Goal: Information Seeking & Learning: Get advice/opinions

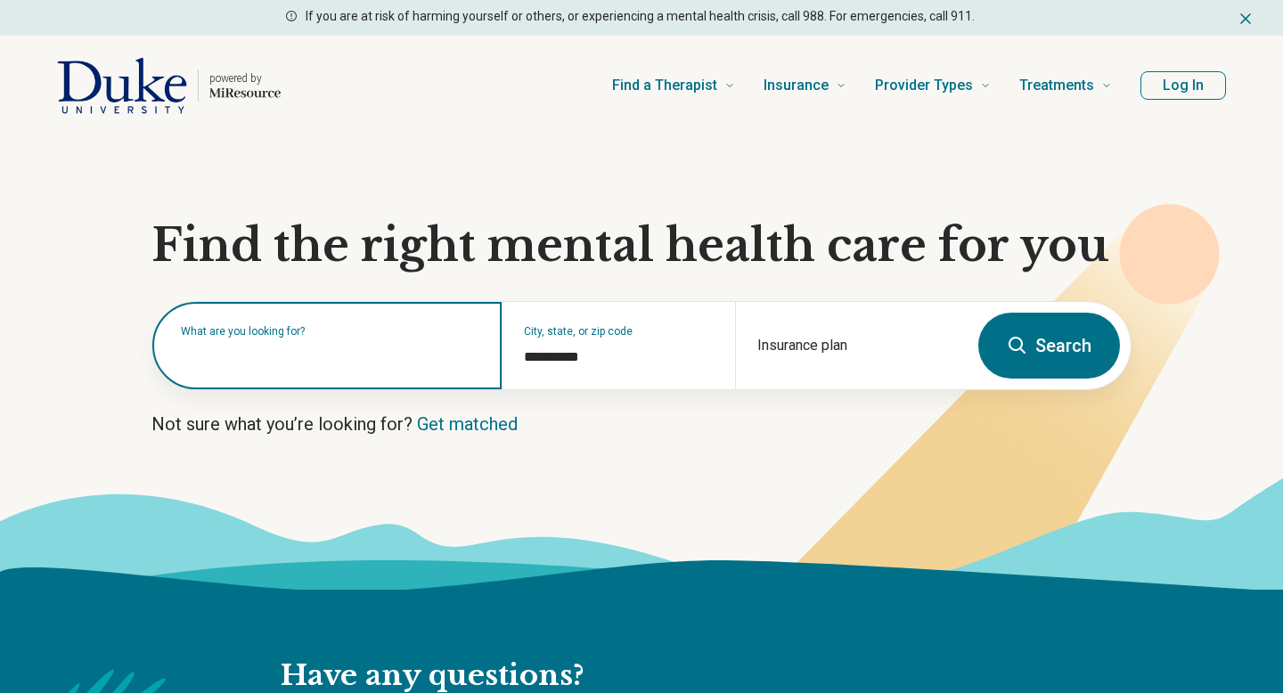
click at [352, 356] on input "text" at bounding box center [330, 354] width 299 height 21
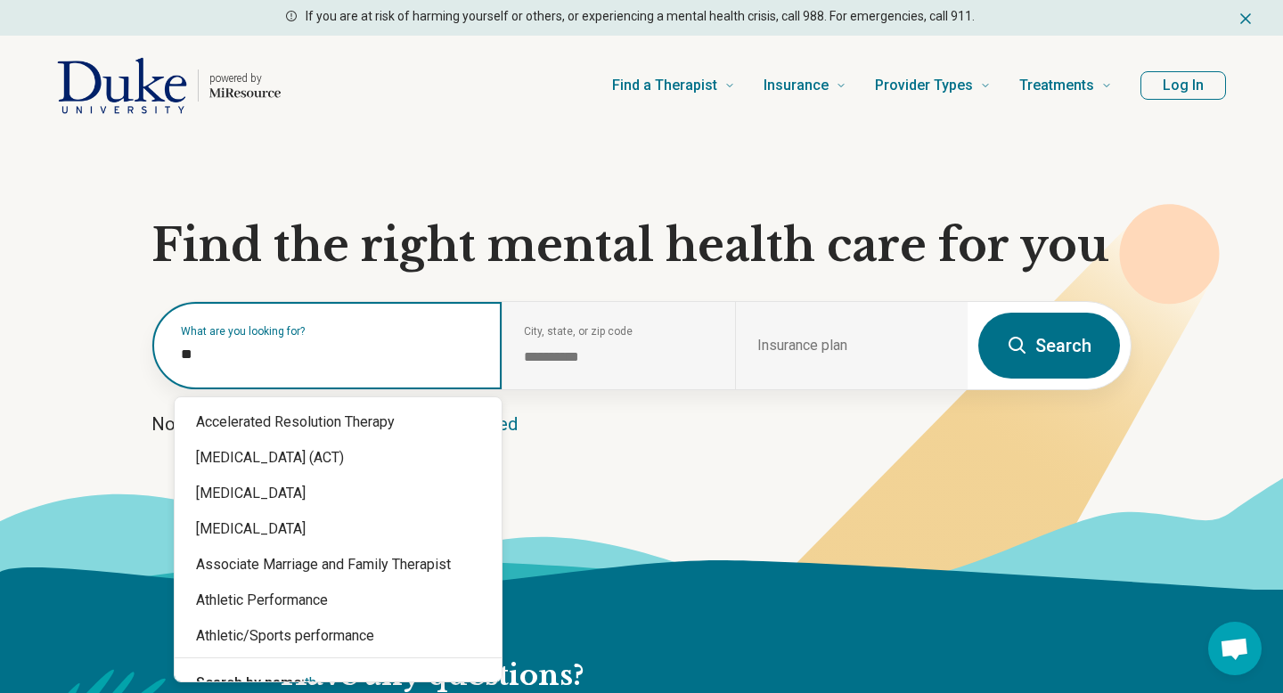
type input "*"
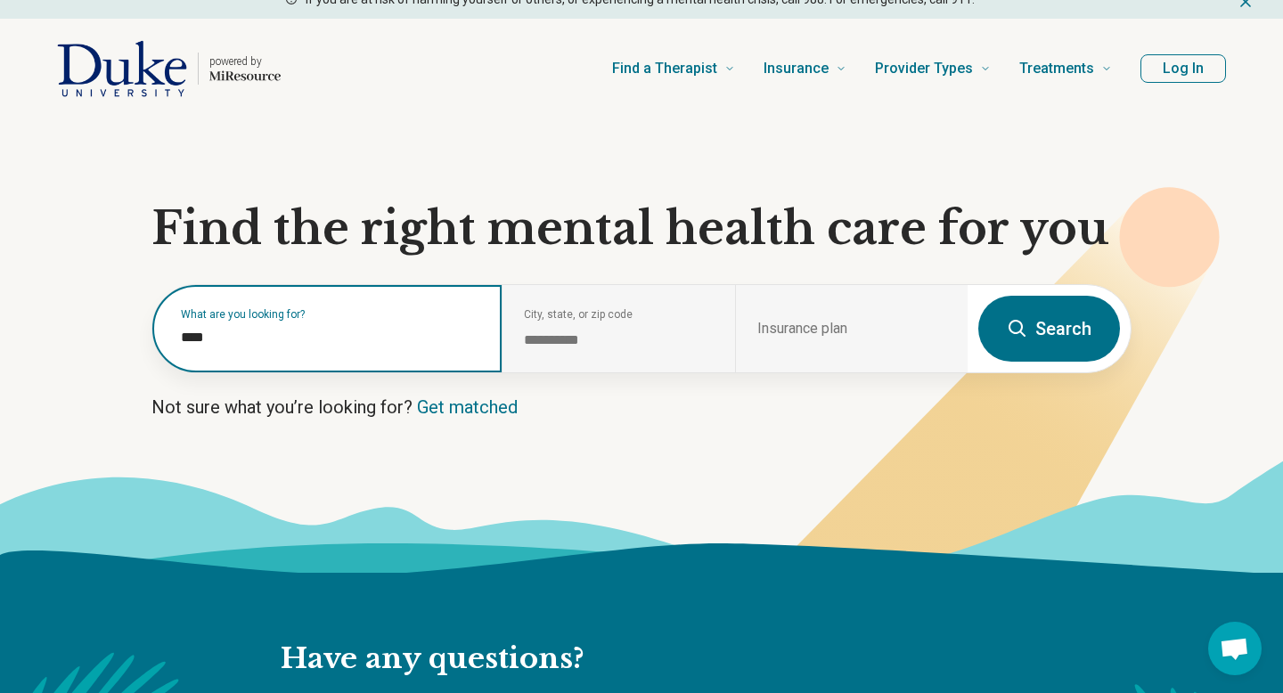
scroll to position [19, 0]
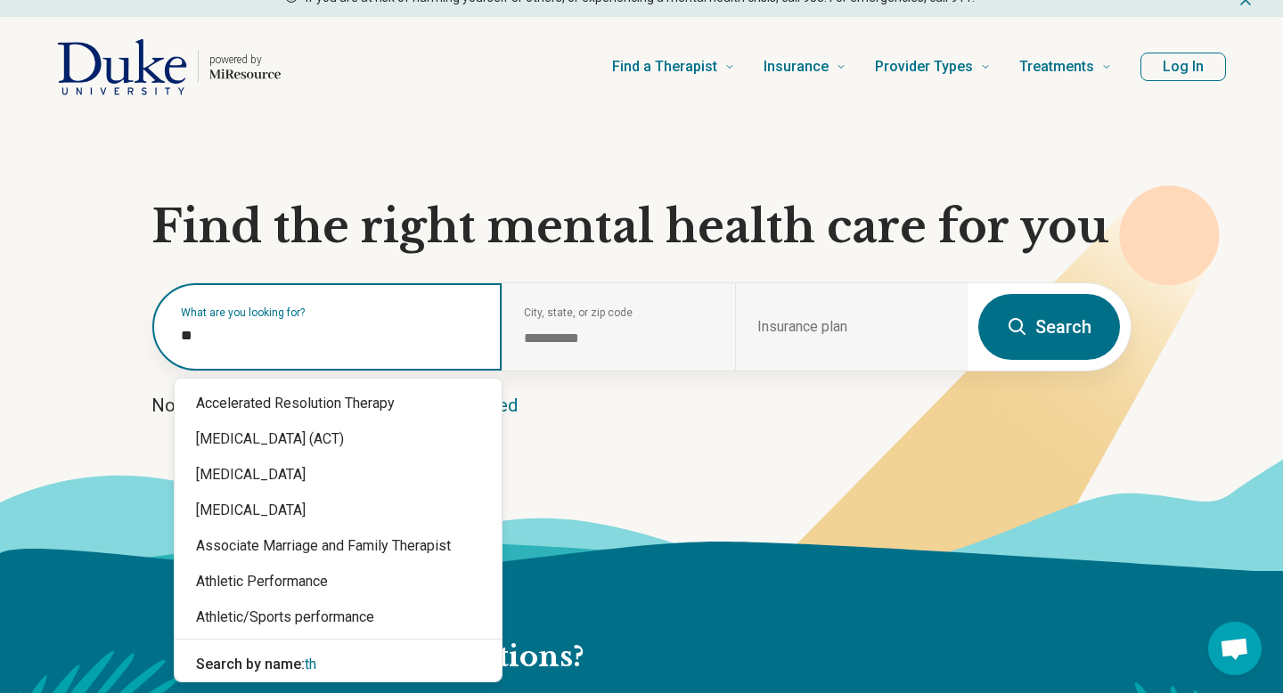
type input "*"
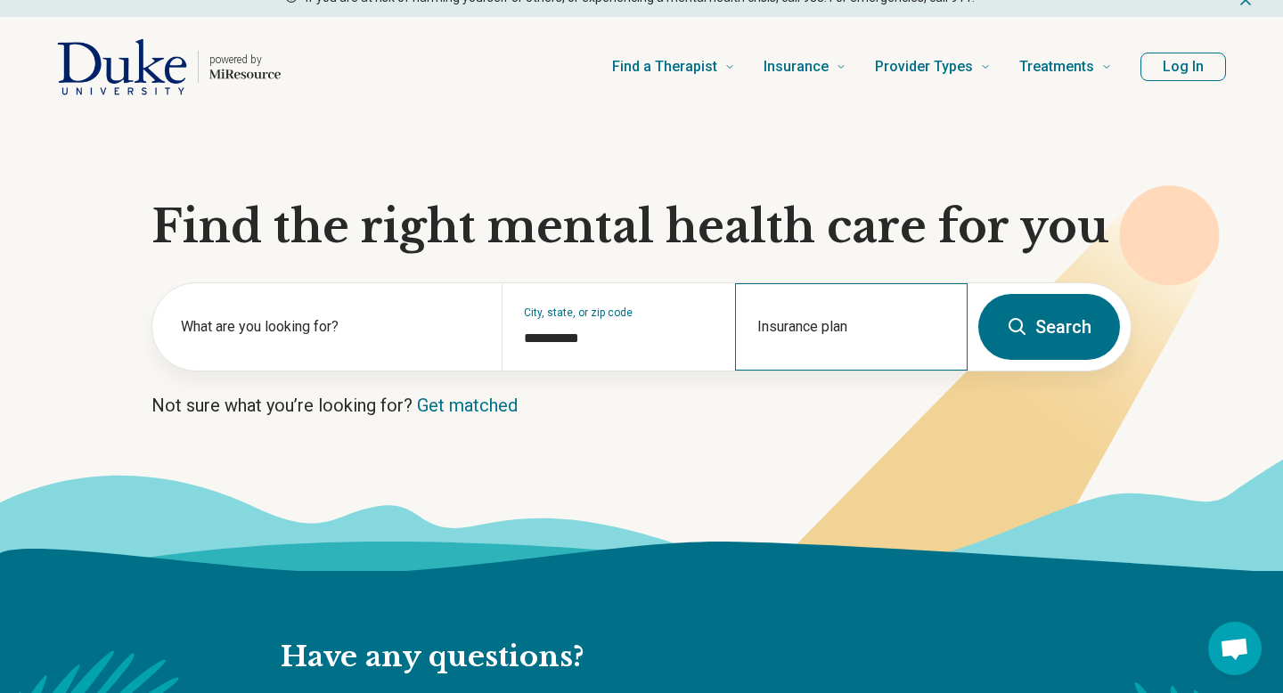
click at [771, 321] on div "Insurance plan" at bounding box center [851, 326] width 233 height 87
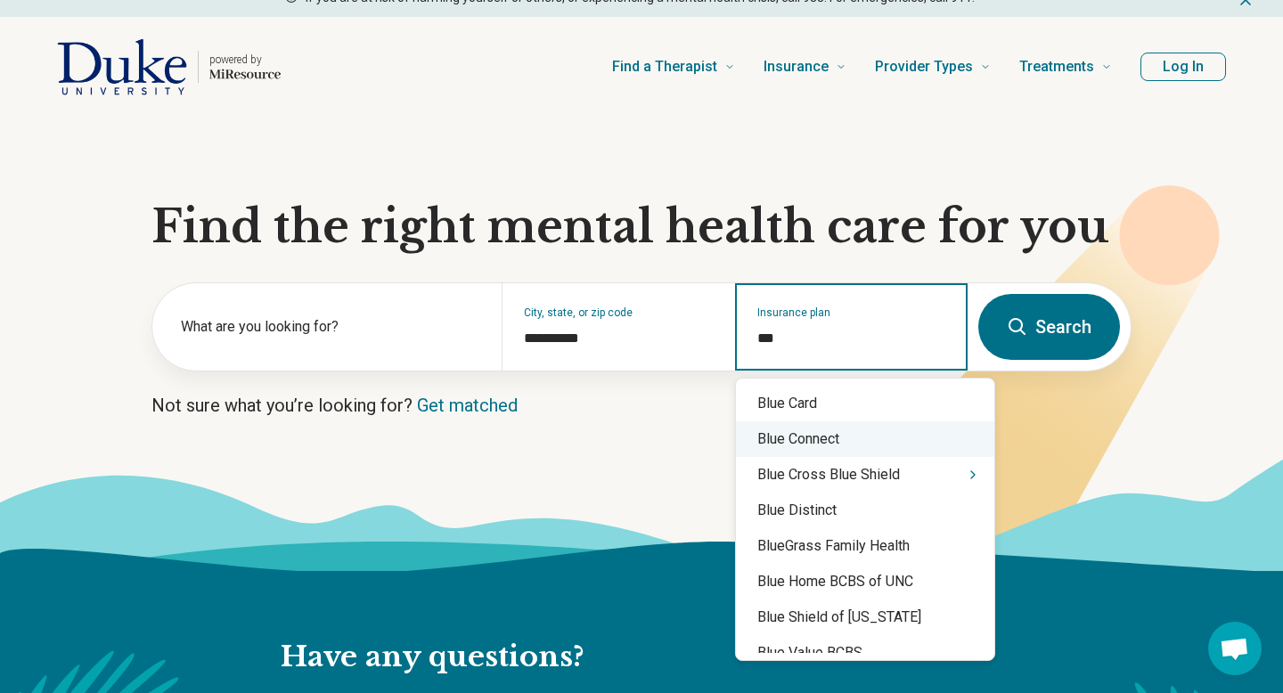
type input "***"
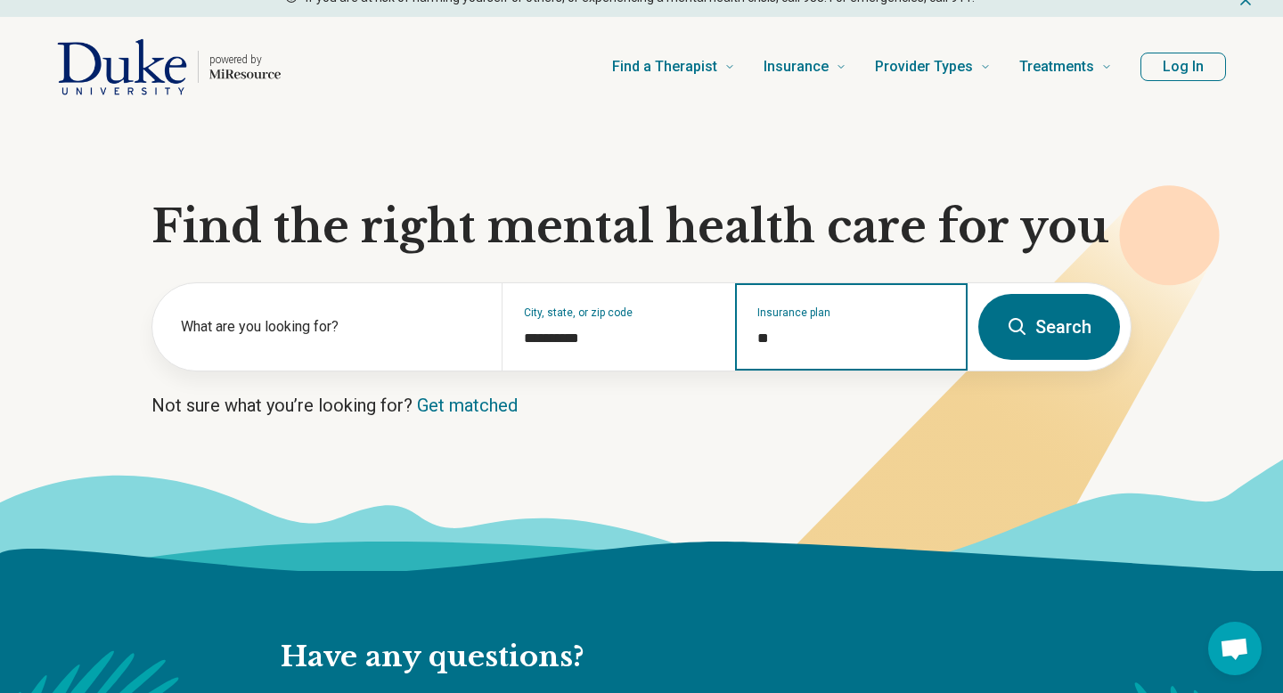
type input "*"
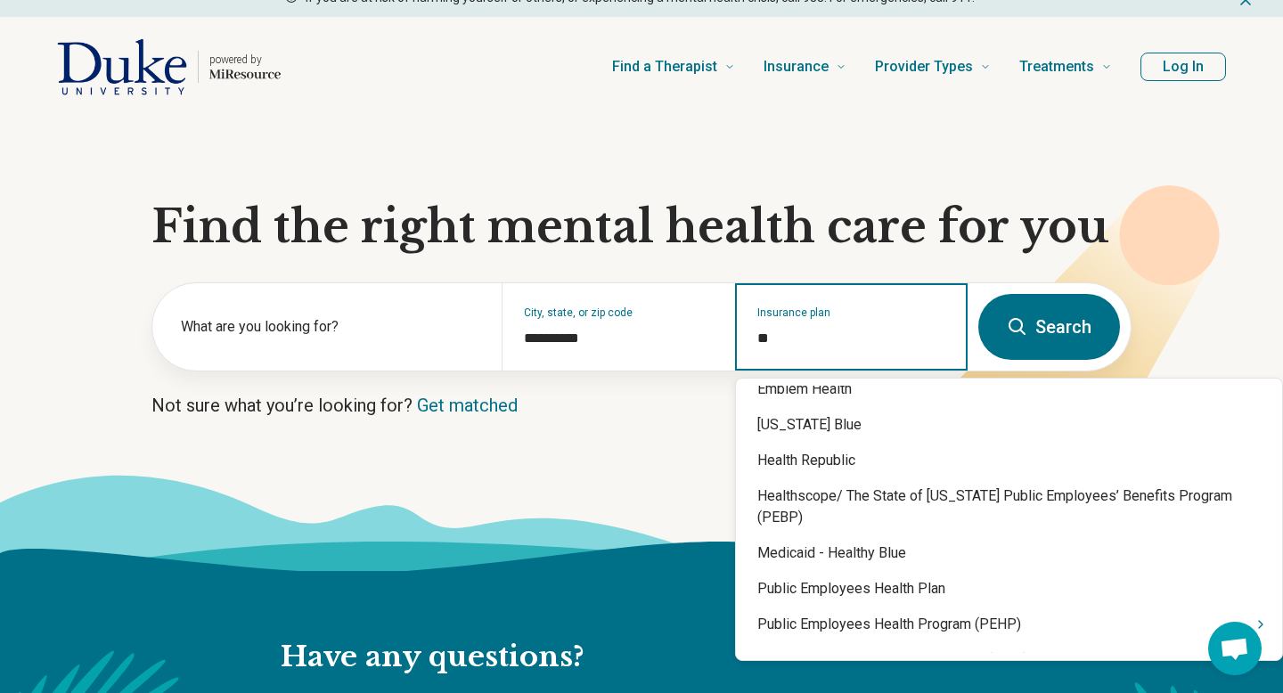
type input "***"
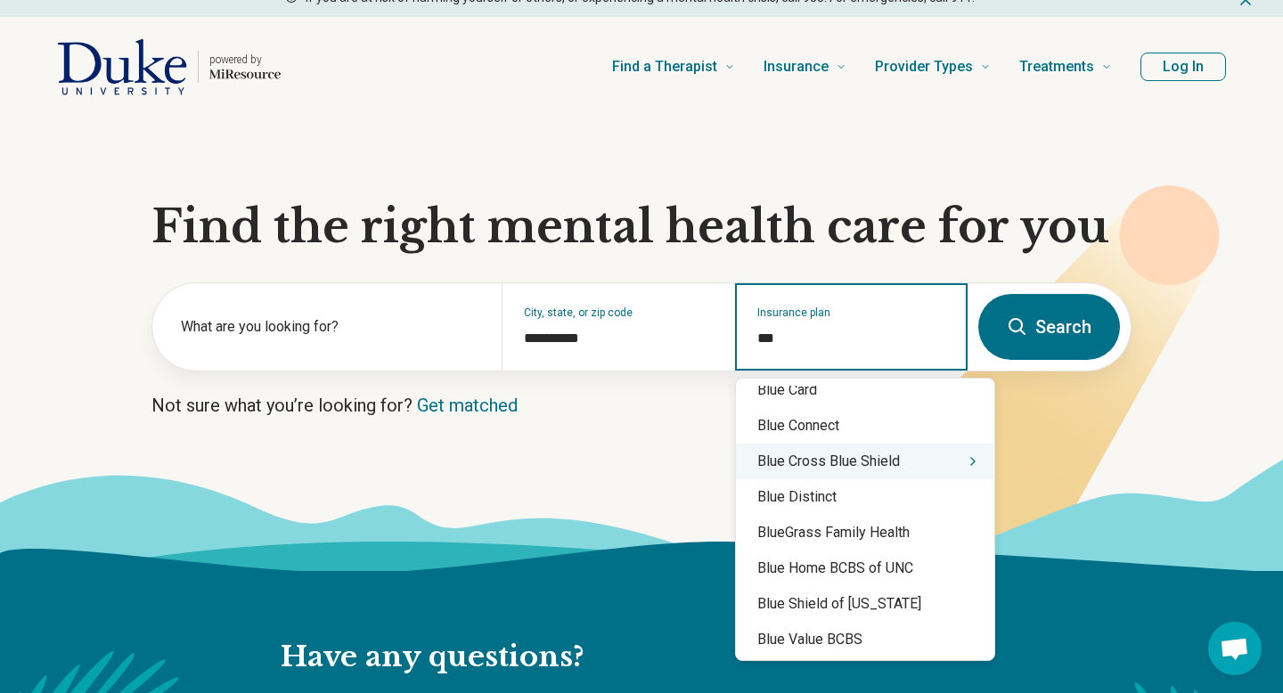
scroll to position [0, 0]
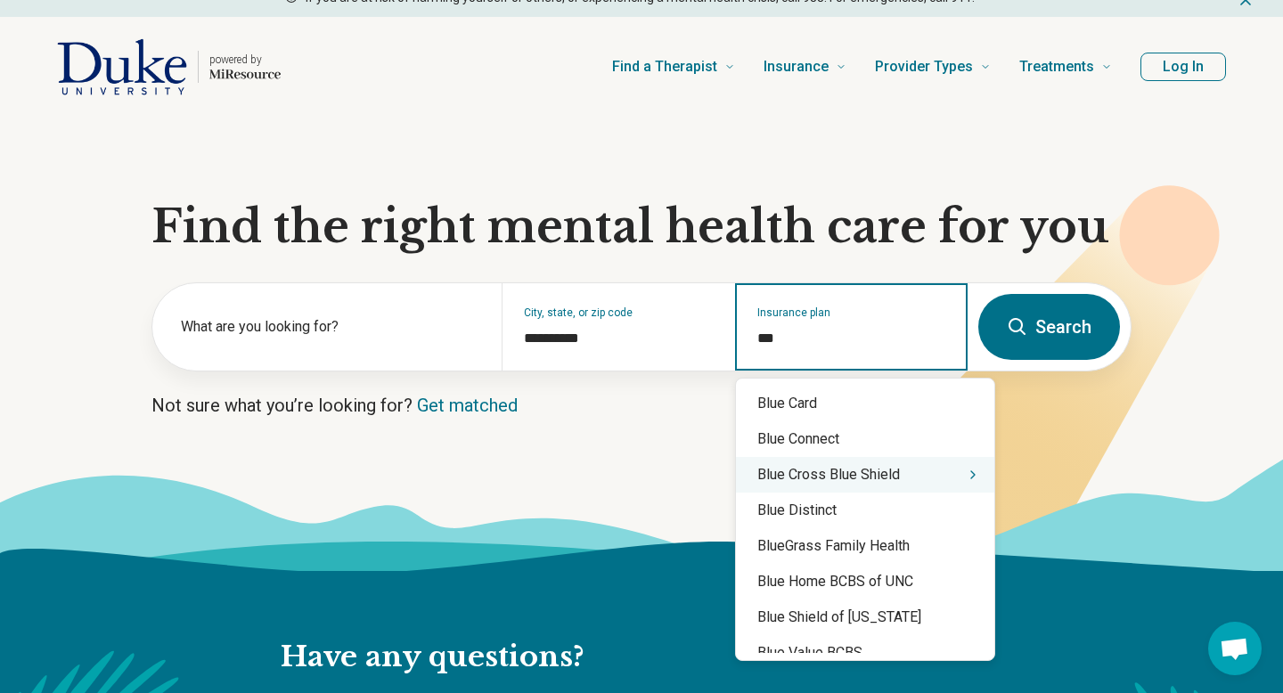
click at [852, 480] on div "Blue Cross Blue Shield" at bounding box center [865, 475] width 258 height 36
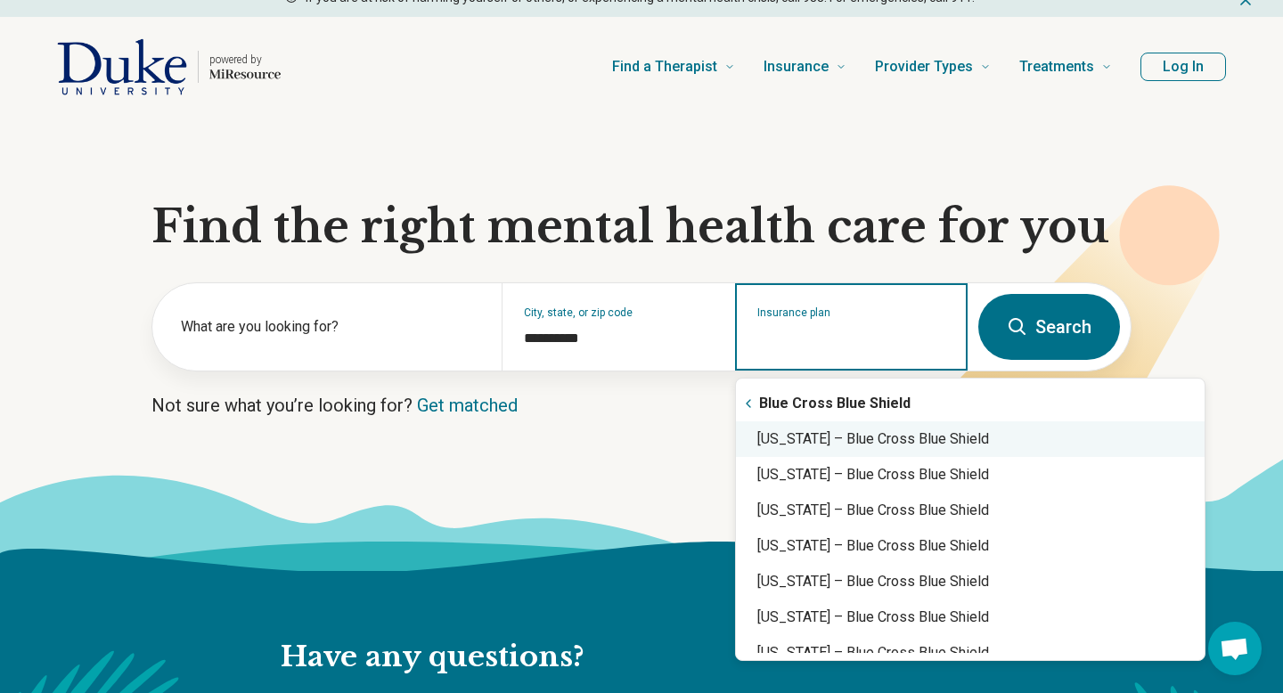
click at [907, 429] on div "North Carolina – Blue Cross Blue Shield" at bounding box center [970, 439] width 469 height 36
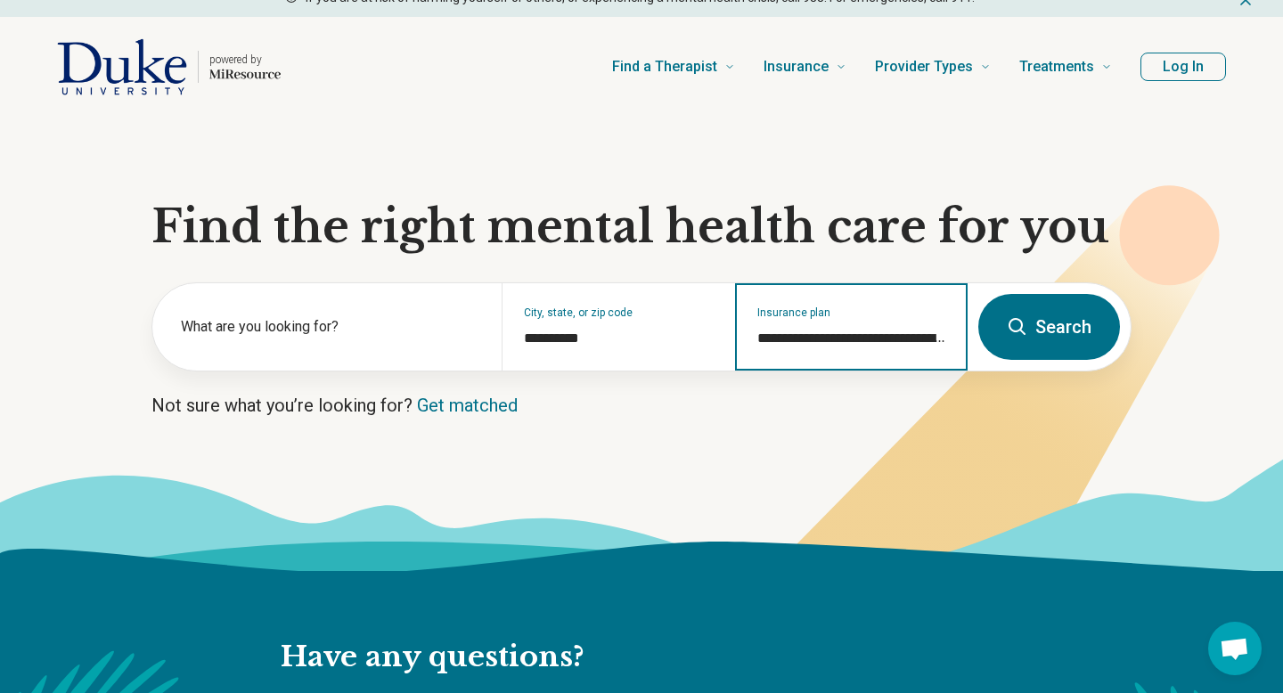
type input "**********"
click at [1074, 332] on button "Search" at bounding box center [1049, 327] width 142 height 66
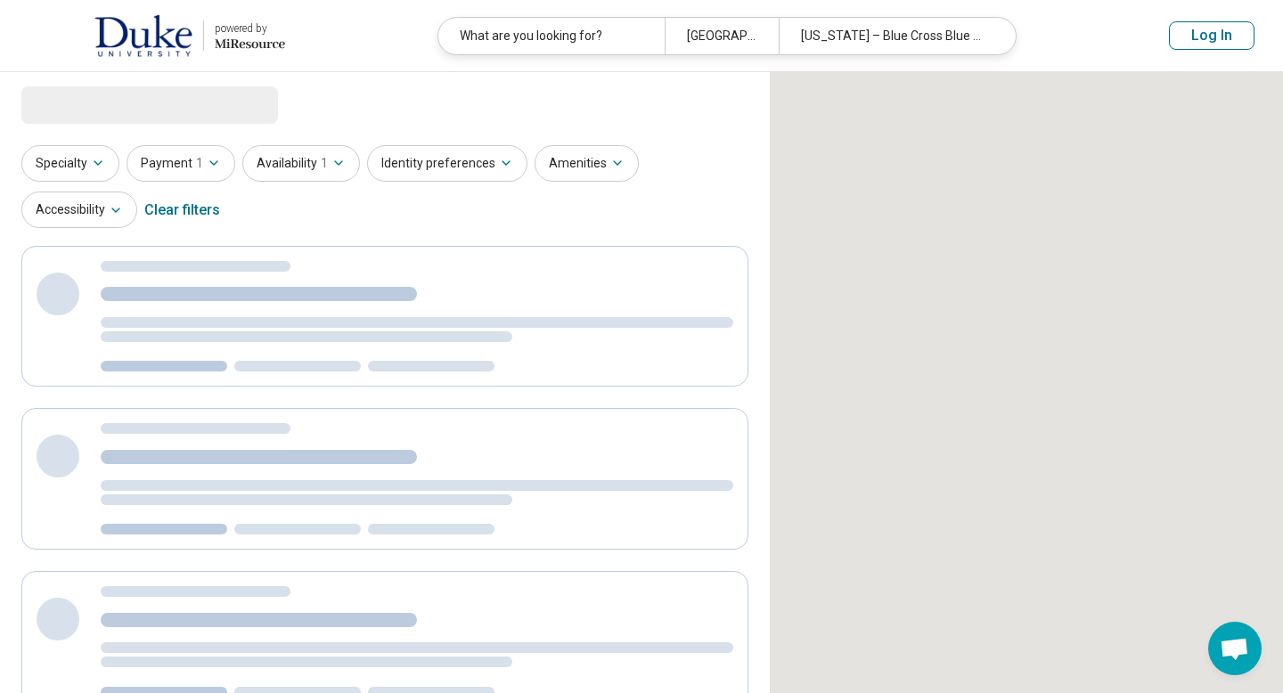
select select "***"
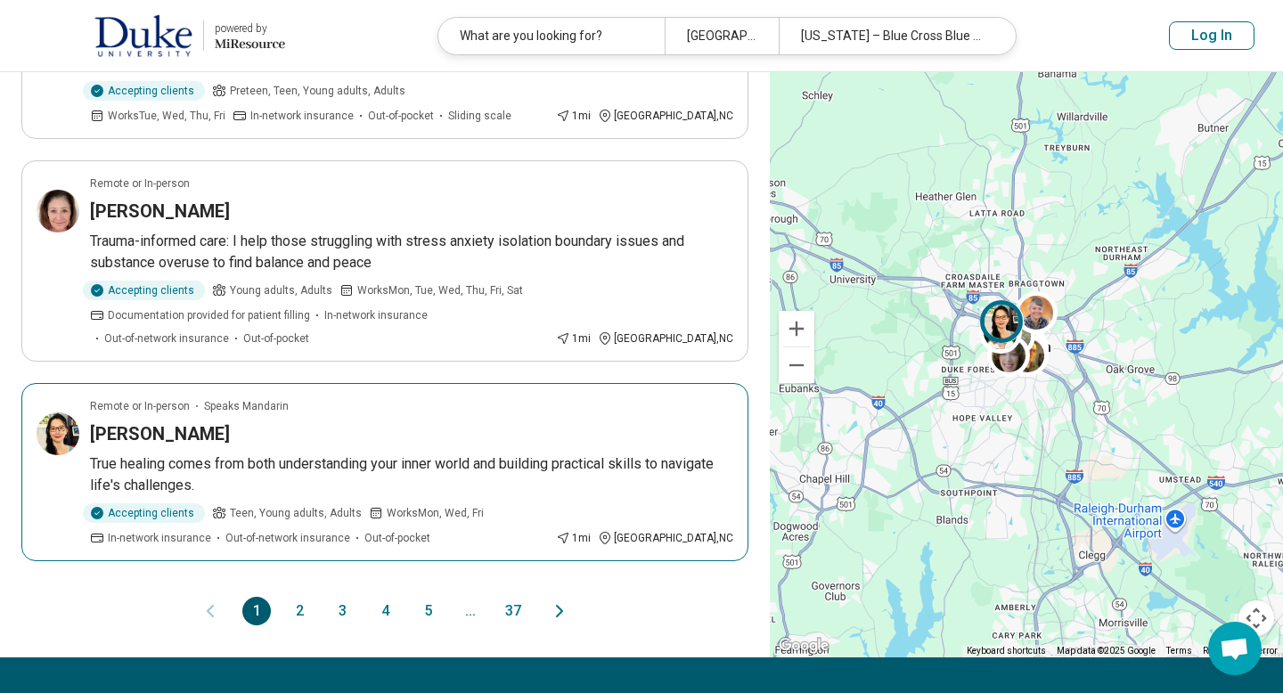
scroll to position [1727, 0]
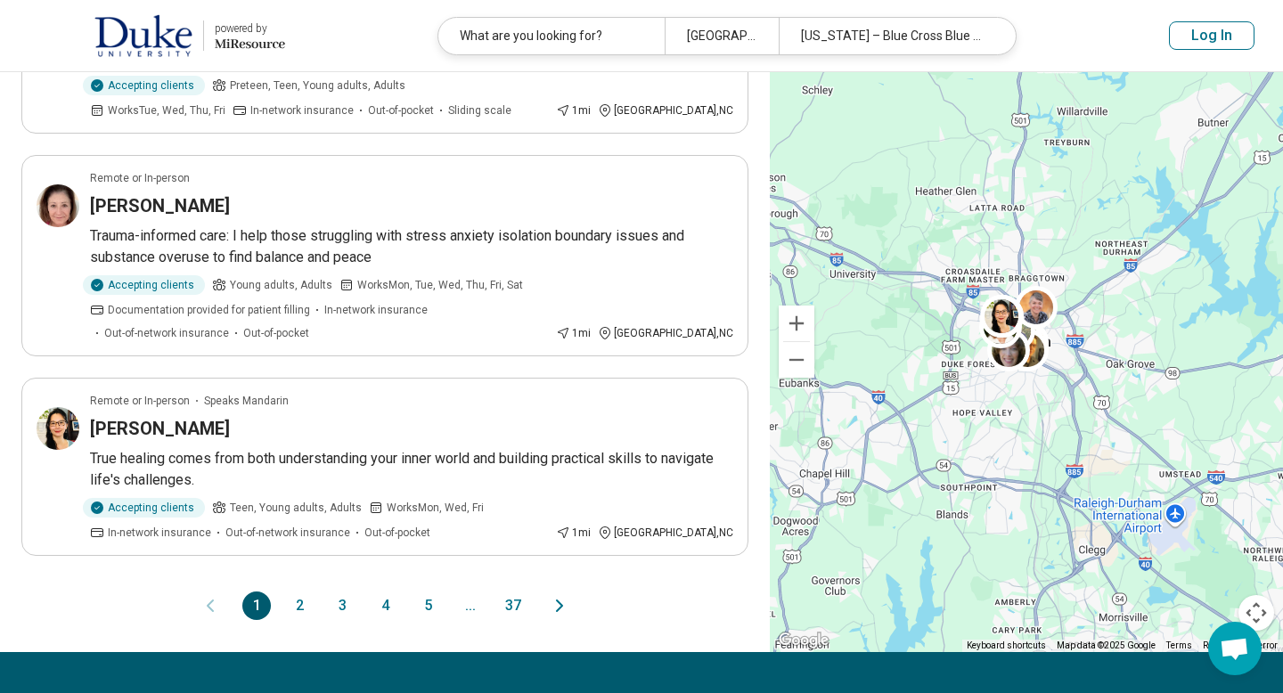
click at [281, 592] on div "1 2 3 4 5 ... 37" at bounding box center [384, 606] width 285 height 29
click at [296, 592] on button "2" at bounding box center [299, 606] width 29 height 29
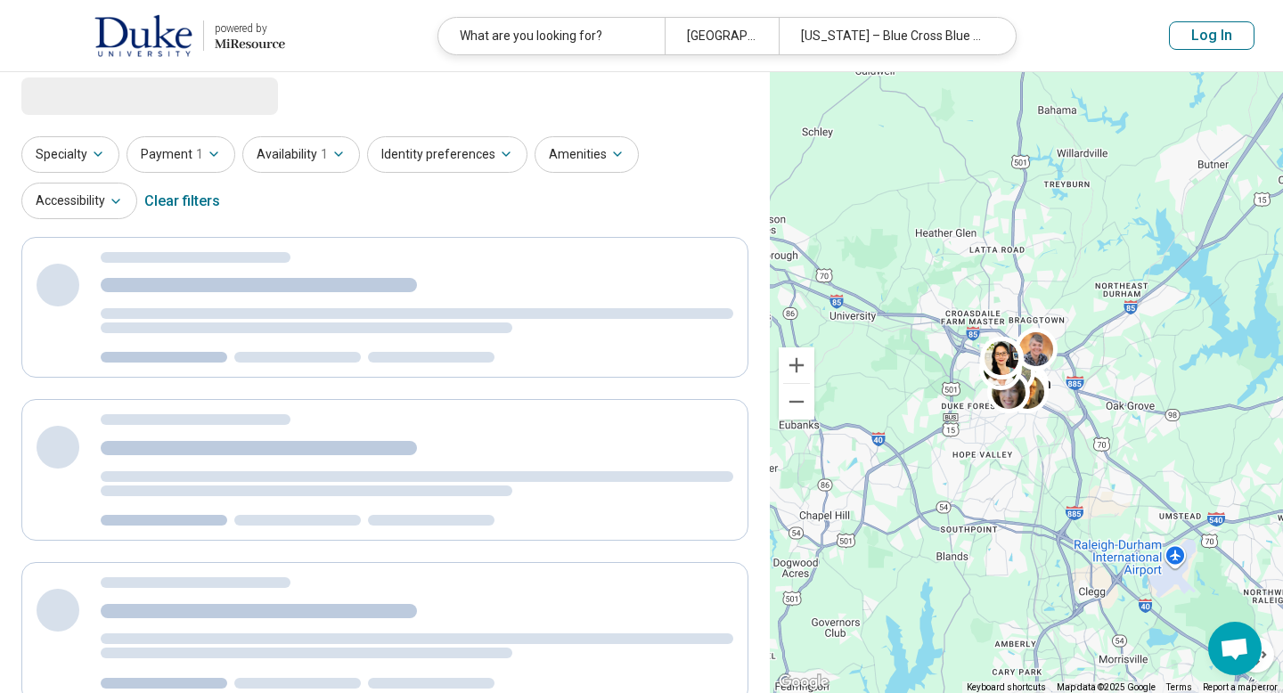
scroll to position [0, 0]
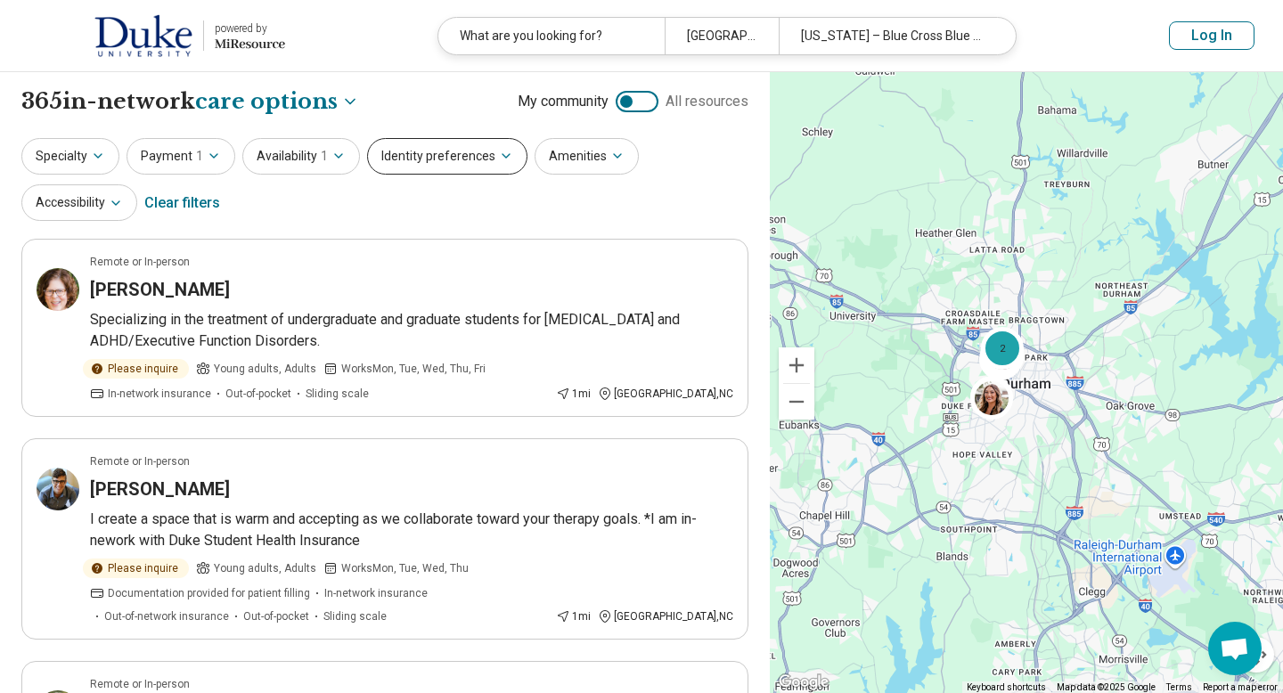
click at [454, 159] on button "Identity preferences" at bounding box center [447, 156] width 160 height 37
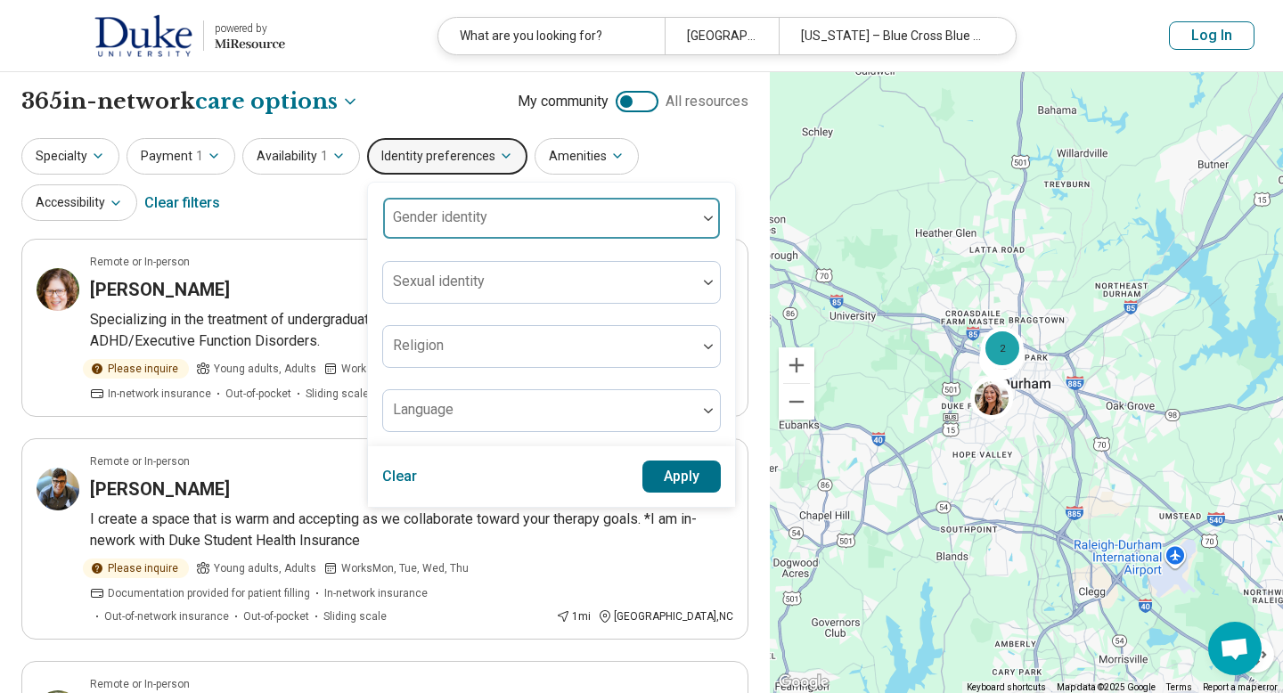
click at [479, 205] on div at bounding box center [540, 218] width 314 height 39
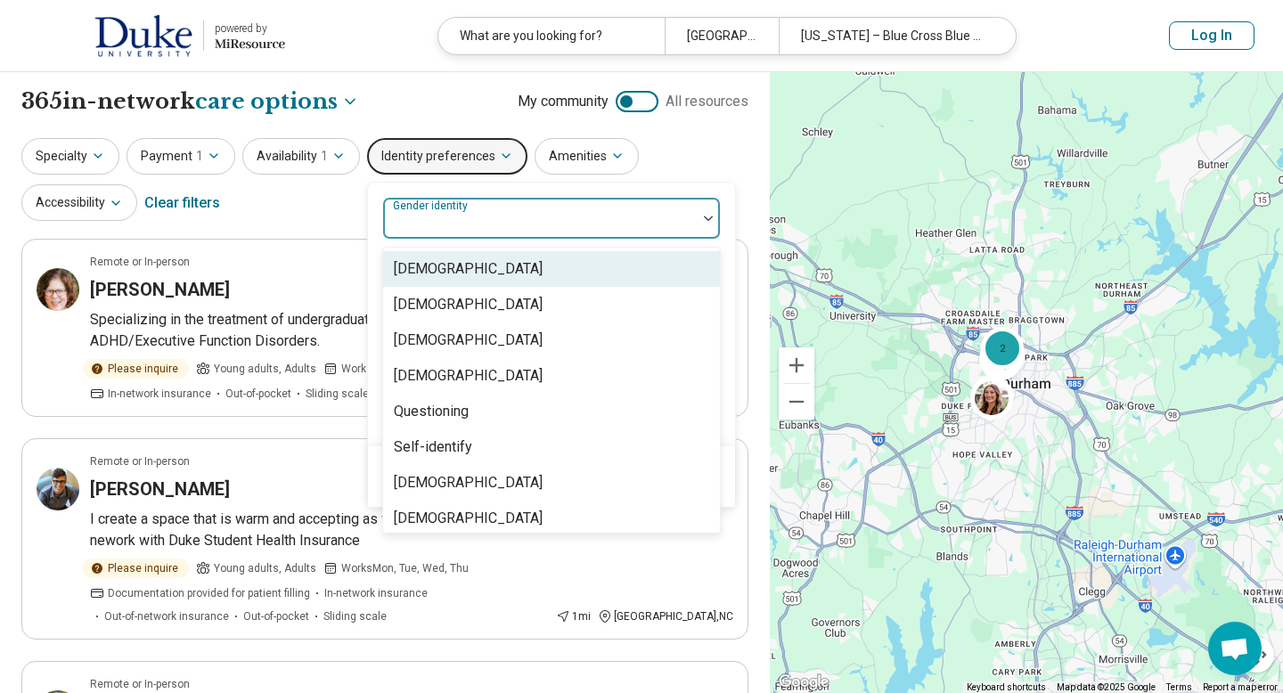
click at [479, 205] on div at bounding box center [540, 218] width 314 height 39
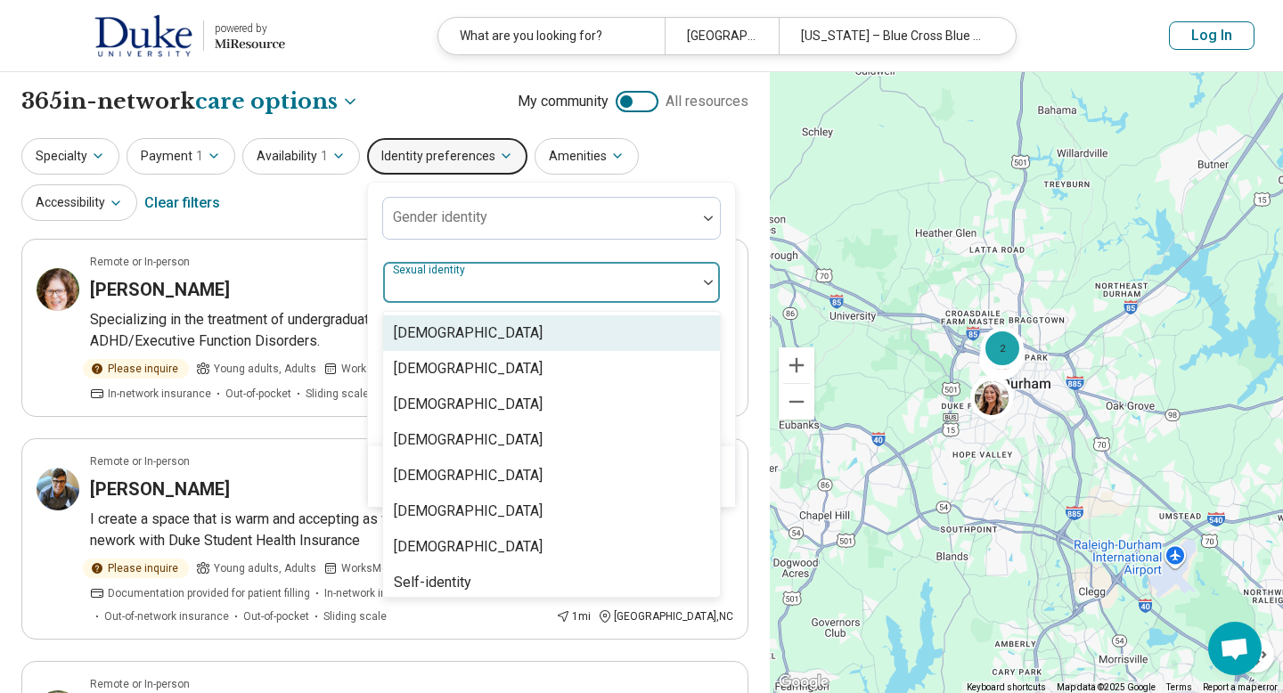
click at [478, 267] on div at bounding box center [540, 282] width 314 height 39
click at [478, 272] on div at bounding box center [540, 282] width 314 height 39
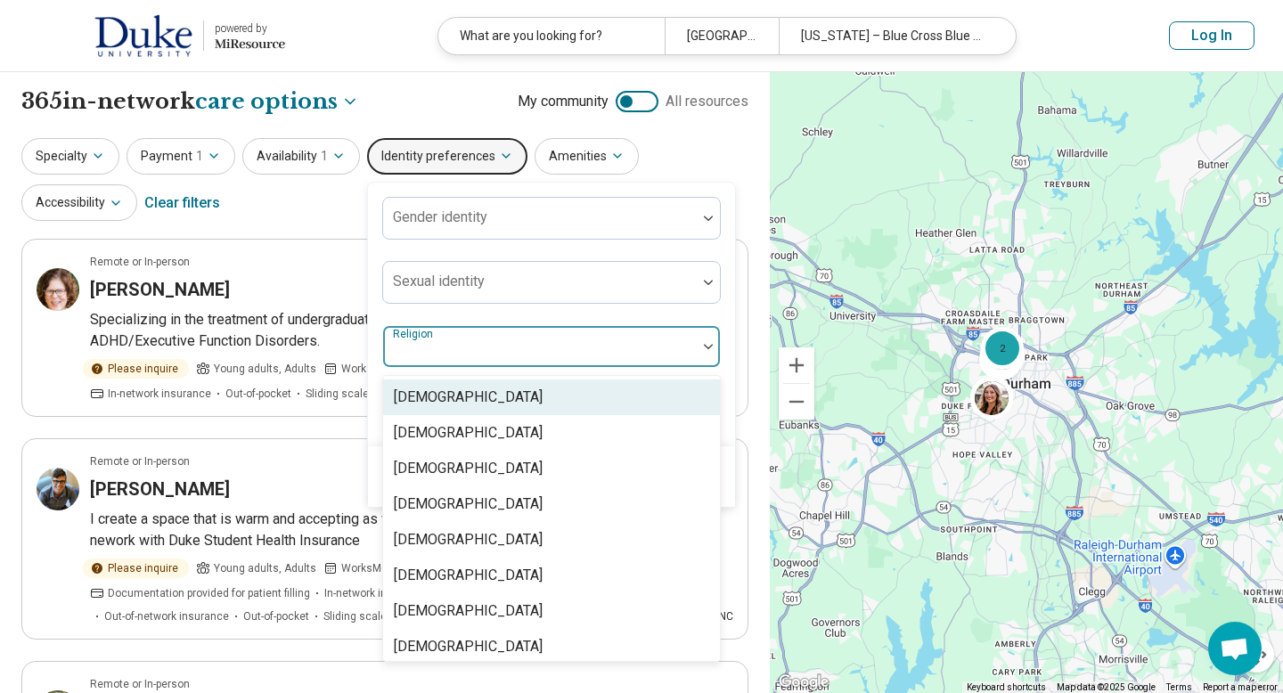
click at [478, 341] on div at bounding box center [539, 353] width 299 height 25
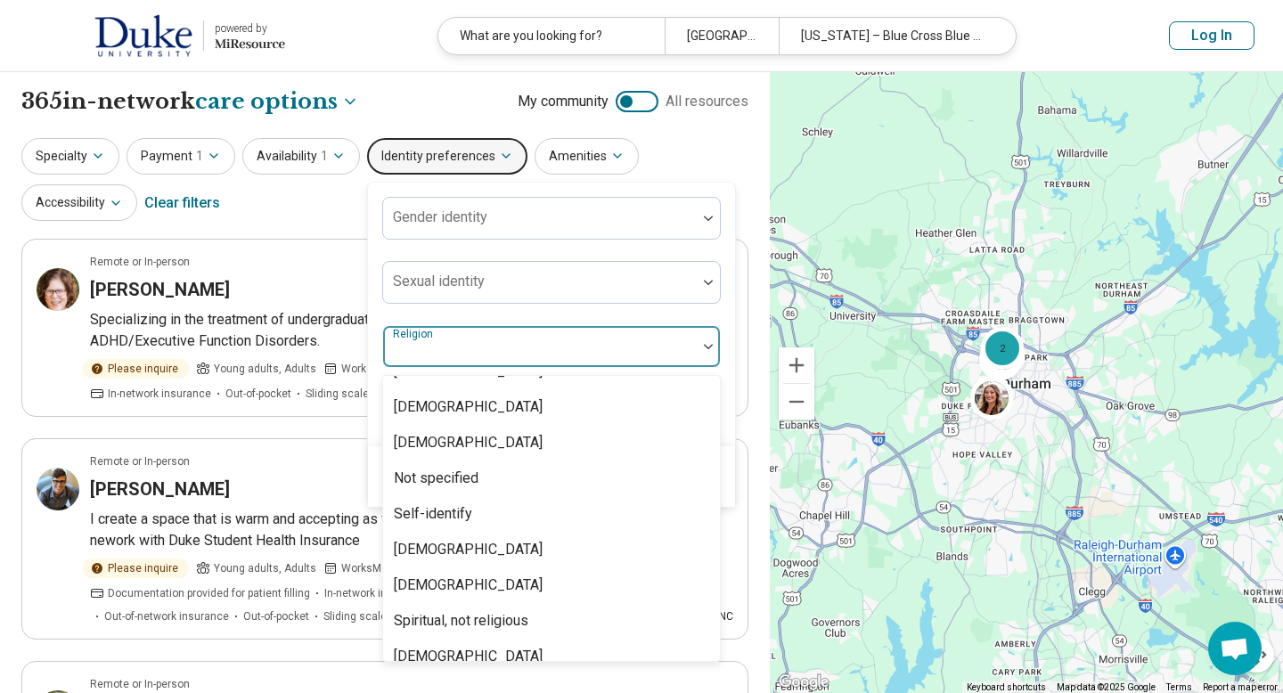
scroll to position [278, 0]
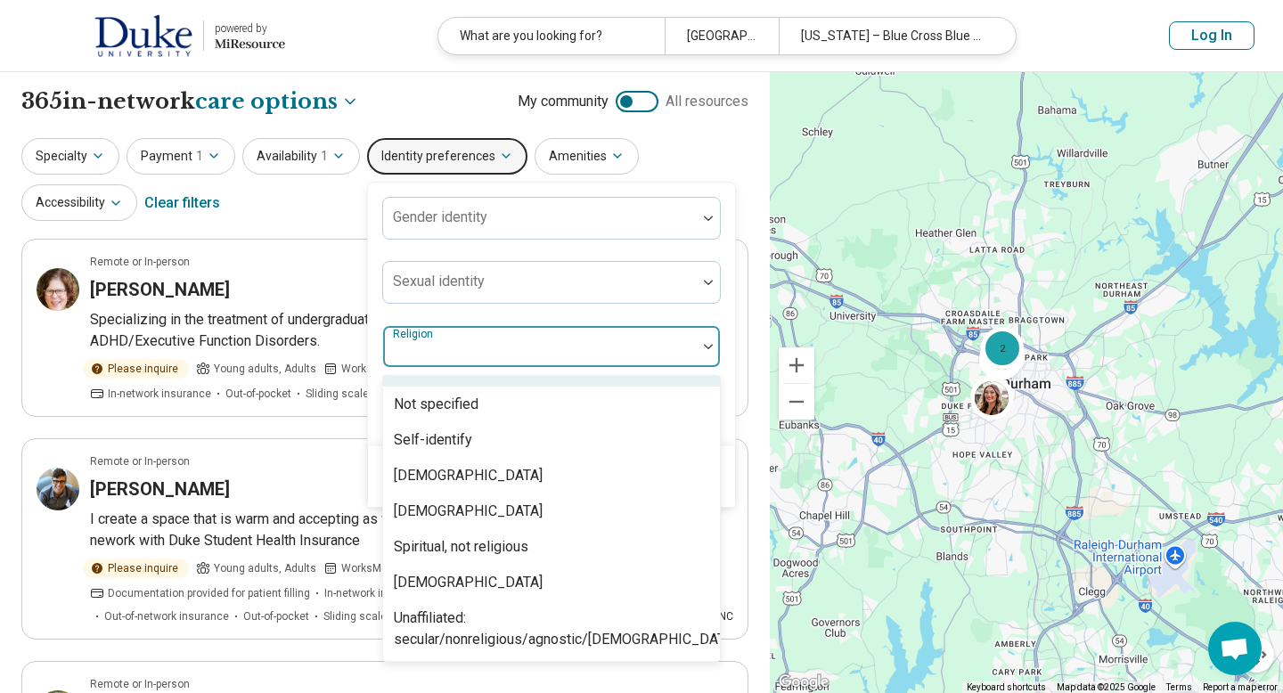
click at [501, 343] on div at bounding box center [539, 353] width 299 height 25
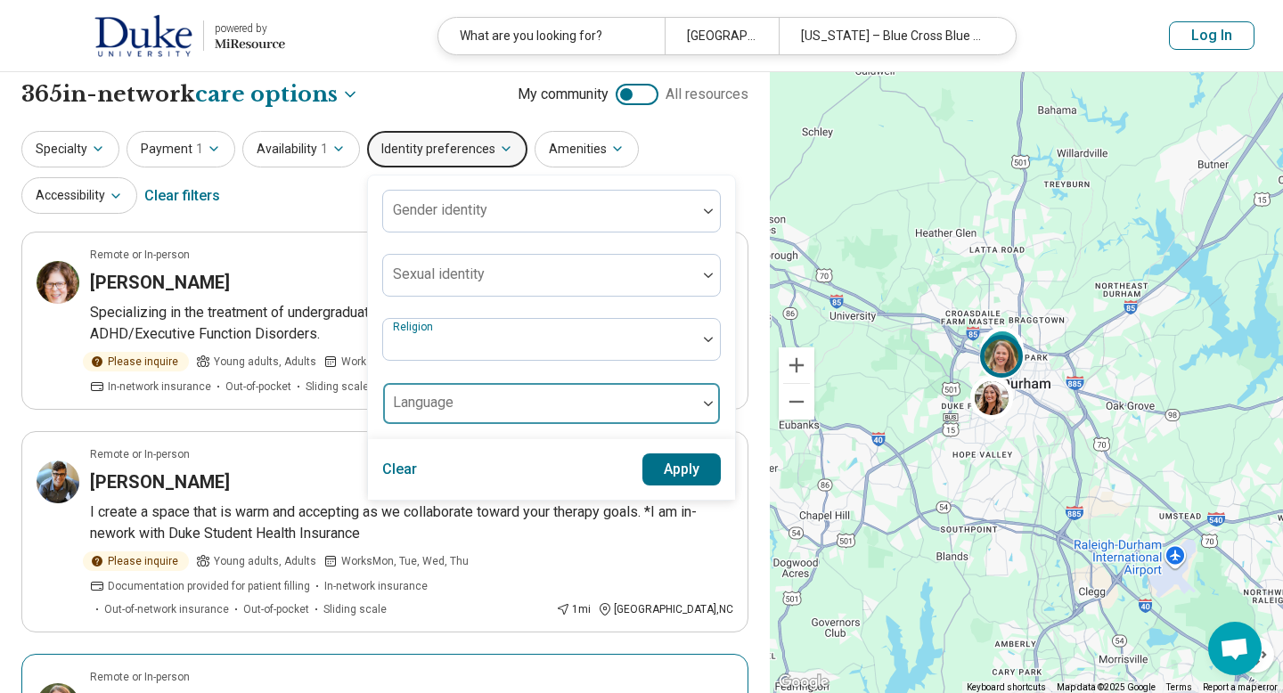
scroll to position [0, 0]
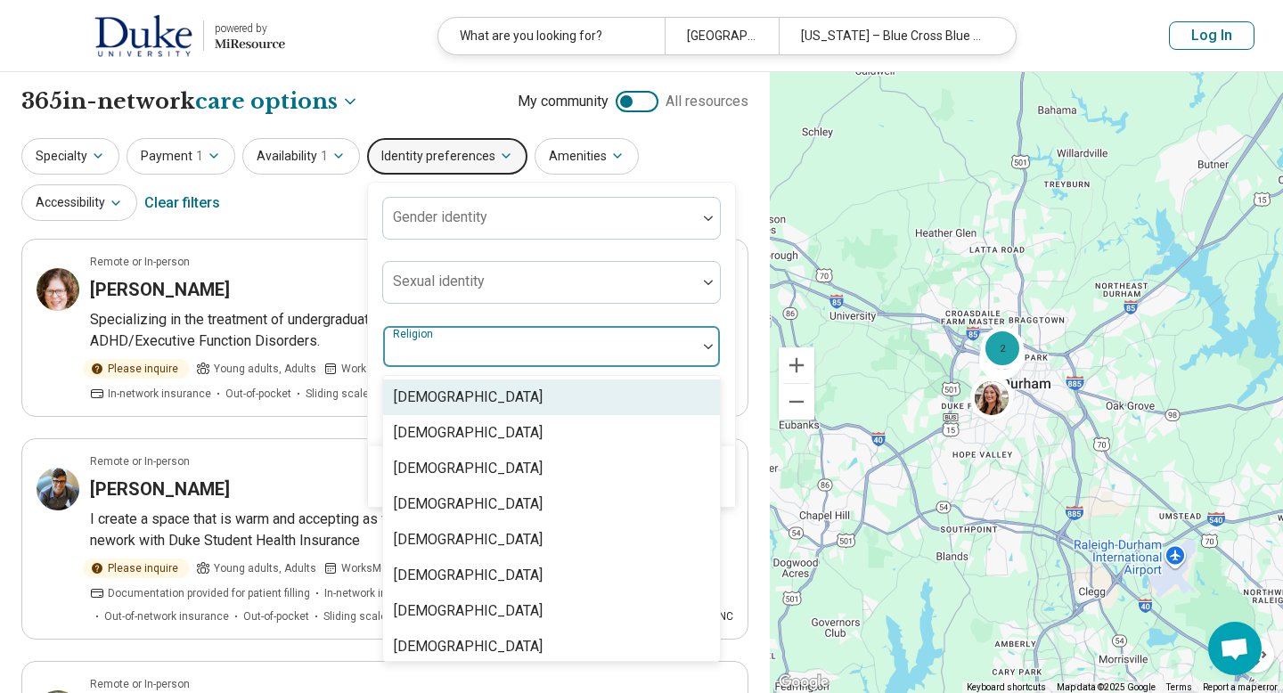
click at [465, 343] on div at bounding box center [539, 353] width 299 height 25
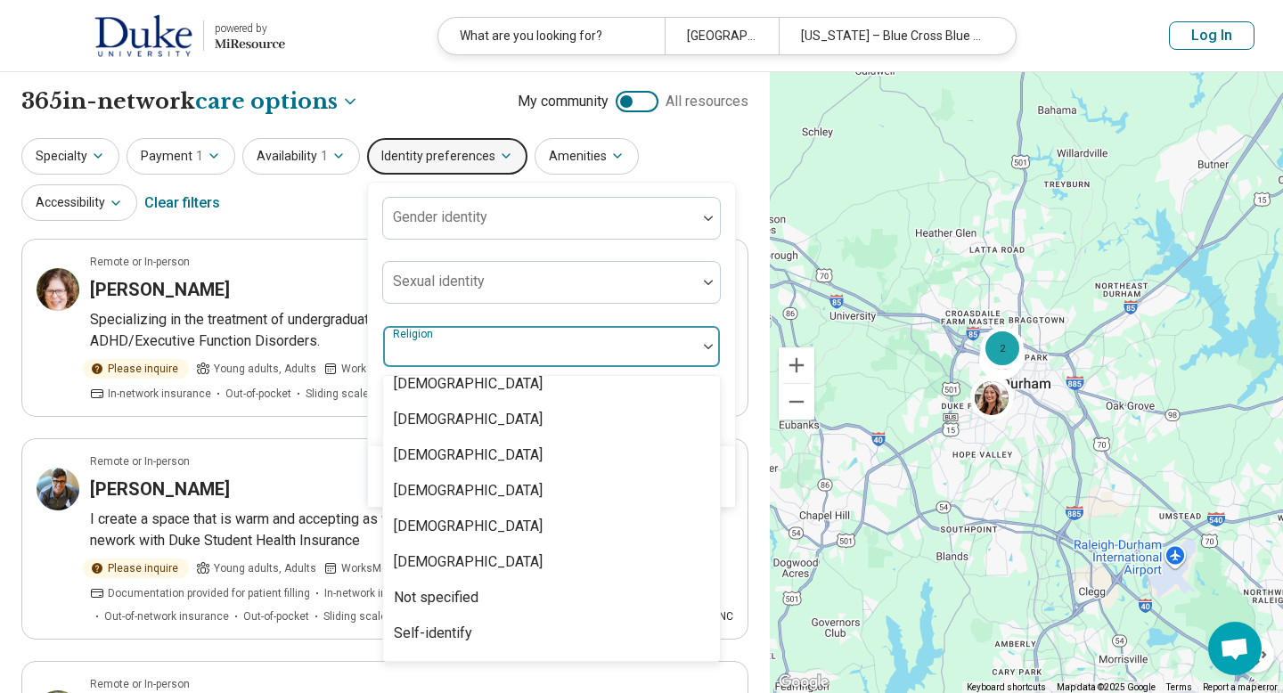
scroll to position [107, 0]
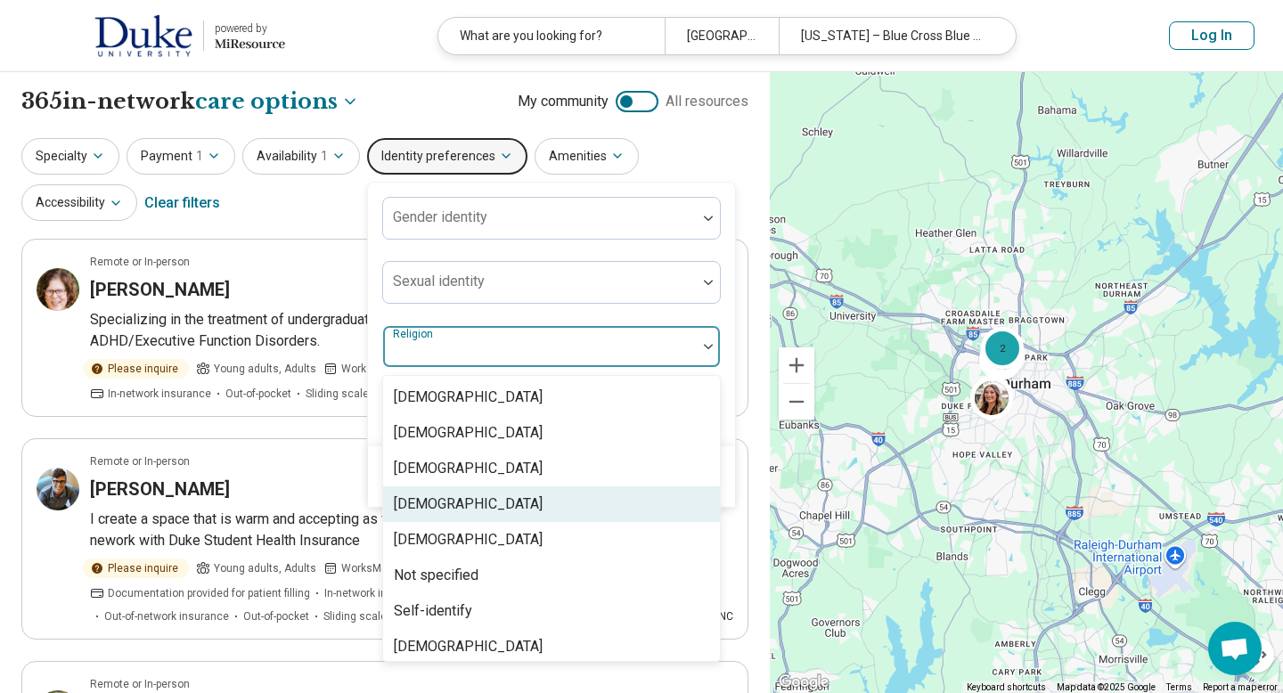
click at [450, 494] on div "Islam" at bounding box center [551, 504] width 337 height 36
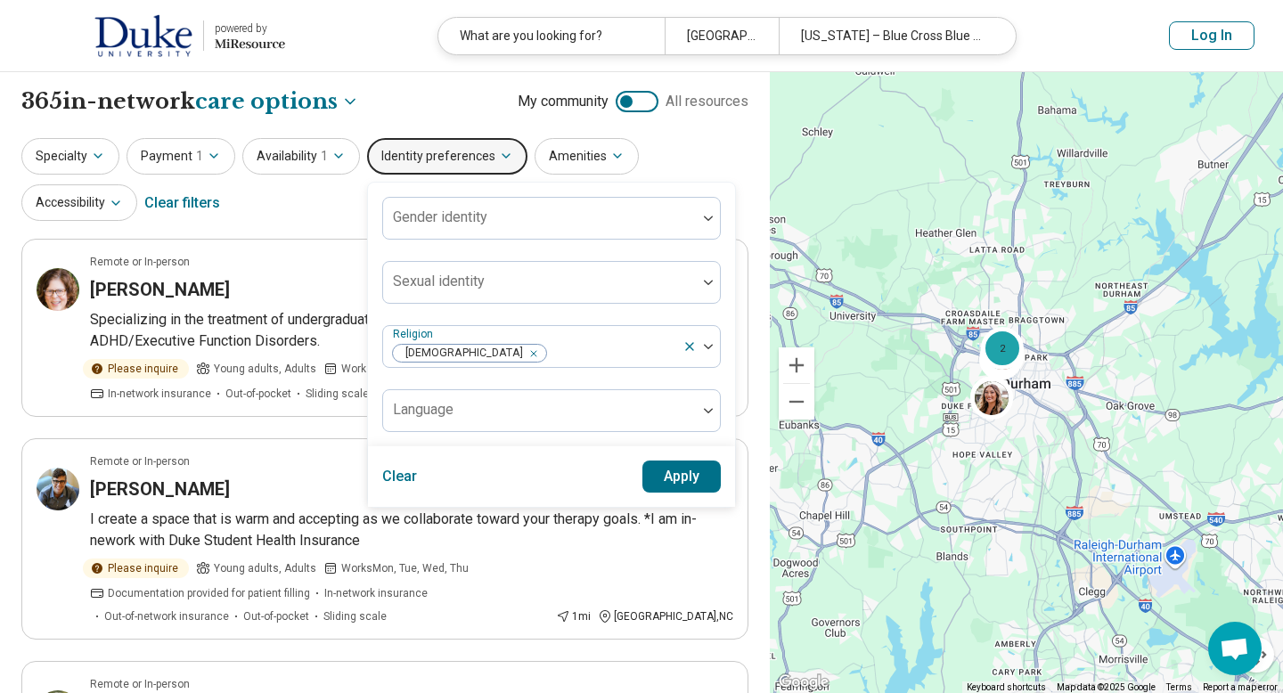
click at [643, 311] on div "Gender identity Sexual identity Religion Islam Language" at bounding box center [551, 314] width 339 height 235
click at [674, 480] on button "Apply" at bounding box center [681, 477] width 79 height 32
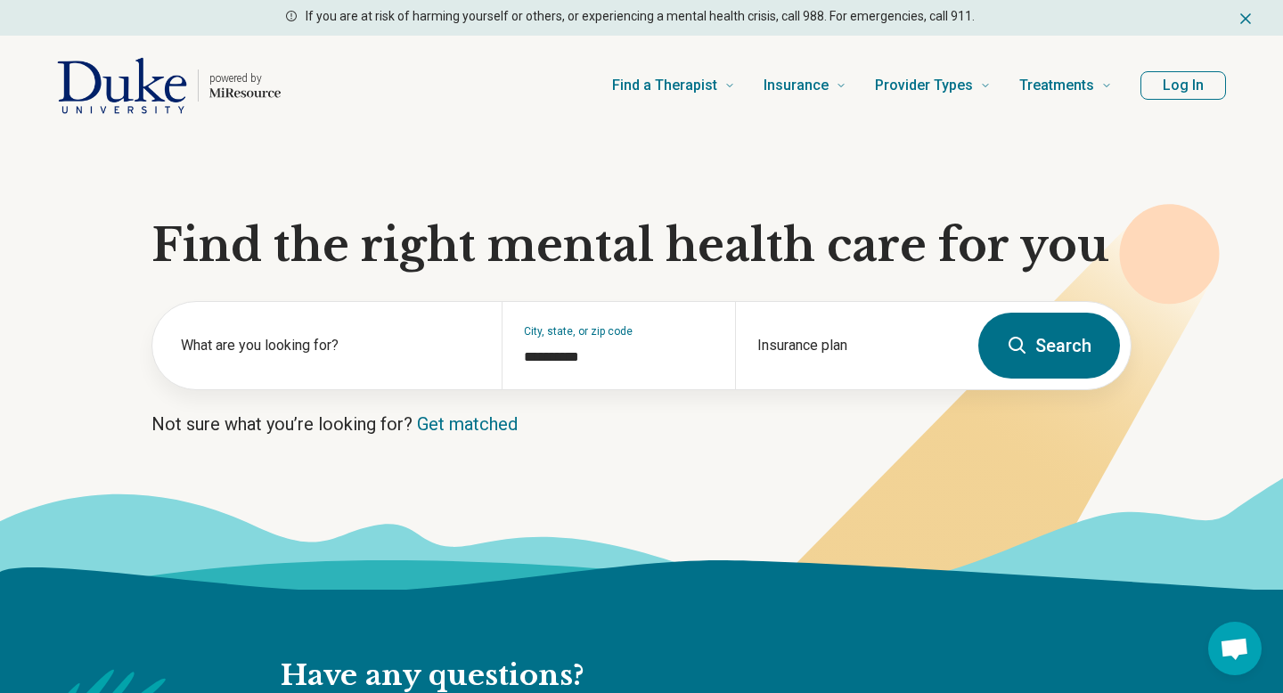
scroll to position [19, 0]
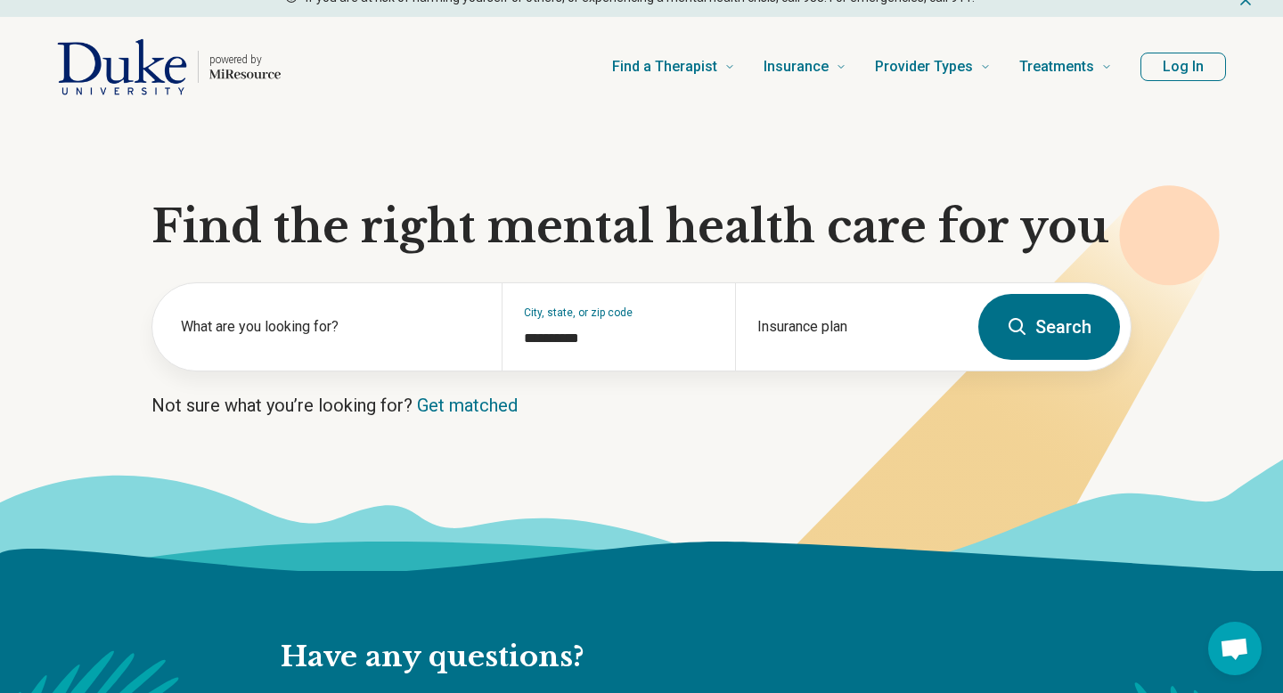
click at [1047, 330] on button "Search" at bounding box center [1049, 327] width 142 height 66
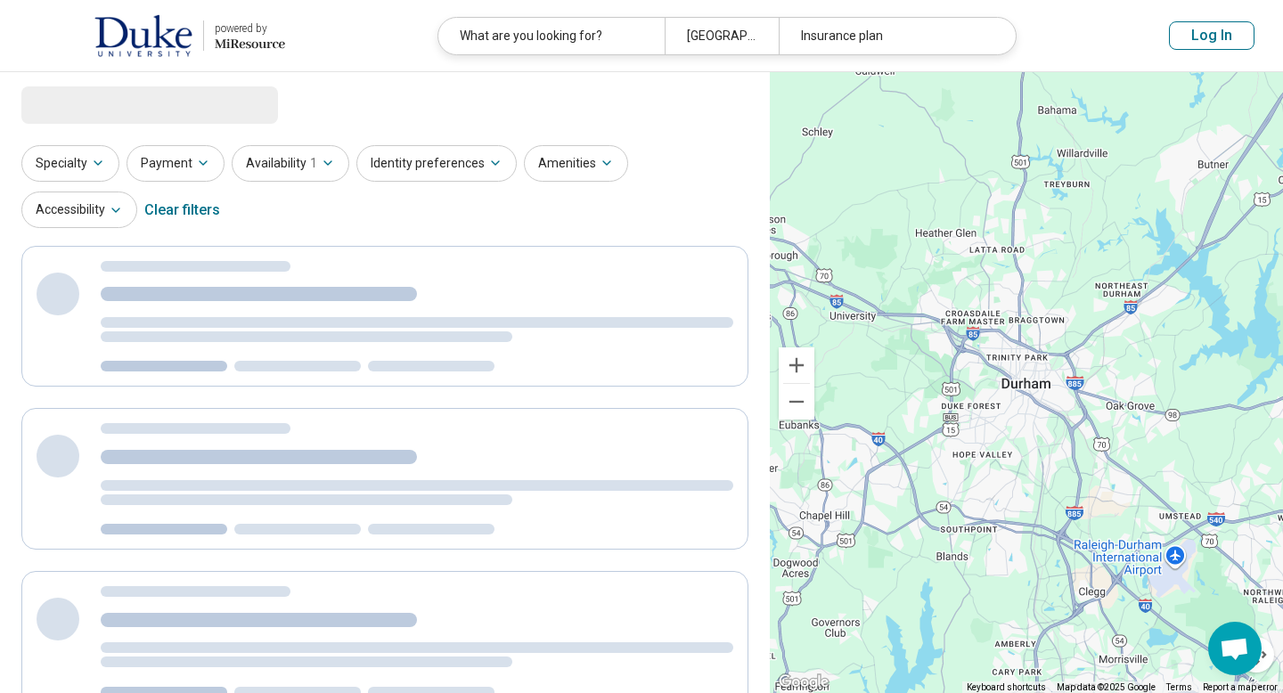
select select "***"
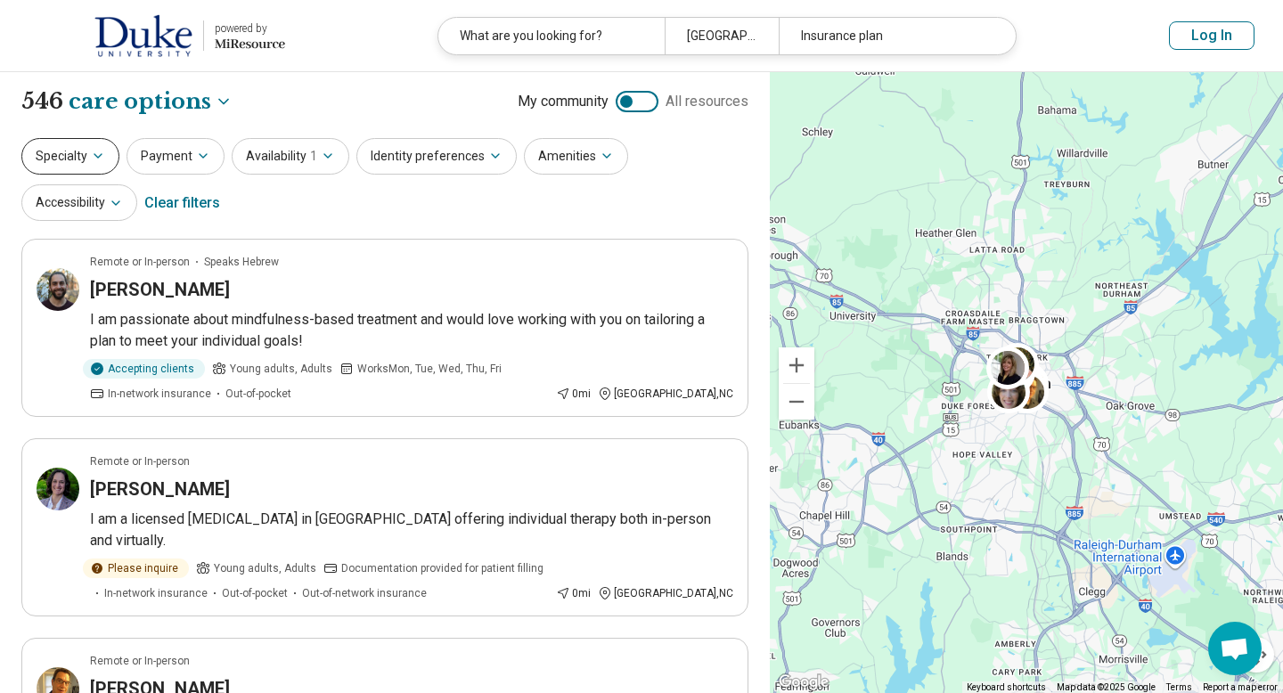
click at [72, 158] on button "Specialty" at bounding box center [70, 156] width 98 height 37
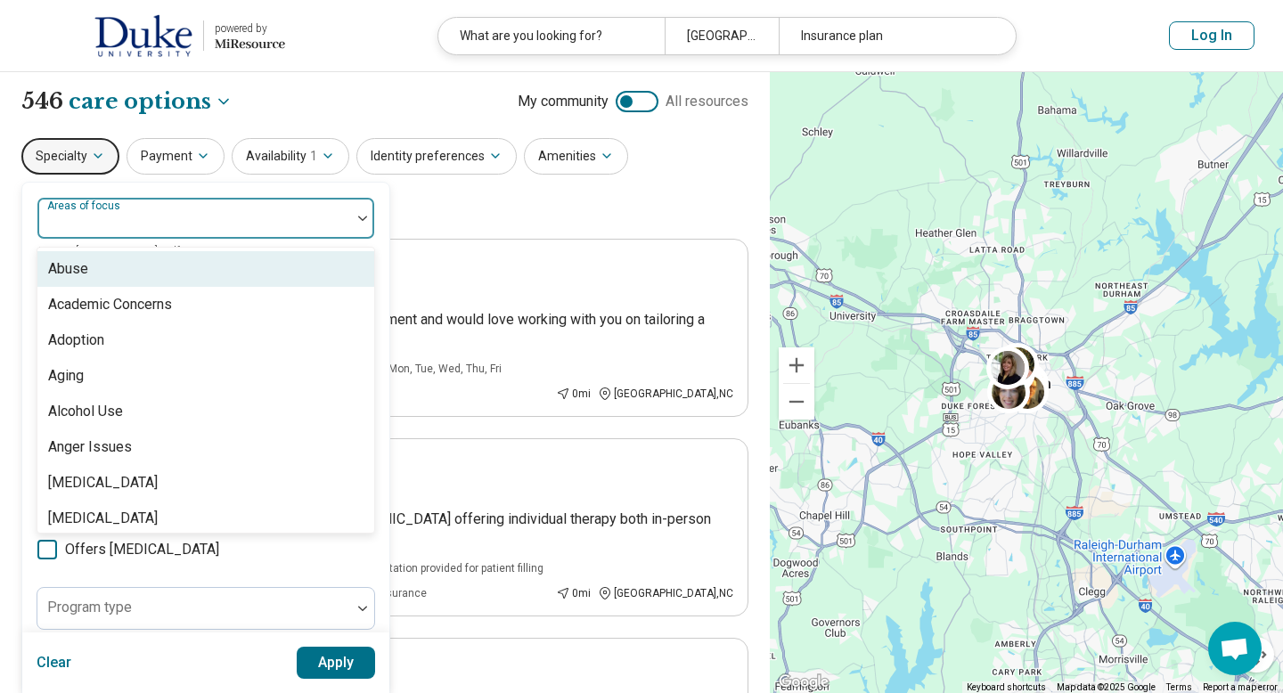
click at [158, 215] on div at bounding box center [194, 225] width 299 height 25
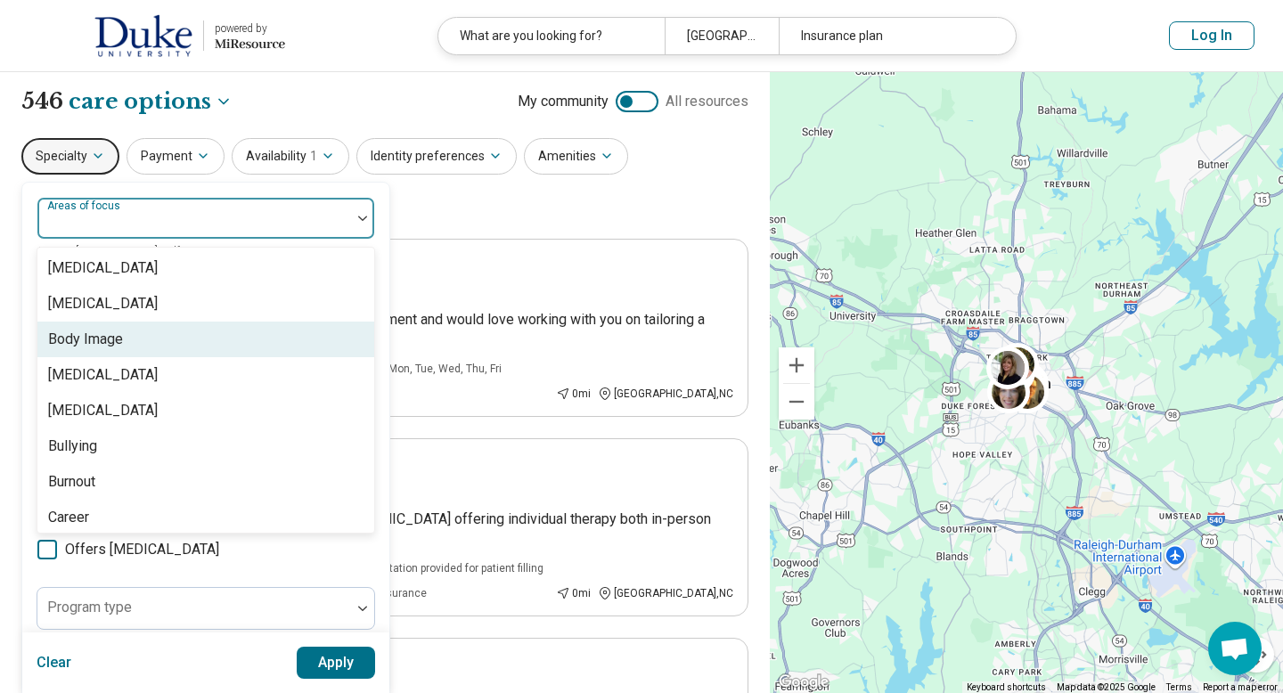
scroll to position [537, 0]
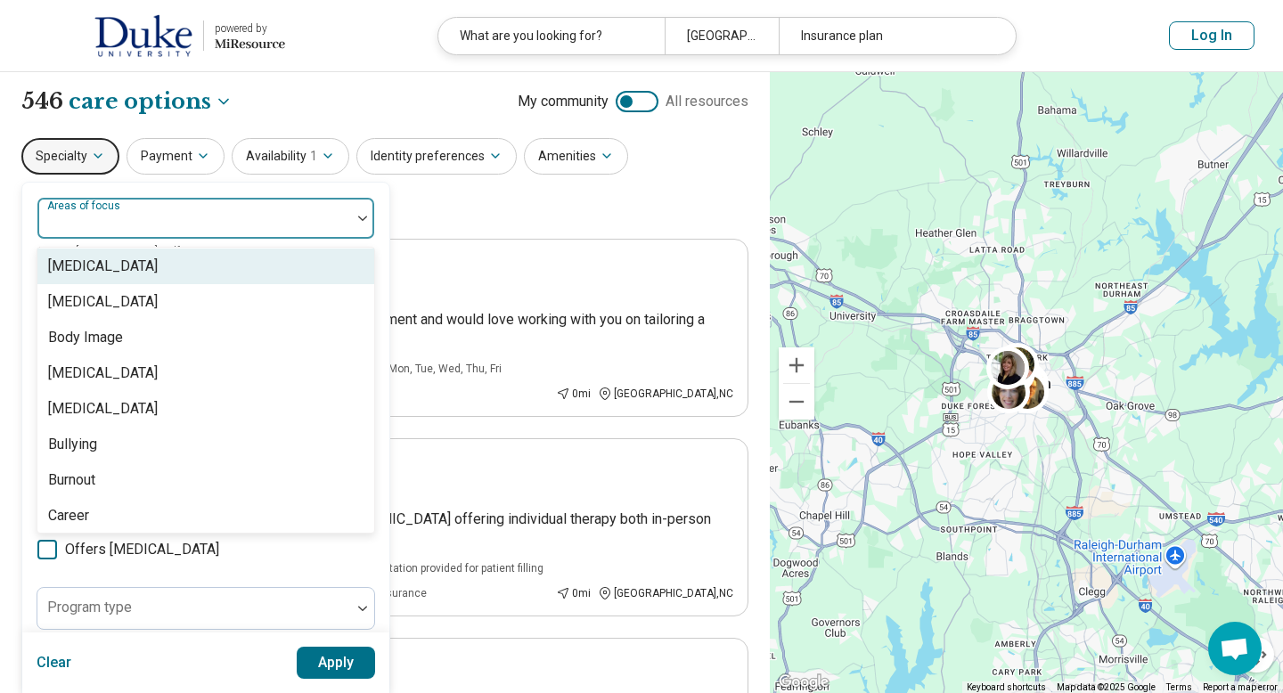
click at [217, 220] on div at bounding box center [194, 225] width 299 height 25
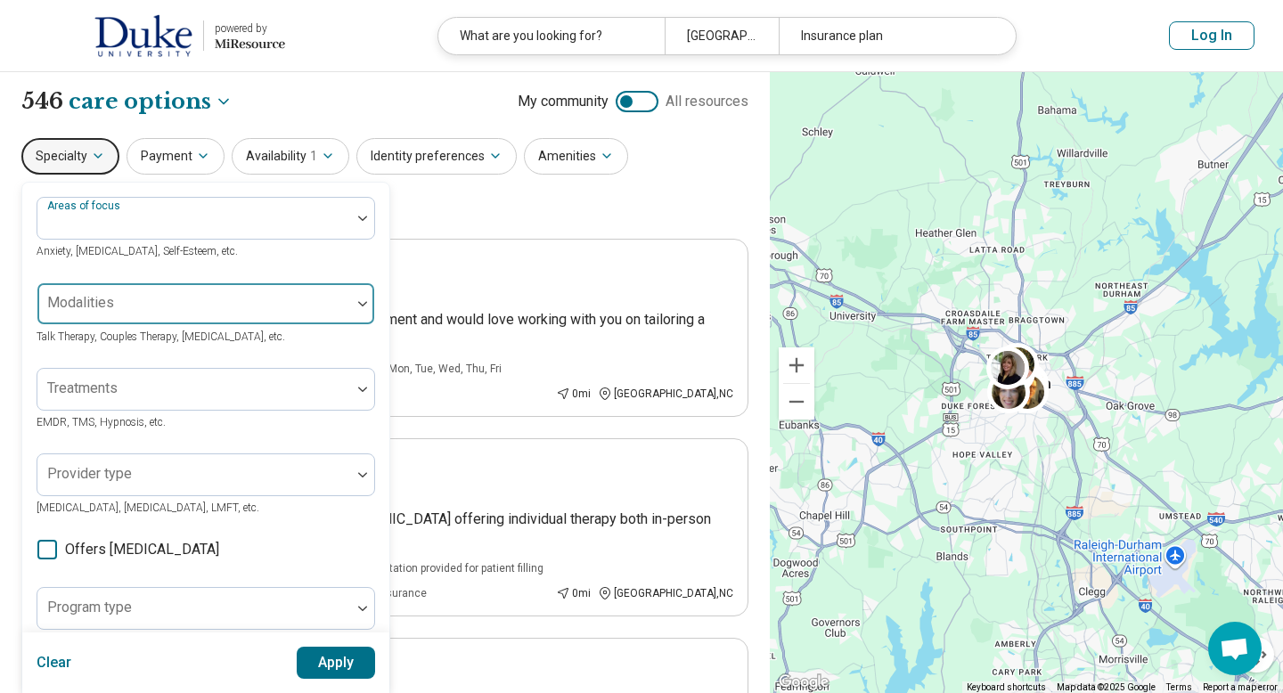
click at [217, 306] on div at bounding box center [194, 310] width 299 height 25
click at [236, 306] on div at bounding box center [194, 310] width 299 height 25
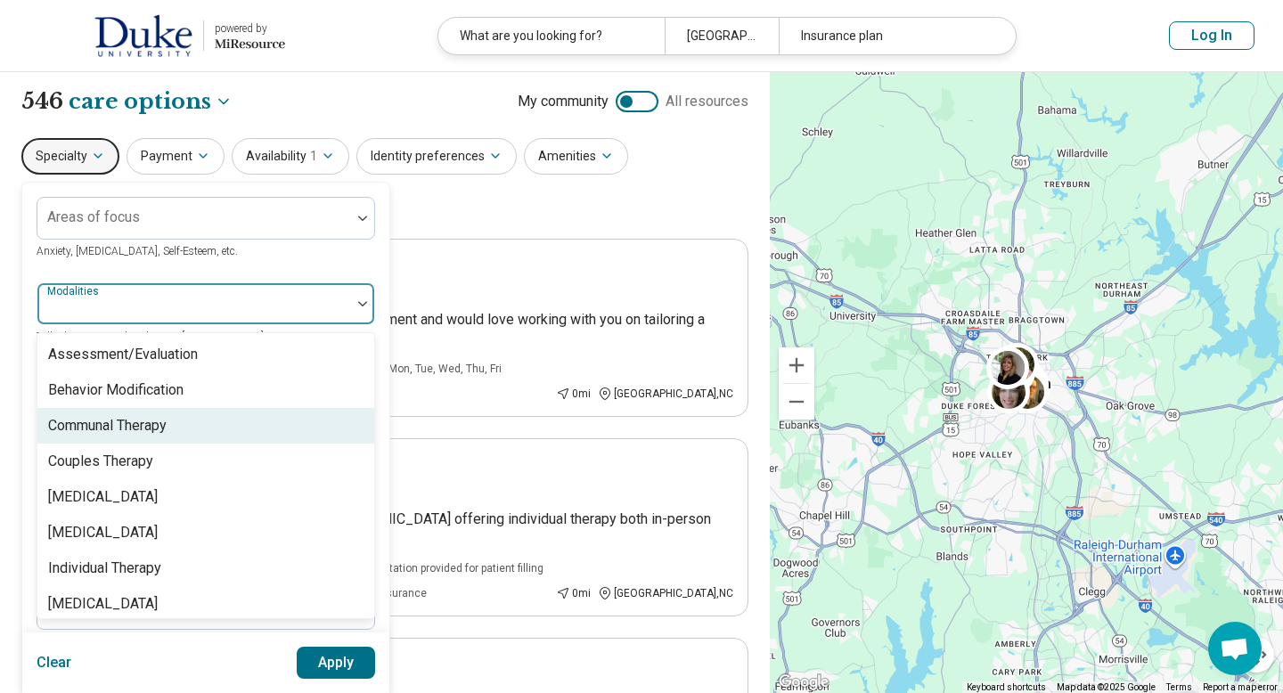
scroll to position [7, 0]
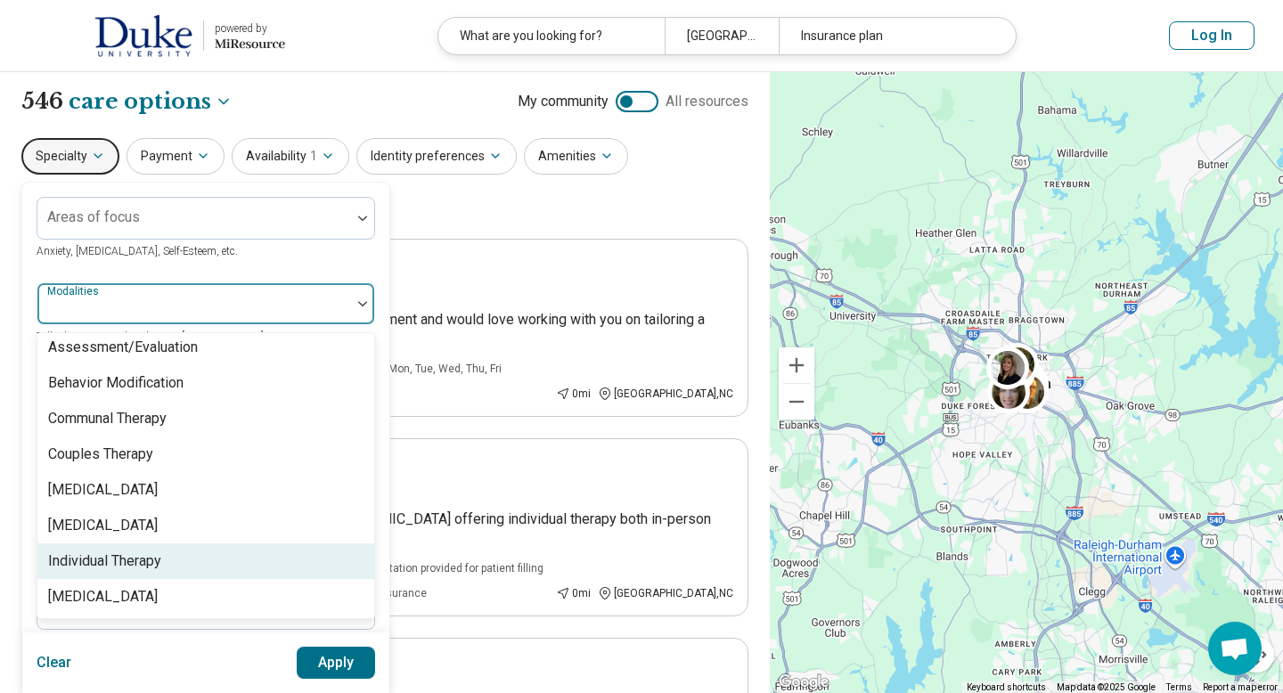
click at [186, 567] on div "Individual Therapy" at bounding box center [205, 561] width 337 height 36
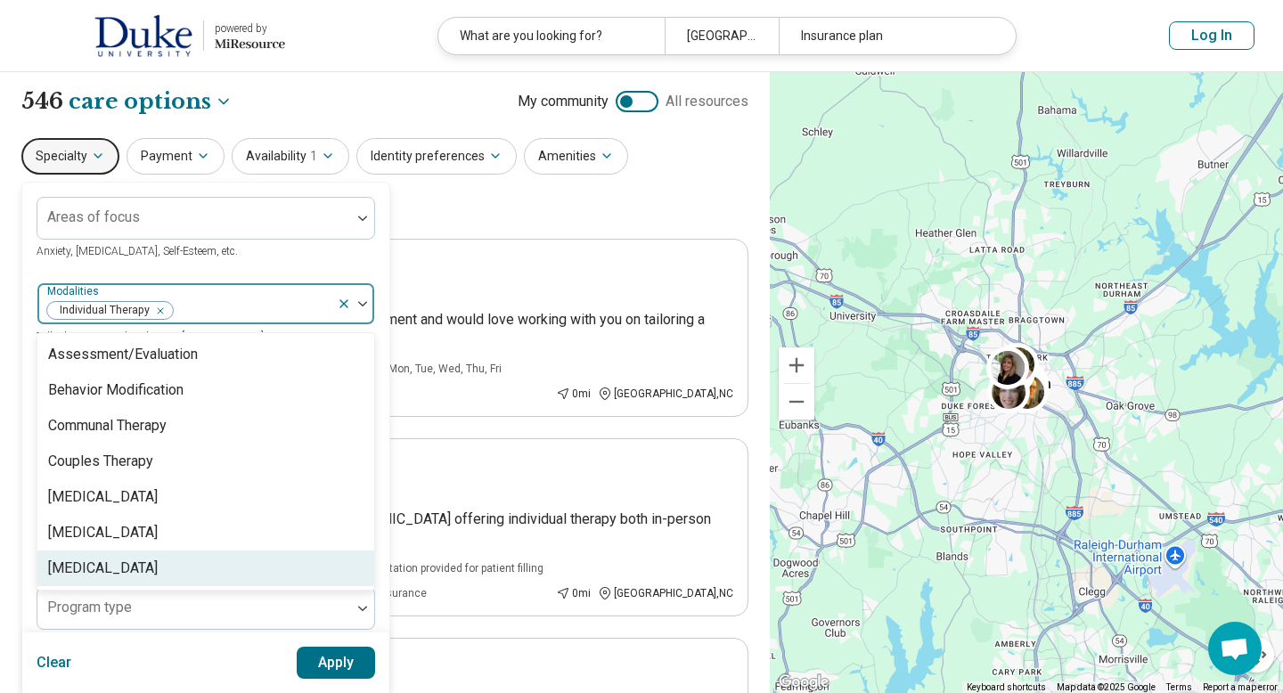
scroll to position [0, 0]
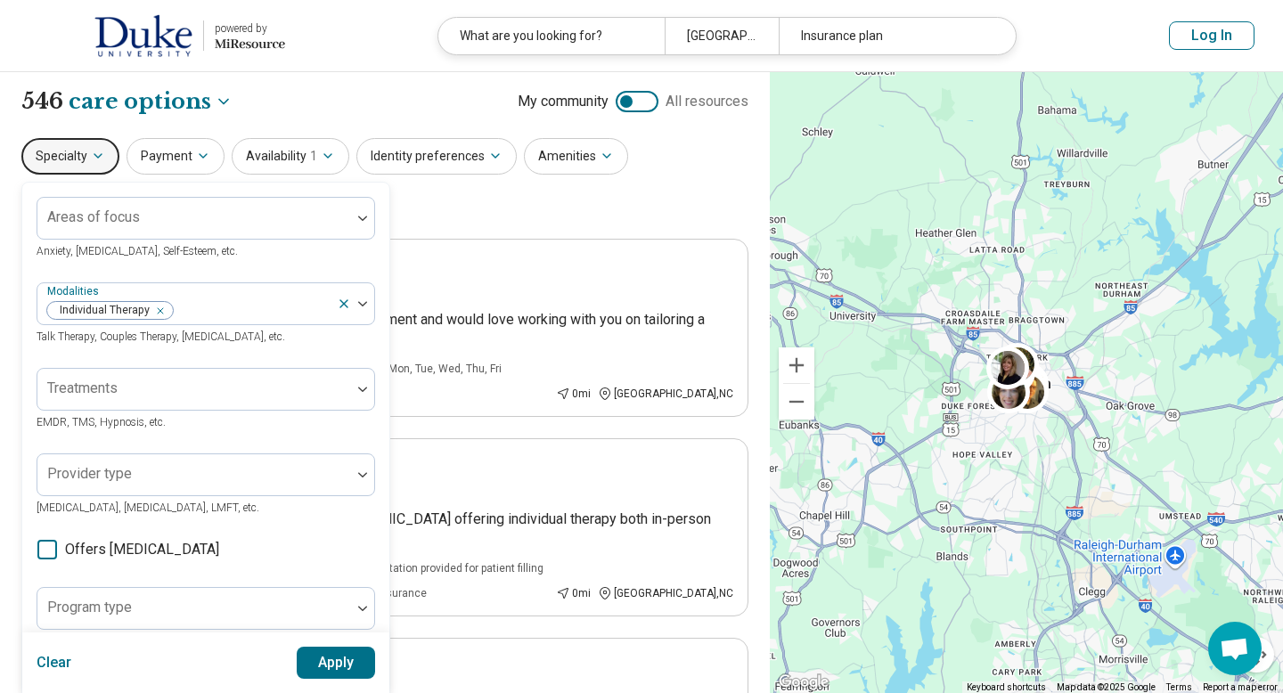
click at [230, 272] on div "Areas of focus Anxiety, Depression, Self-Esteem, etc. Modalities Individual The…" at bounding box center [206, 545] width 339 height 697
click at [217, 396] on div at bounding box center [194, 396] width 299 height 25
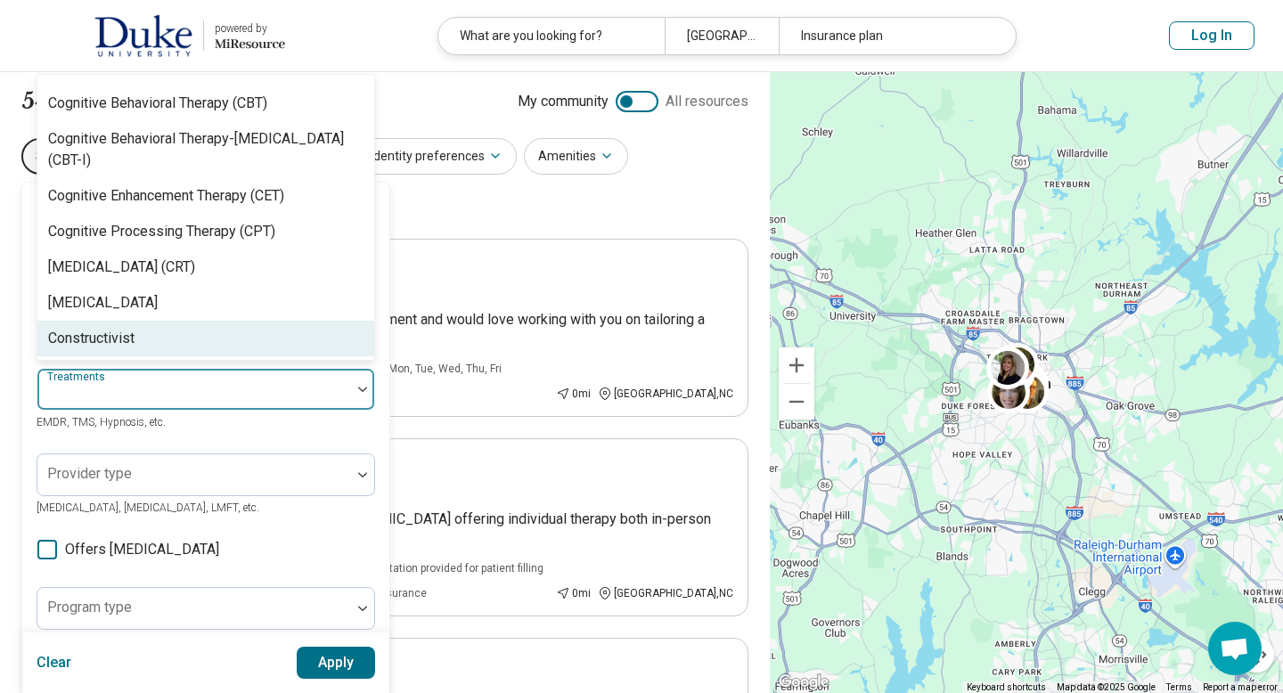
scroll to position [776, 0]
click at [288, 452] on div "Areas of focus Anxiety, Depression, Self-Esteem, etc. Modalities Individual The…" at bounding box center [206, 545] width 339 height 697
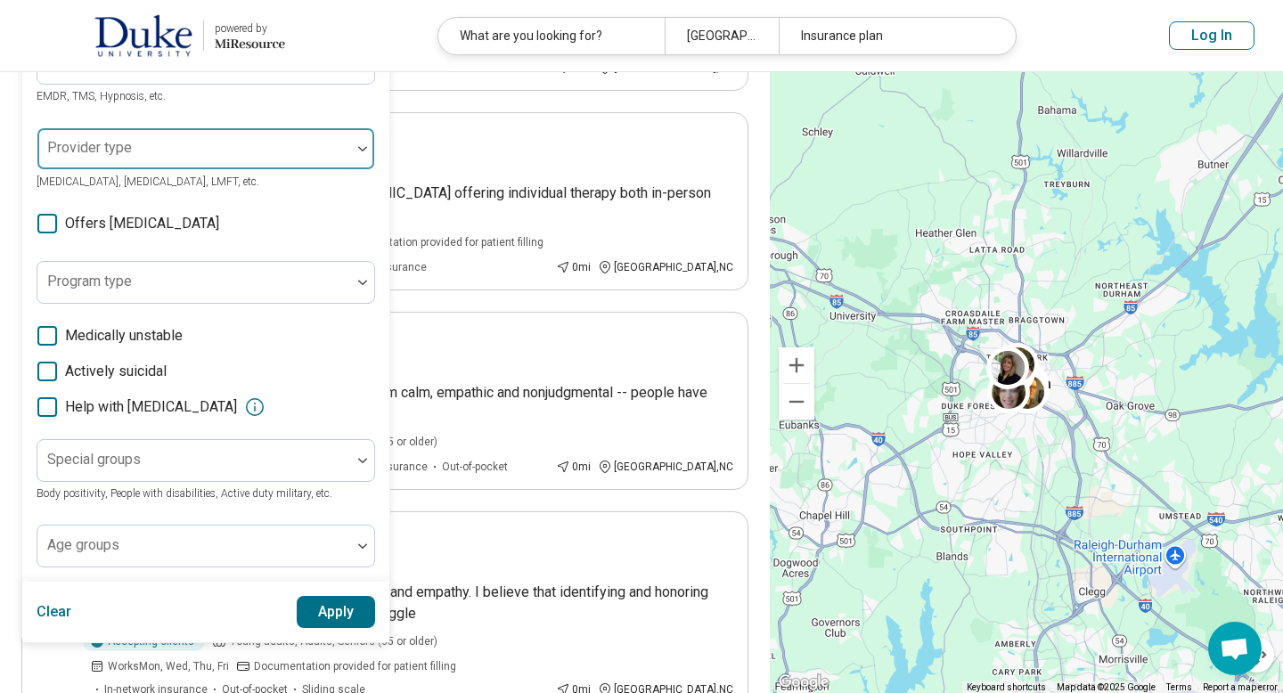
scroll to position [324, 0]
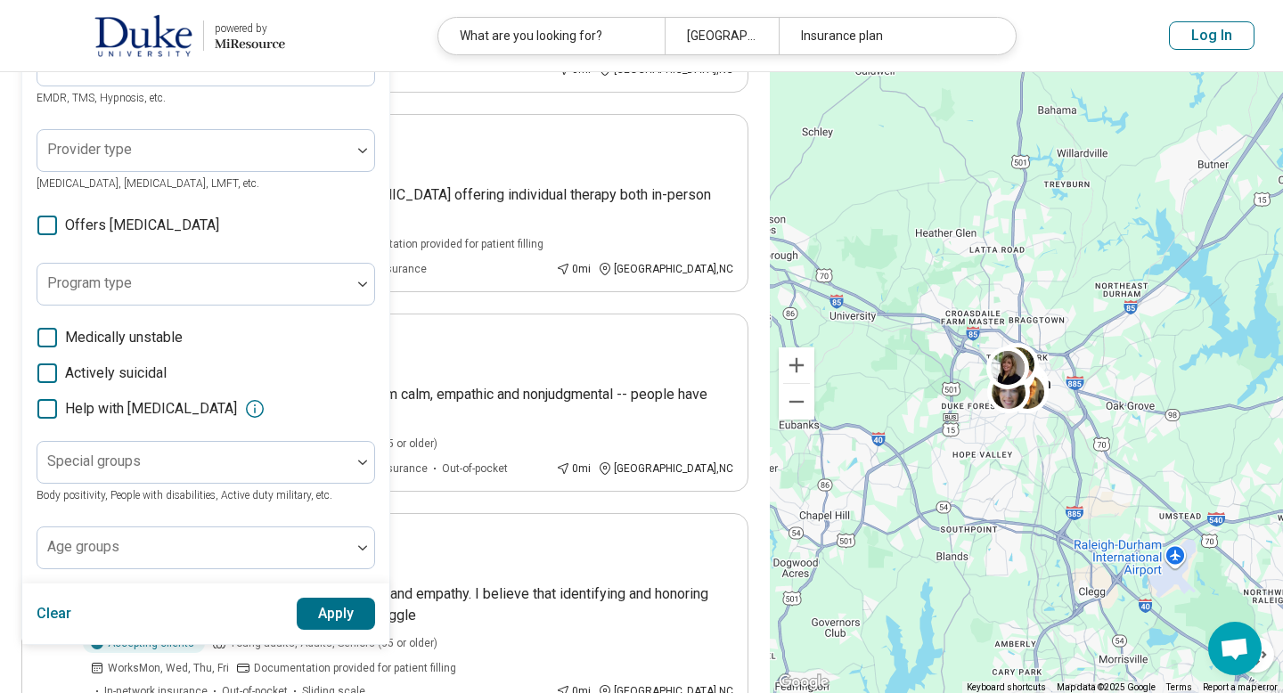
click at [331, 613] on button "Apply" at bounding box center [336, 614] width 79 height 32
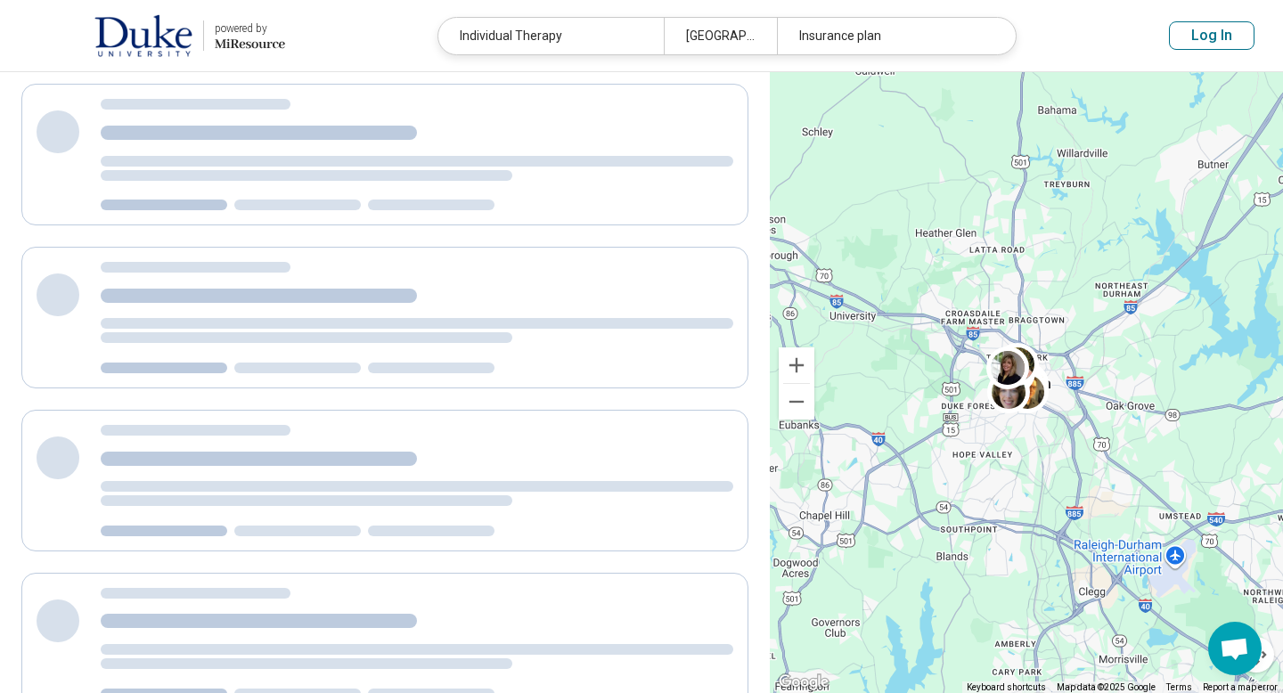
scroll to position [52, 0]
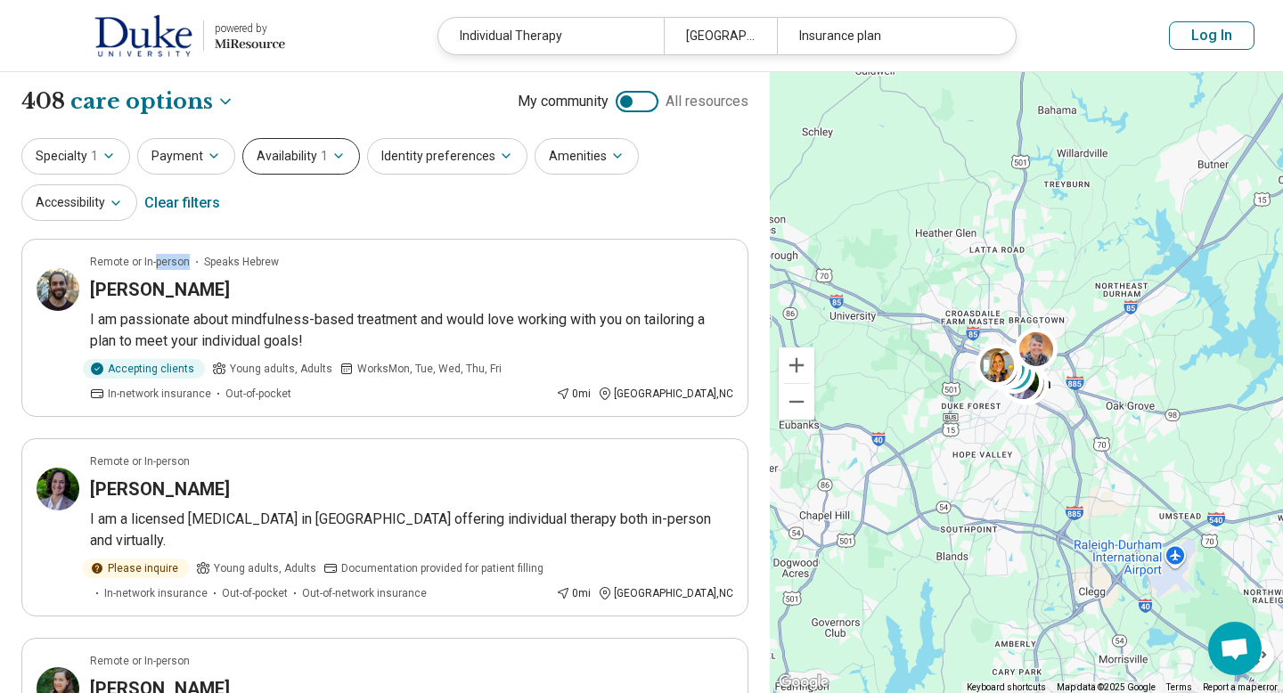
click at [307, 159] on button "Availability 1" at bounding box center [301, 156] width 118 height 37
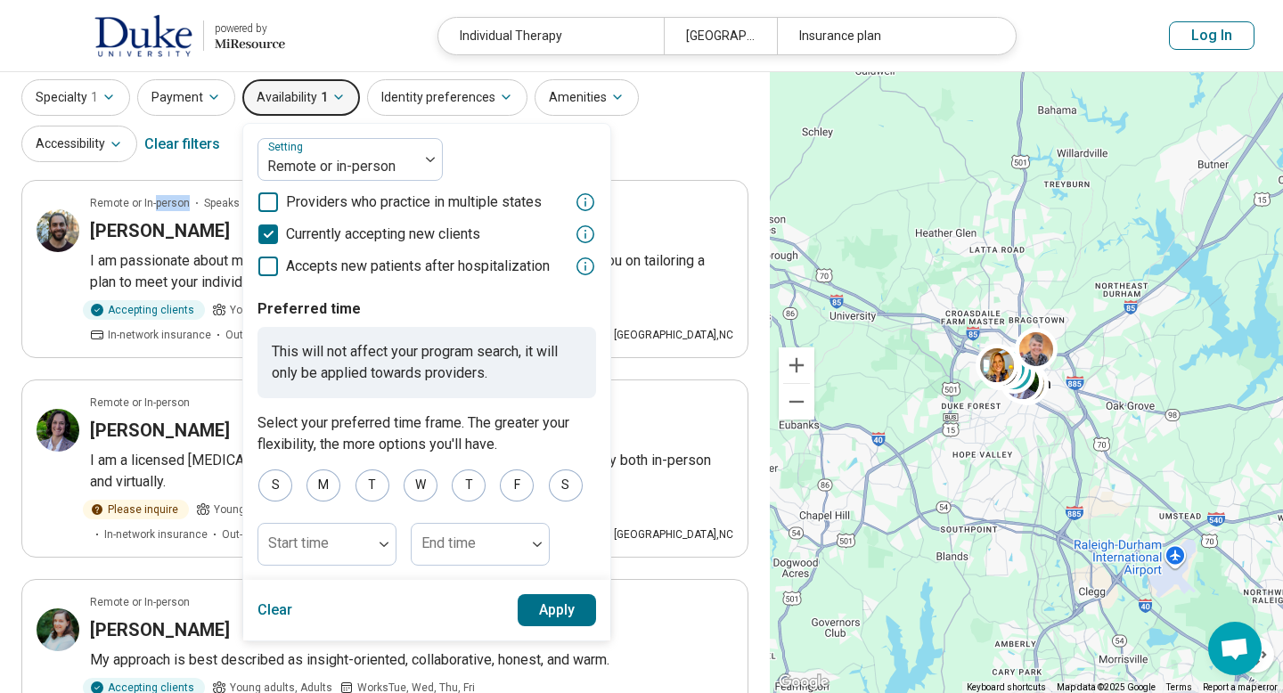
scroll to position [65, 0]
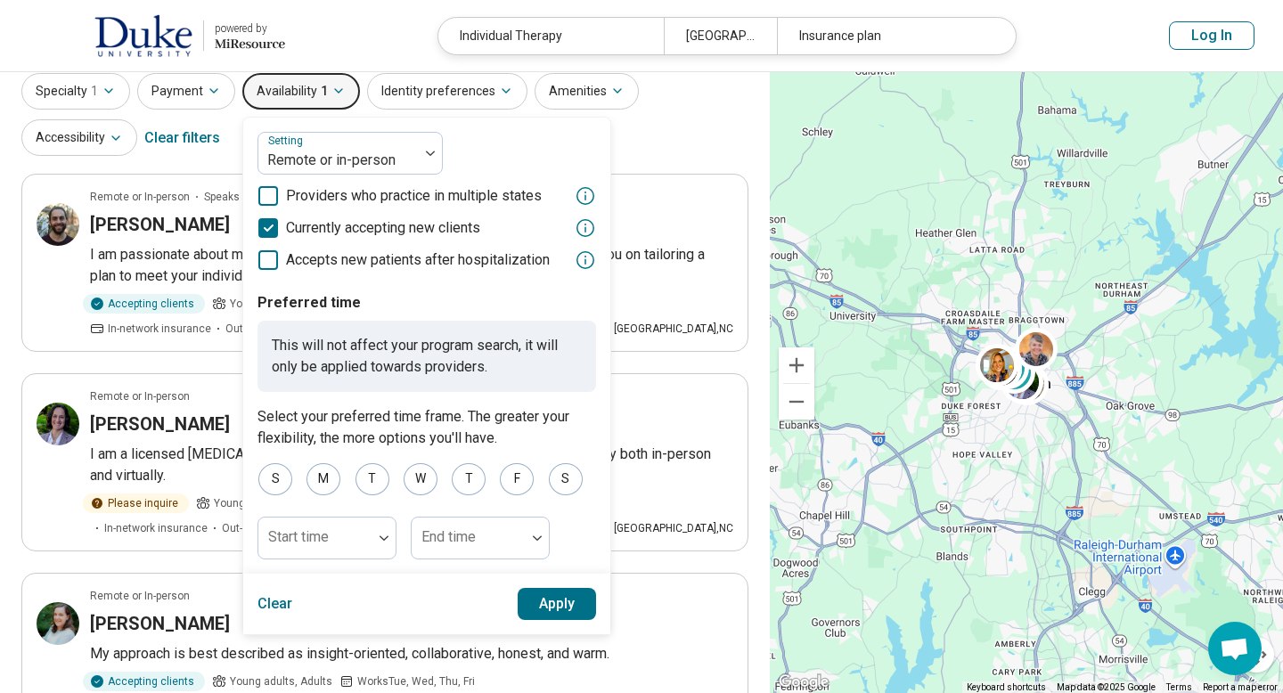
click at [701, 154] on div "Specialty 1 Payment Availability 1 Setting Remote or in-person Providers who pr…" at bounding box center [384, 116] width 727 height 86
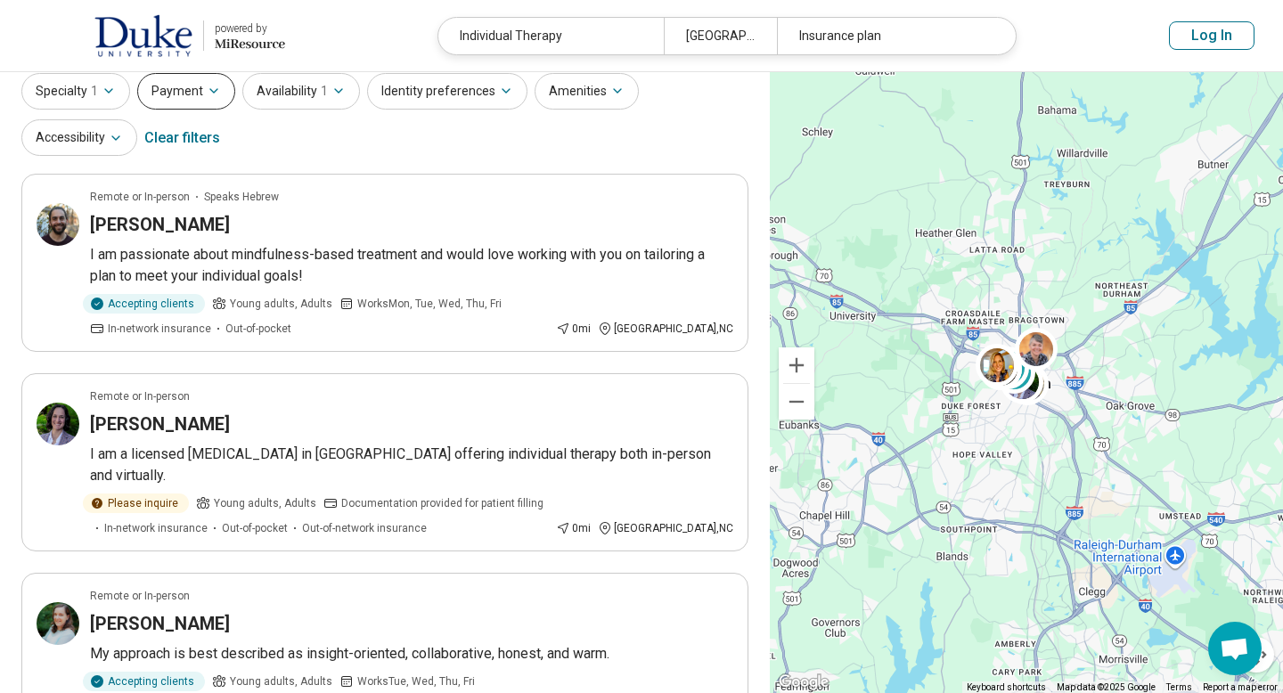
click at [200, 101] on button "Payment" at bounding box center [186, 91] width 98 height 37
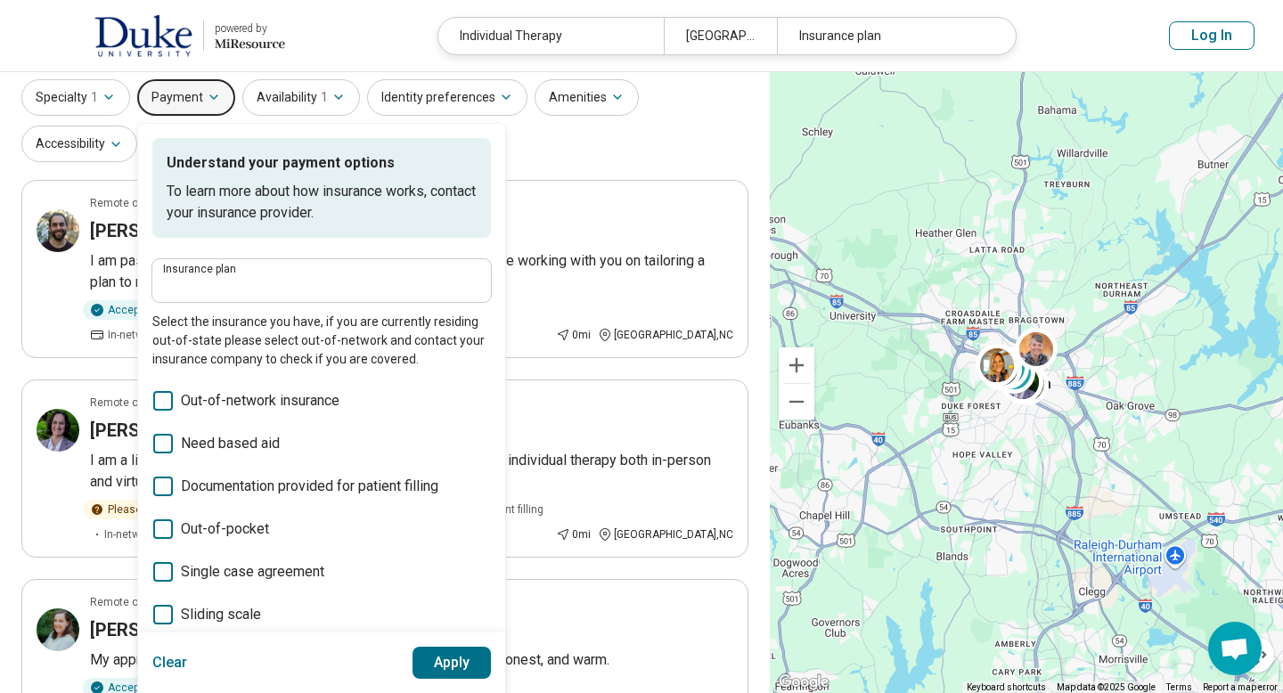
scroll to position [0, 0]
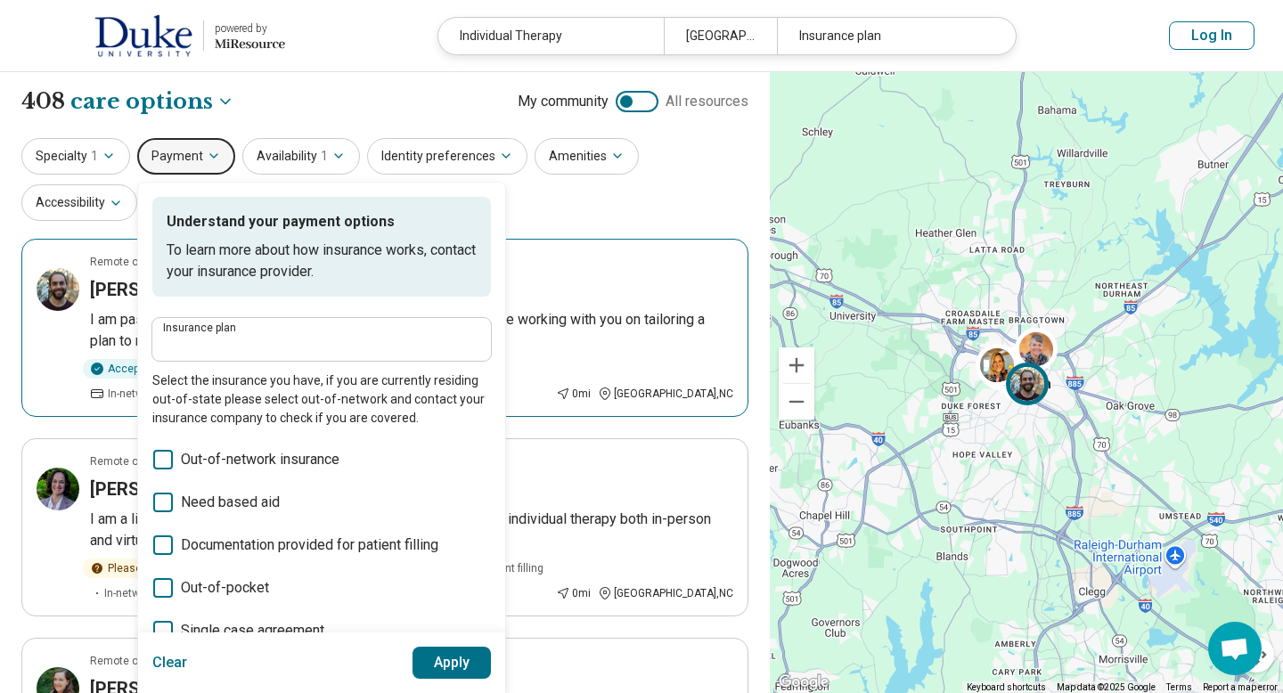
click at [572, 243] on article "Remote or In-person Speaks Hebrew Asaf Zemah I am passionate about mindfulness-…" at bounding box center [384, 328] width 727 height 178
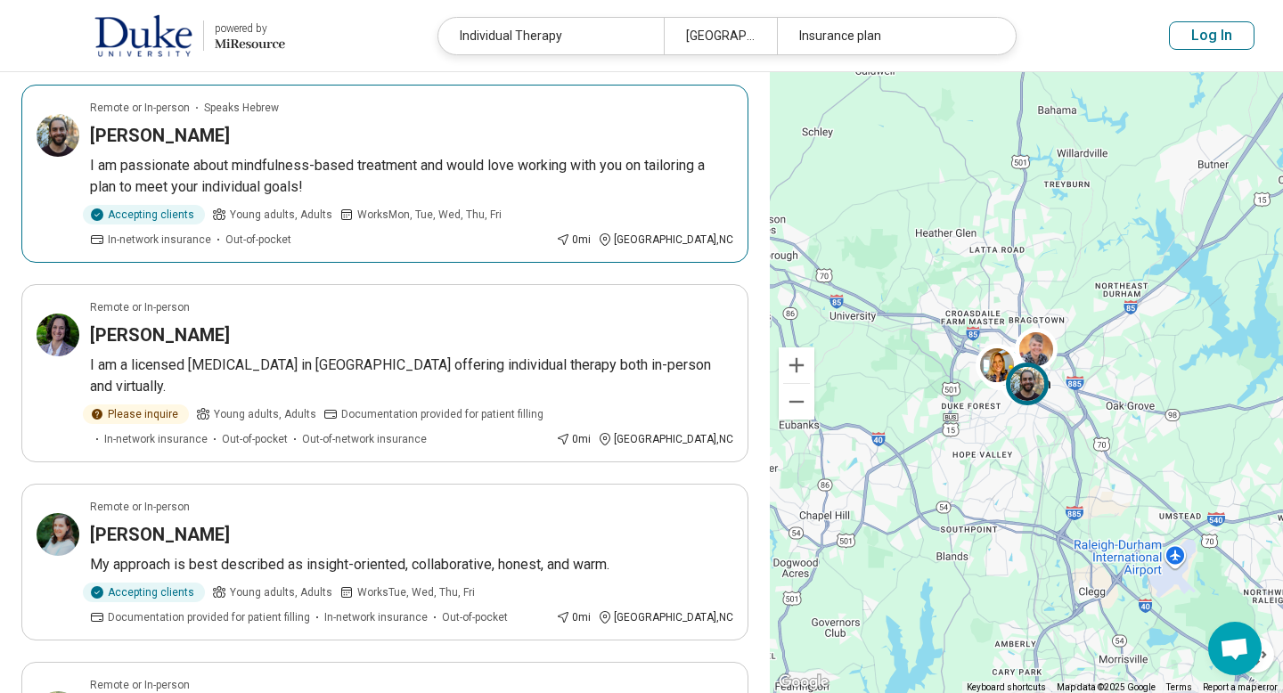
scroll to position [274, 0]
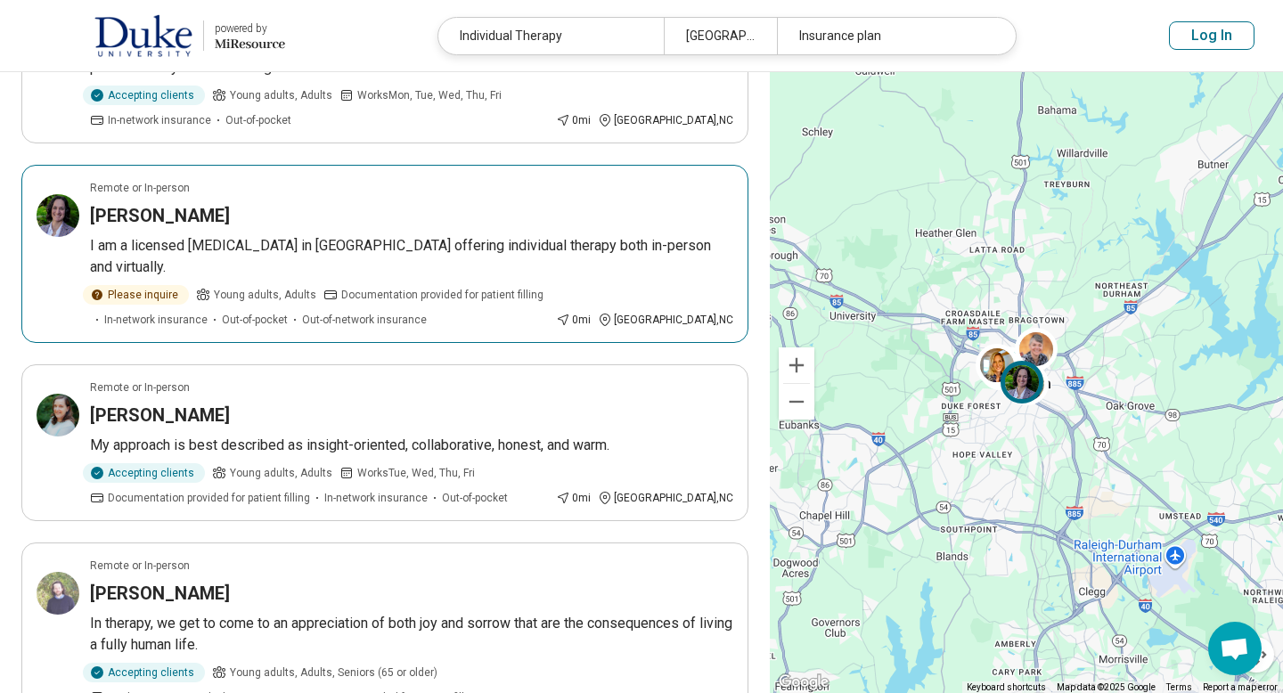
click at [180, 215] on h3 "Carolyn Reynolds" at bounding box center [160, 215] width 140 height 25
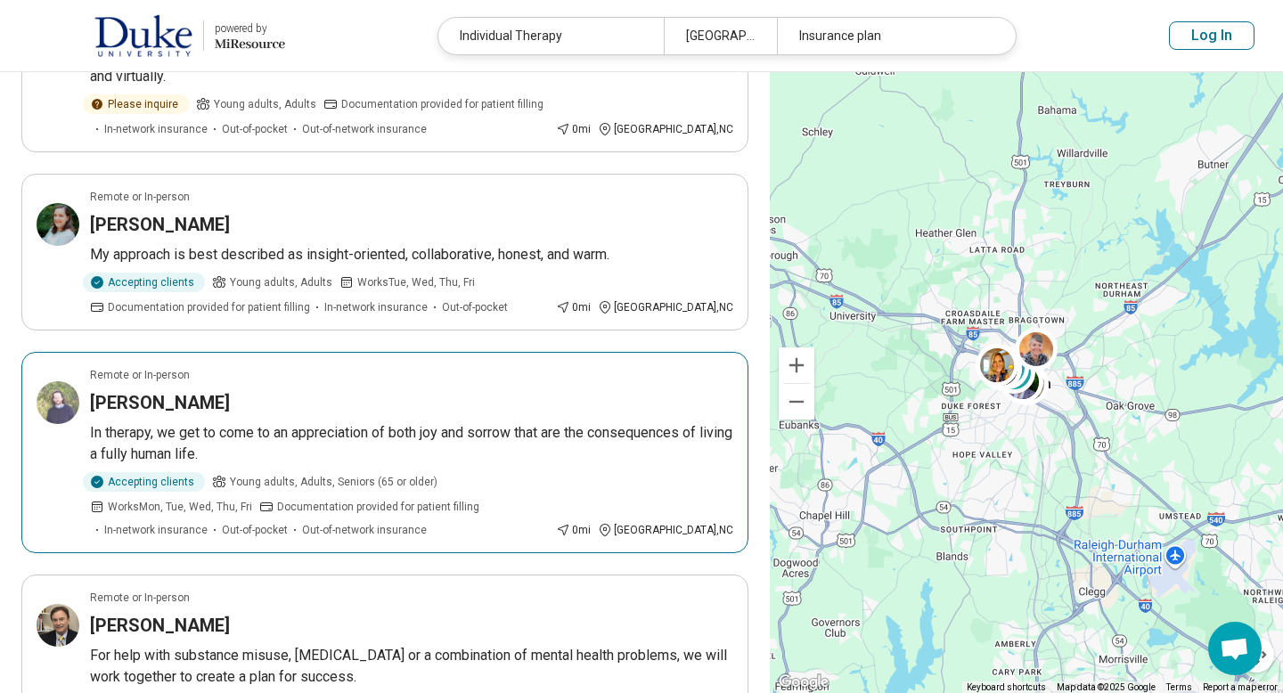
scroll to position [463, 0]
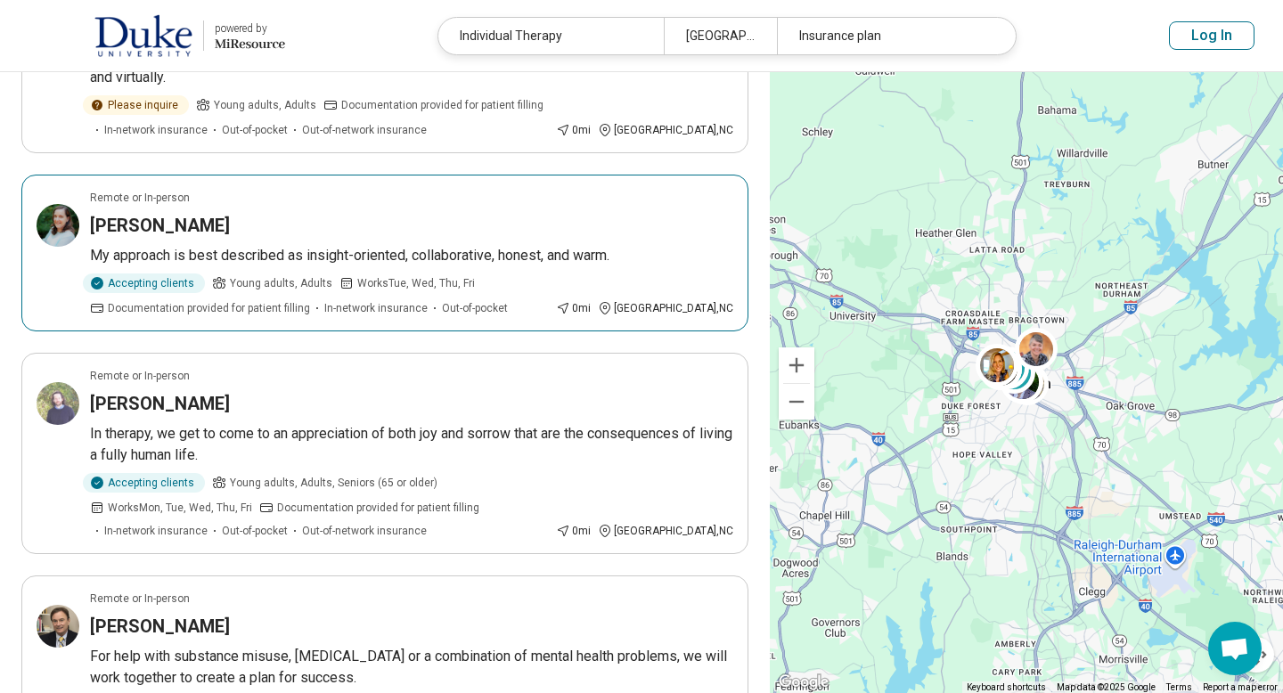
click at [122, 186] on article "Remote or In-person Leigh Egeghy My approach is best described as insight-orien…" at bounding box center [384, 253] width 727 height 157
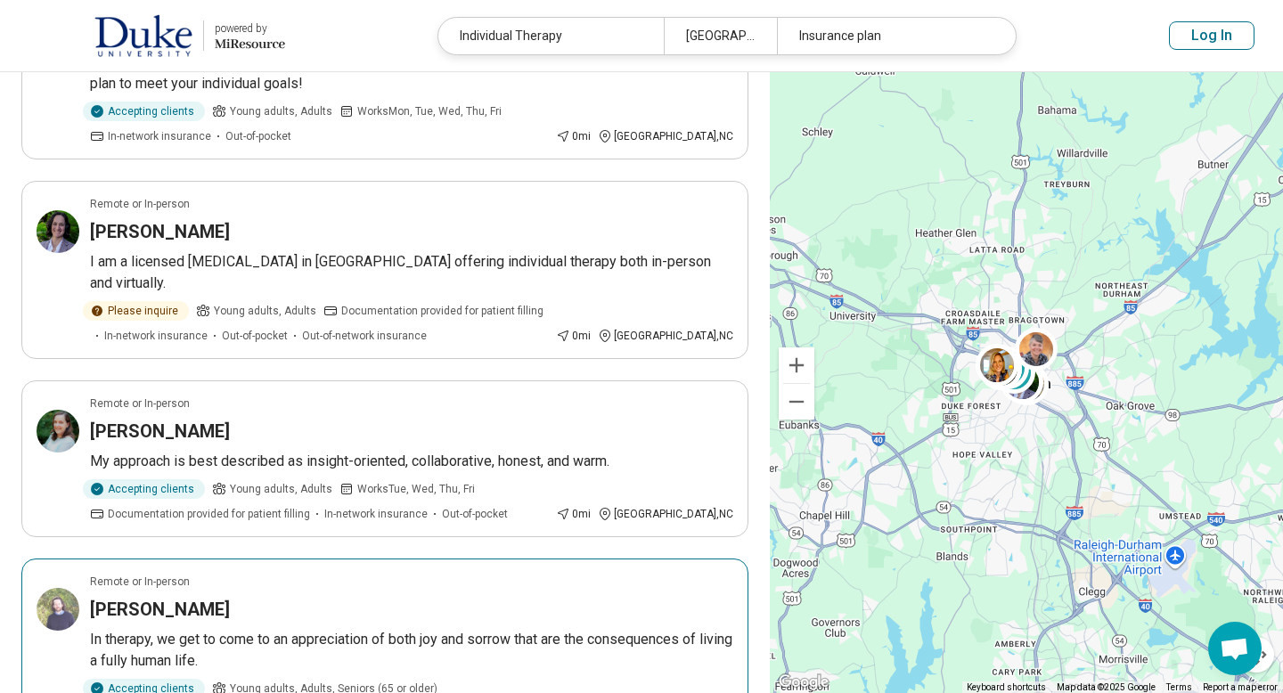
scroll to position [0, 0]
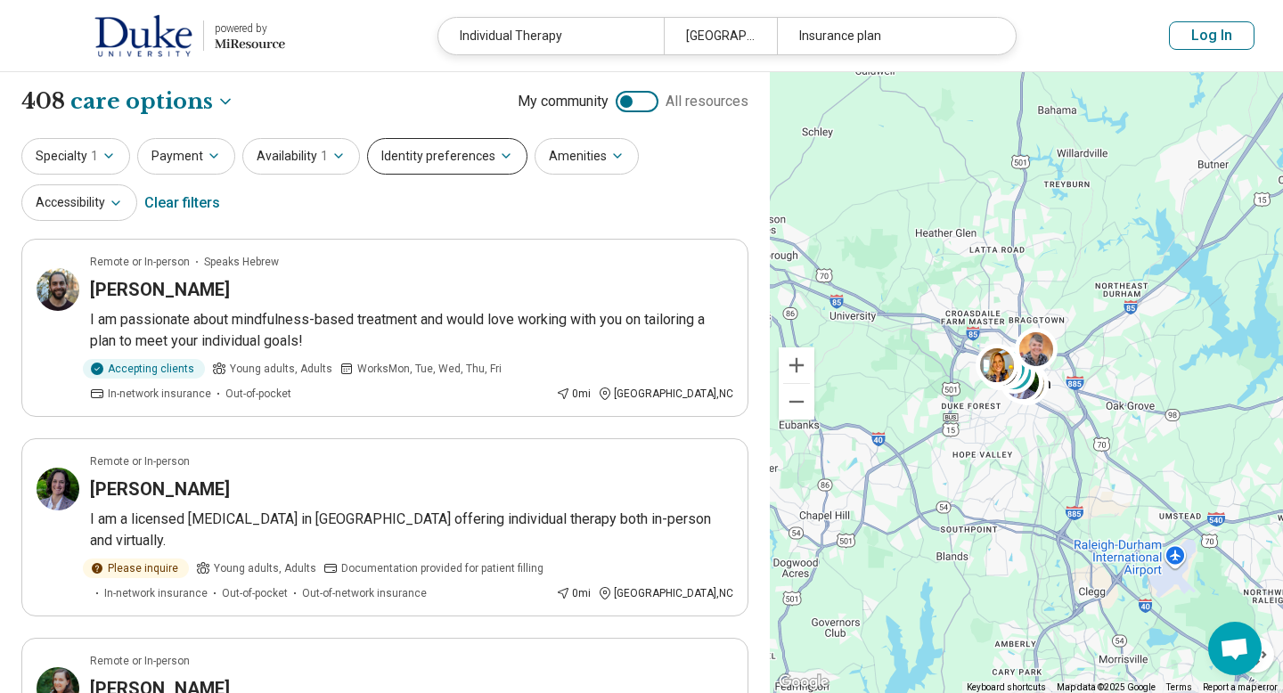
click at [427, 153] on button "Identity preferences" at bounding box center [447, 156] width 160 height 37
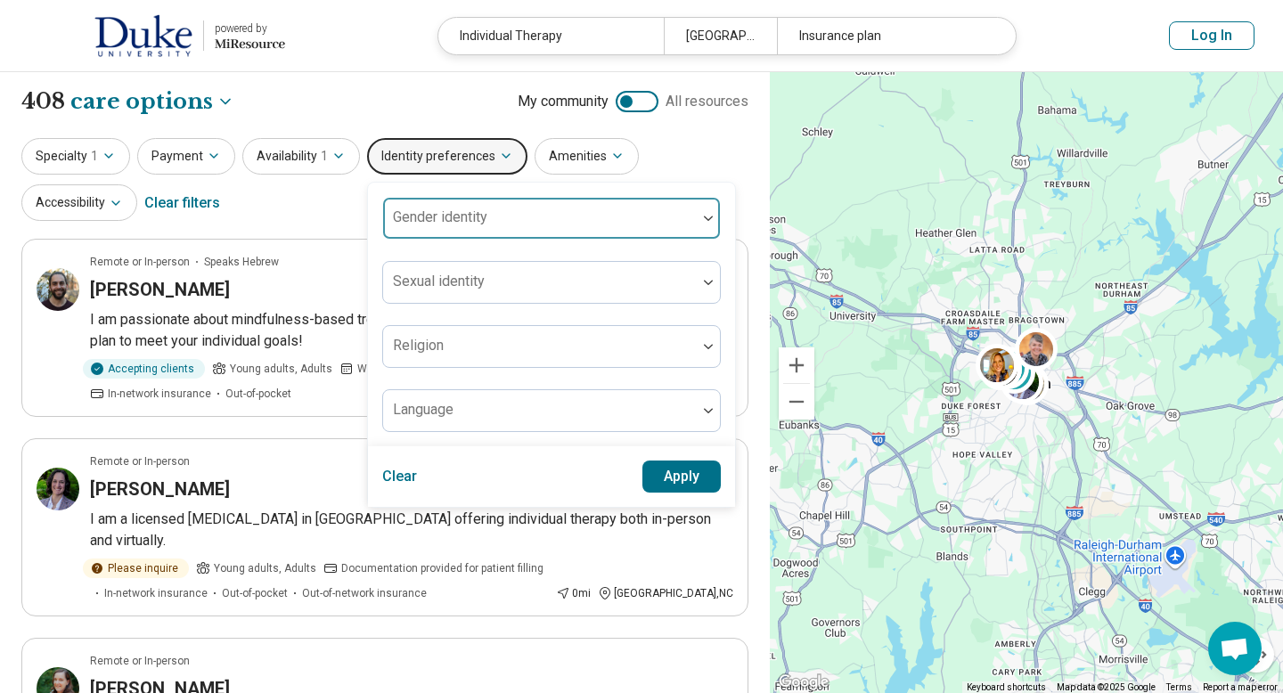
click at [437, 216] on div "Gender identity" at bounding box center [551, 218] width 339 height 43
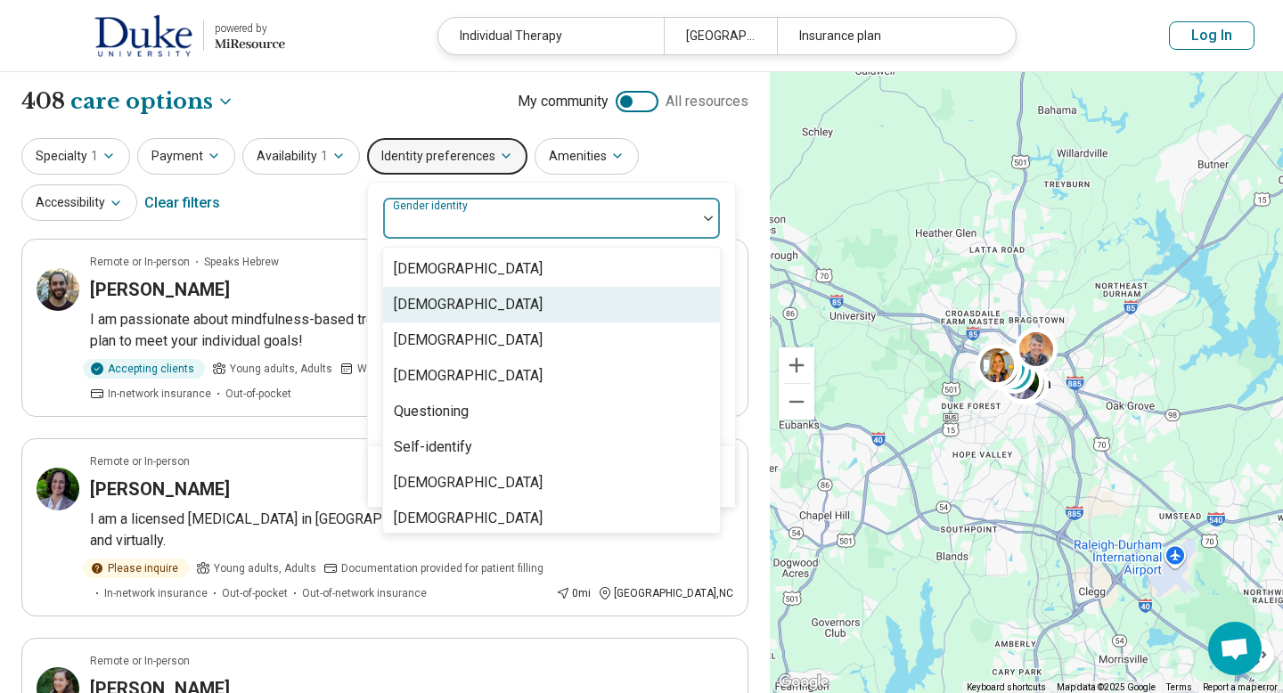
click at [459, 306] on div "[DEMOGRAPHIC_DATA]" at bounding box center [468, 304] width 149 height 21
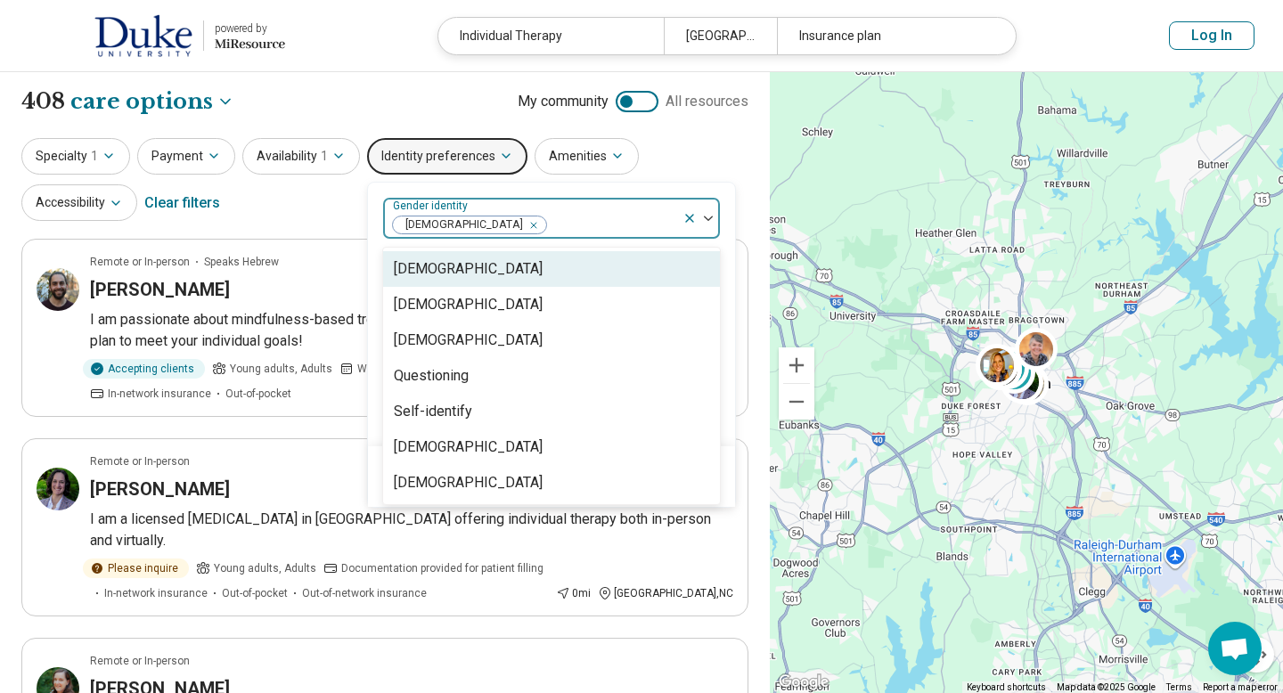
click at [624, 203] on div "[DEMOGRAPHIC_DATA]" at bounding box center [532, 218] width 299 height 39
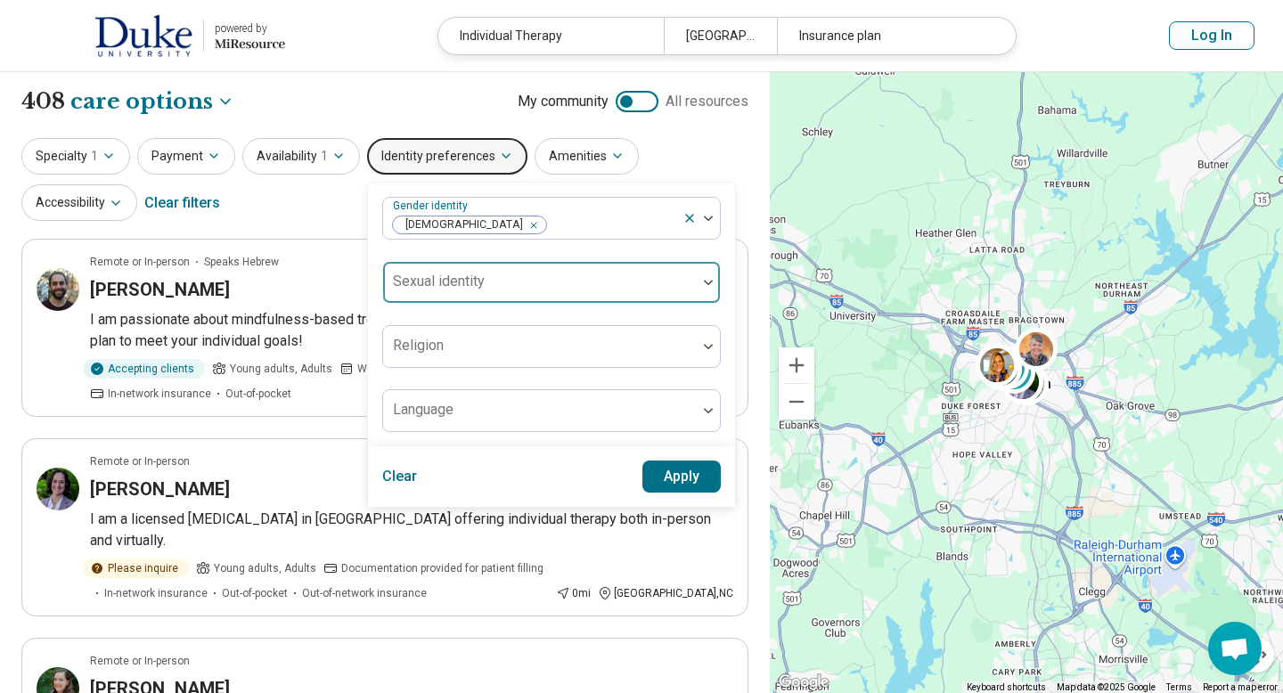
click at [581, 278] on div at bounding box center [539, 289] width 299 height 25
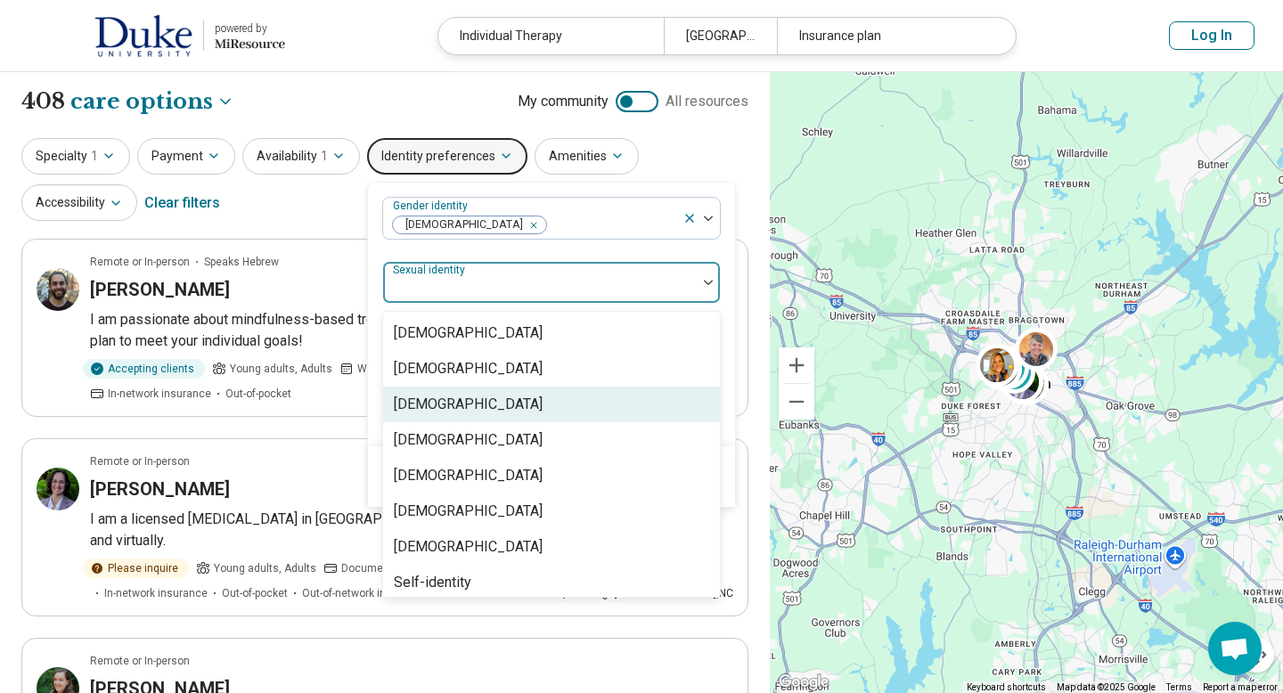
scroll to position [7, 0]
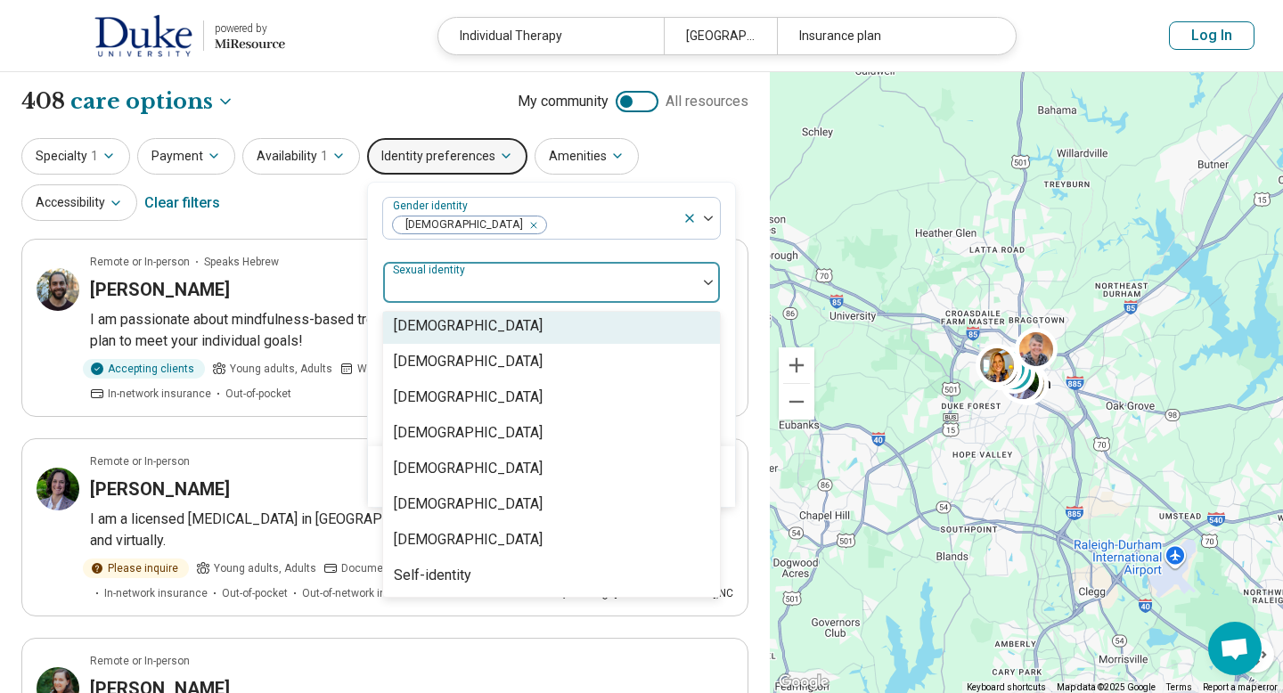
click at [524, 282] on div at bounding box center [539, 289] width 299 height 25
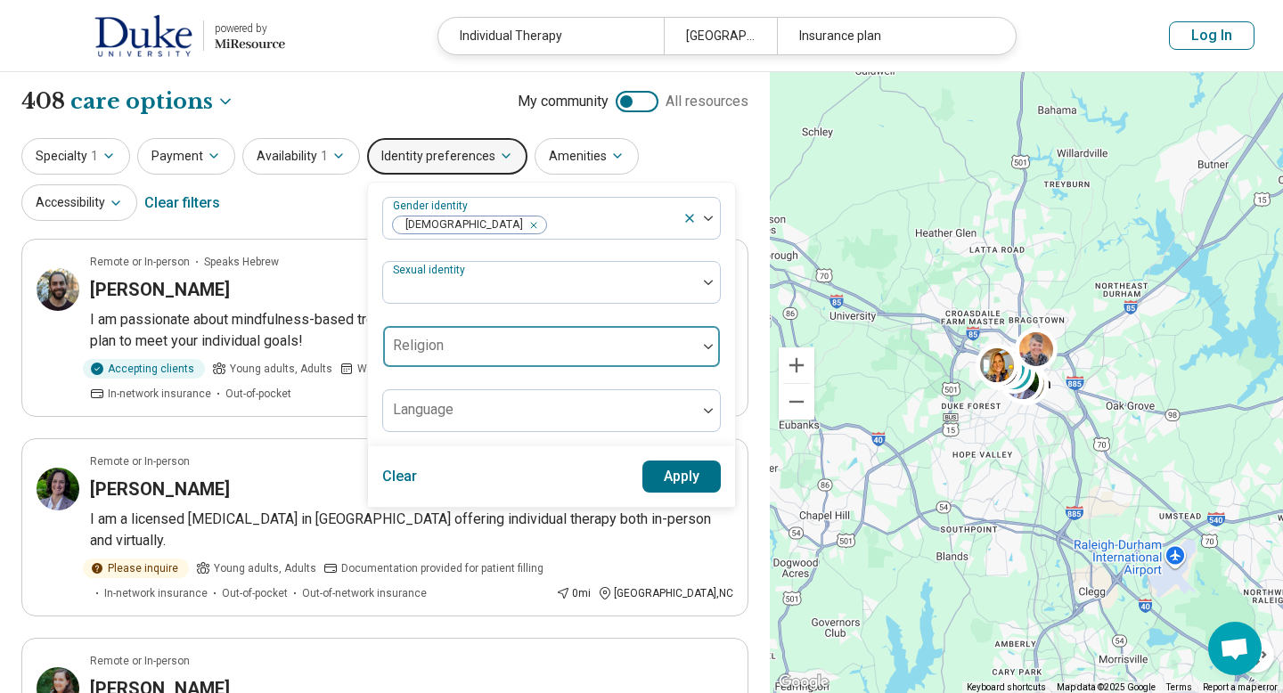
click at [522, 347] on div at bounding box center [539, 353] width 299 height 25
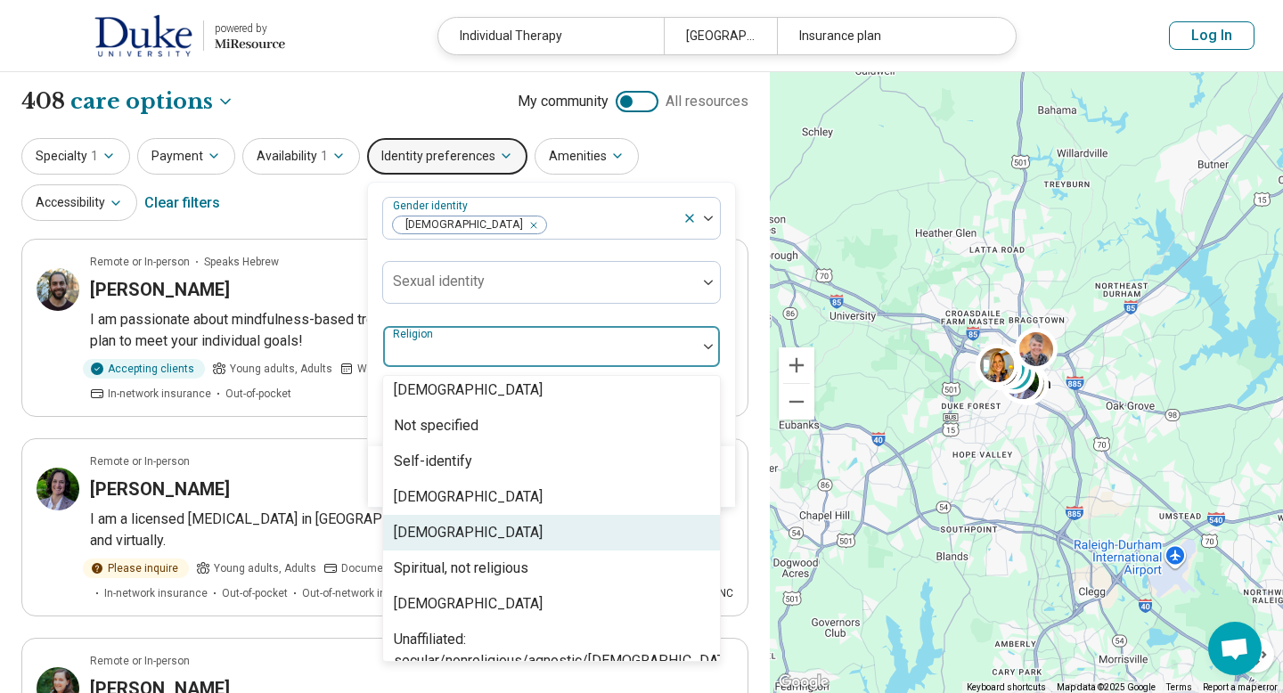
scroll to position [278, 0]
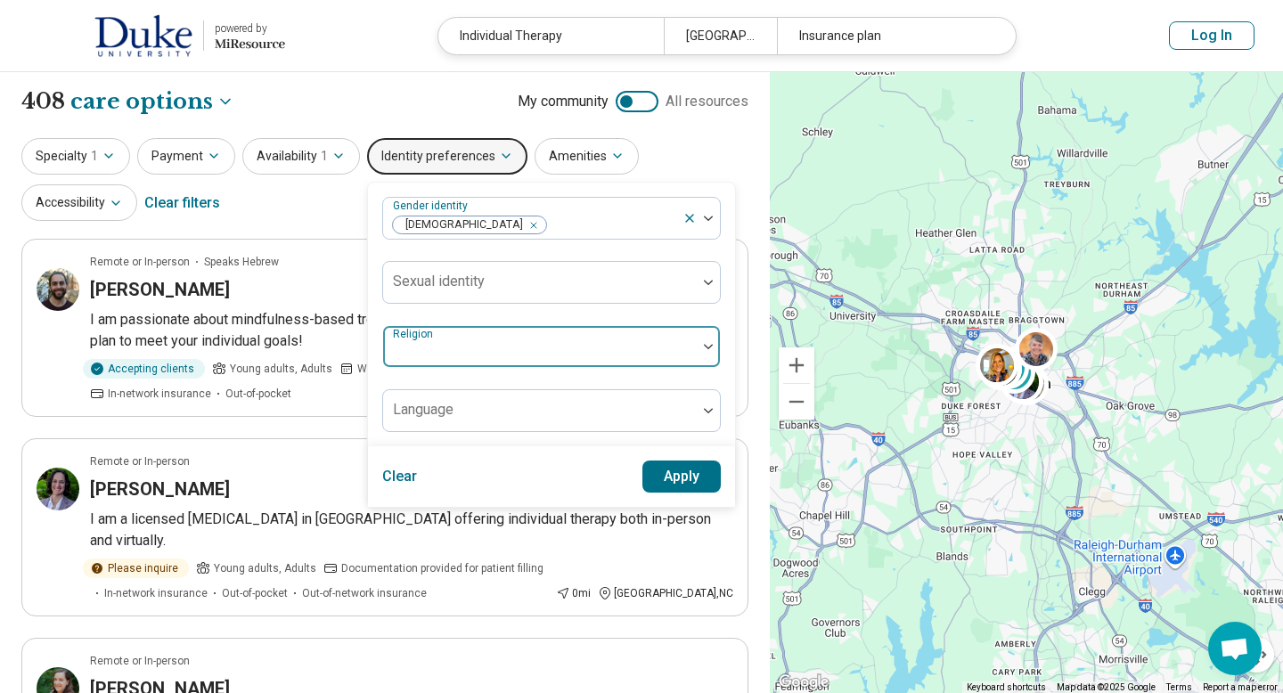
click at [478, 353] on div at bounding box center [539, 353] width 299 height 25
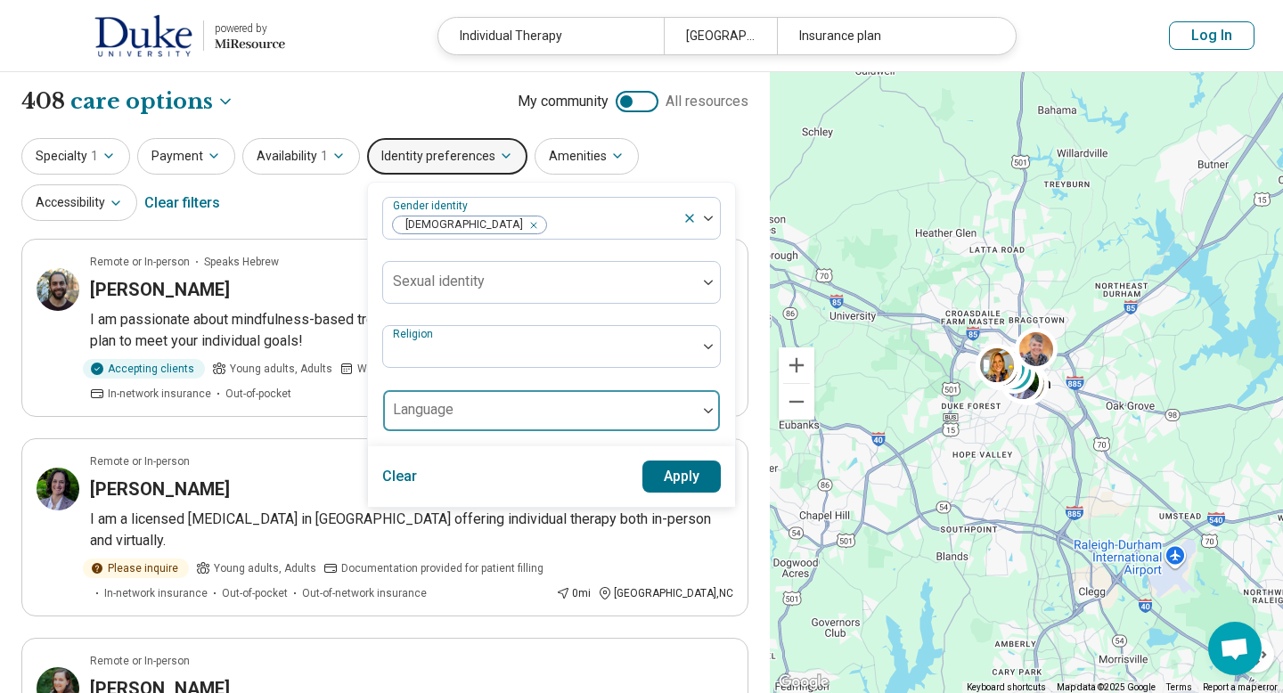
click at [477, 407] on div at bounding box center [539, 417] width 299 height 25
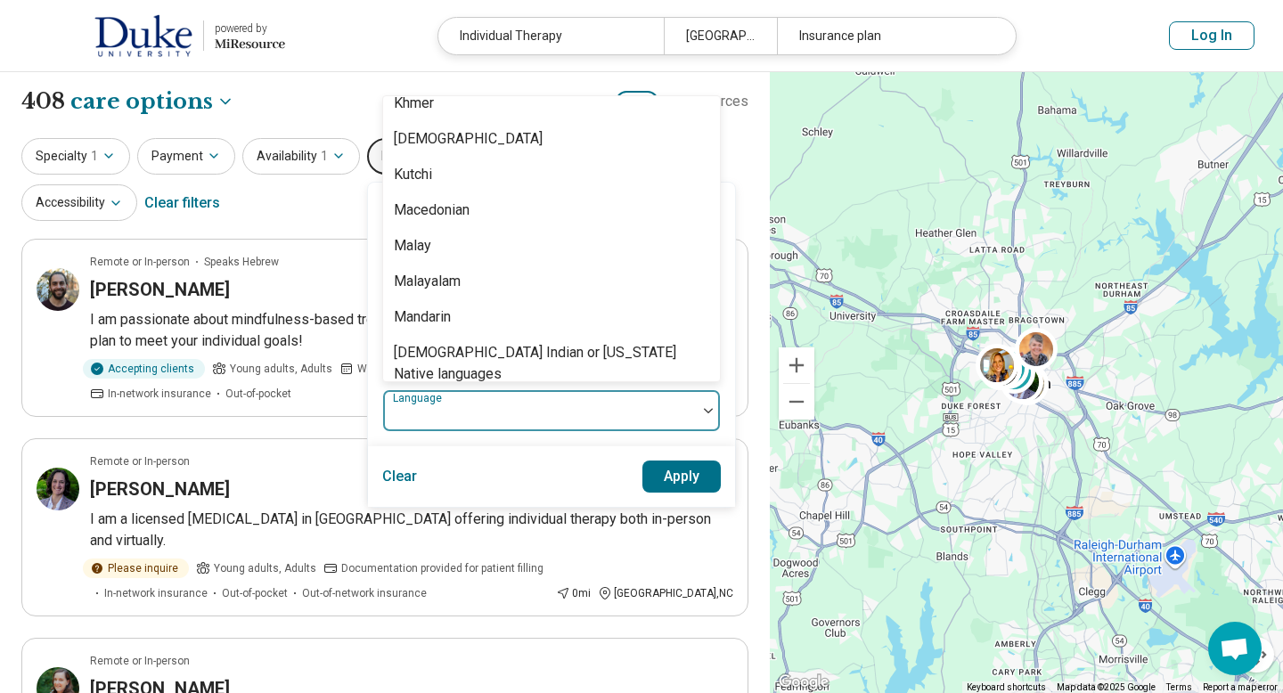
scroll to position [981, 0]
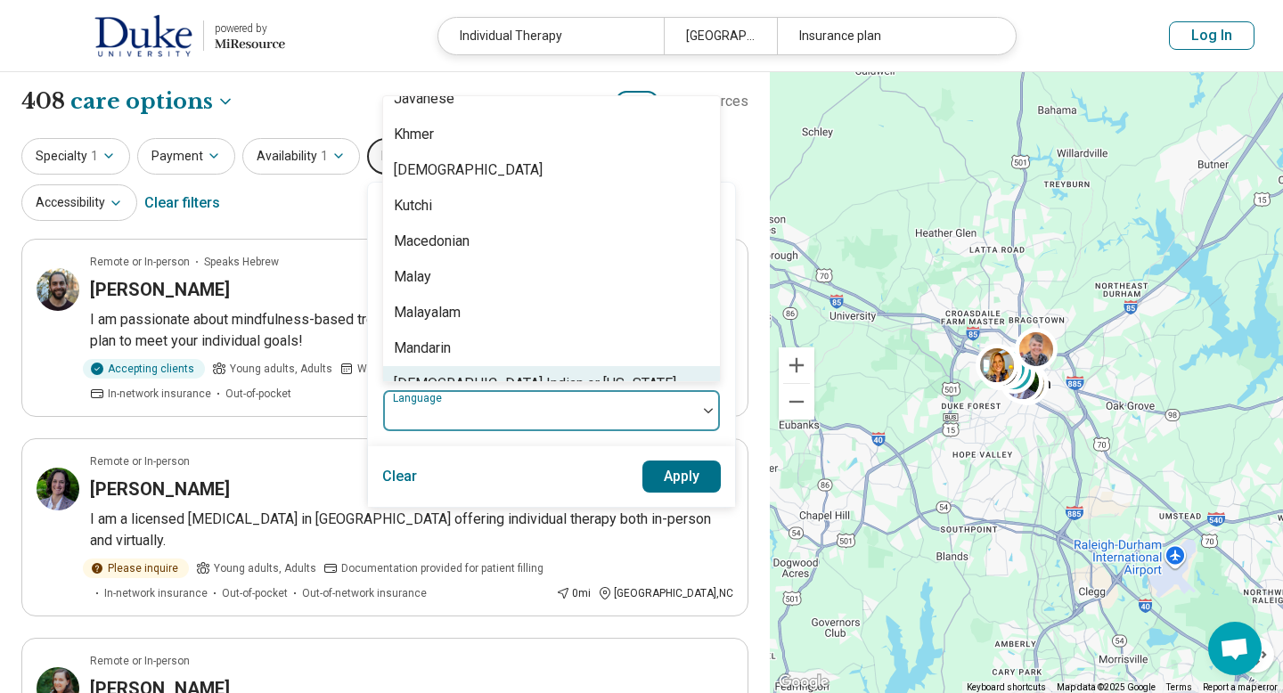
click at [494, 443] on div "Gender identity Cisgender Woman Sexual identity Religion Native American Indian…" at bounding box center [551, 315] width 367 height 264
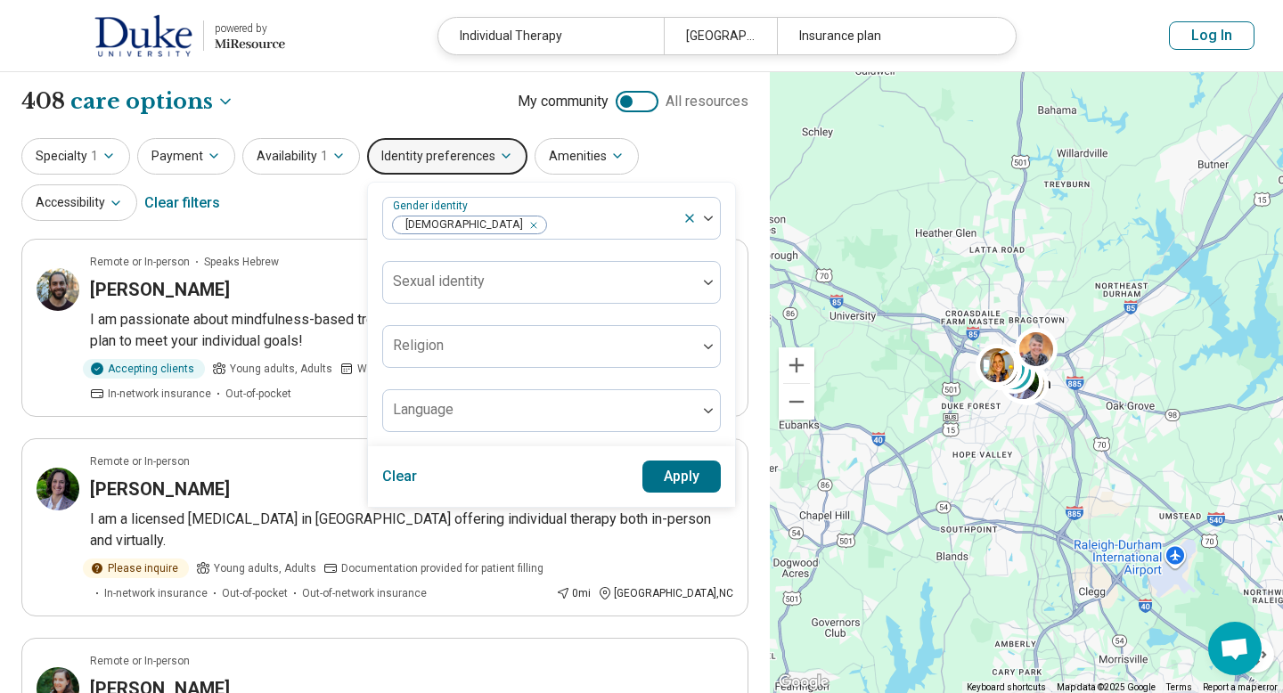
click at [674, 475] on button "Apply" at bounding box center [681, 477] width 79 height 32
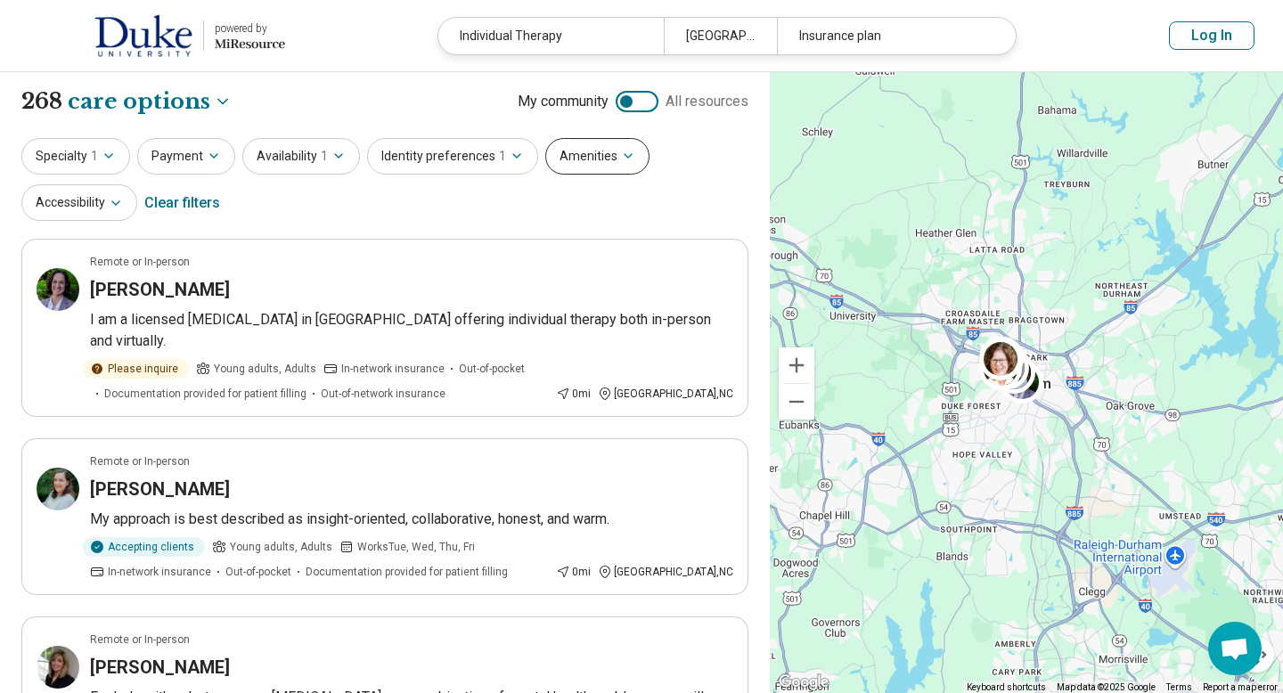
click at [594, 157] on button "Amenities" at bounding box center [597, 156] width 104 height 37
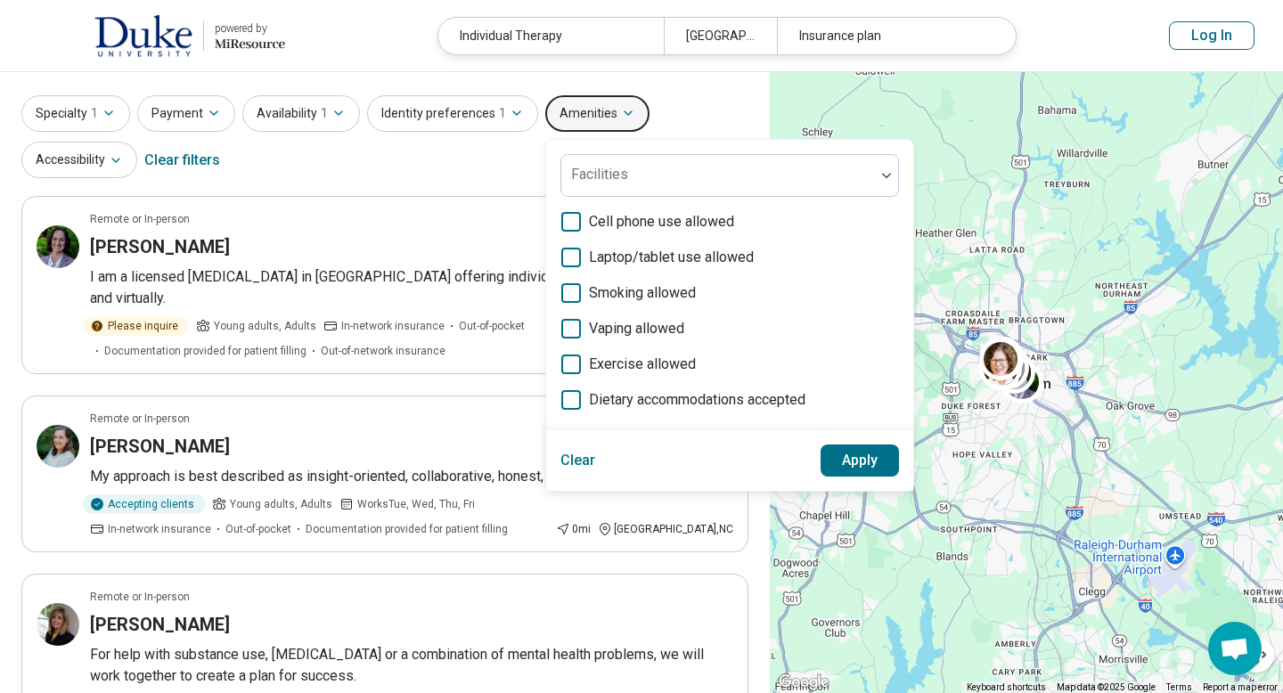
scroll to position [38, 0]
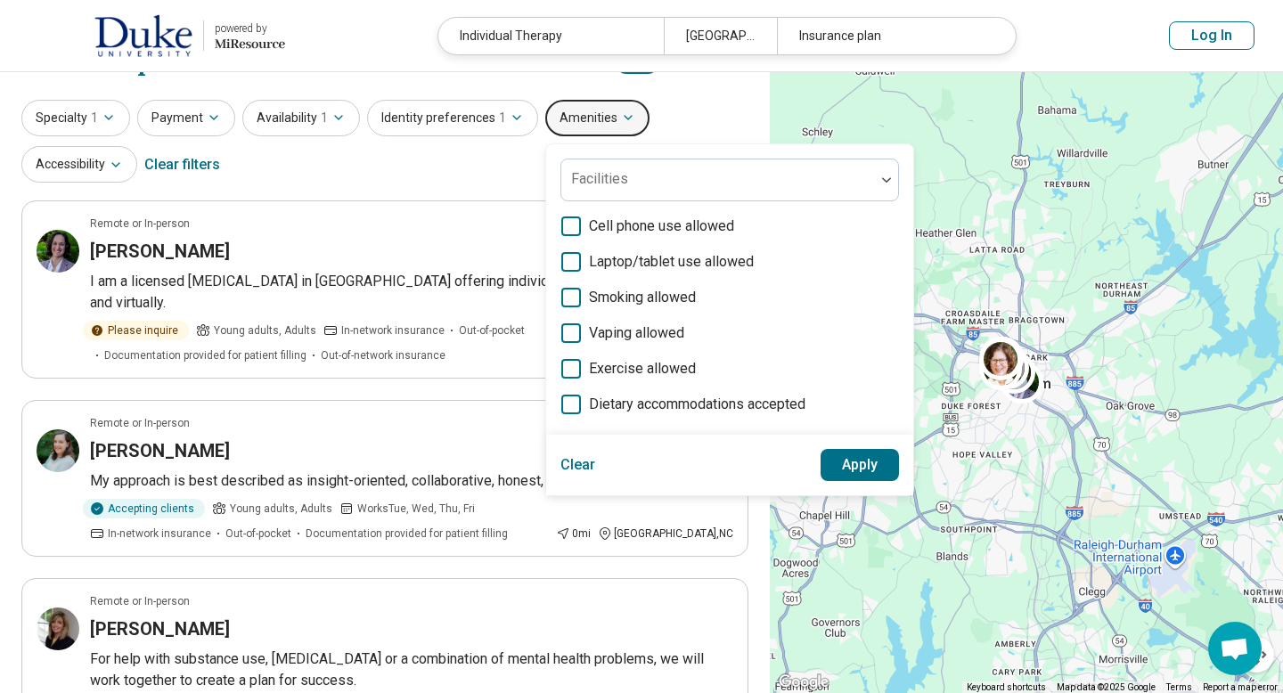
click at [225, 168] on div "Specialty 1 Payment Availability 1 Identity preferences 1 Amenities Facilities …" at bounding box center [384, 143] width 727 height 86
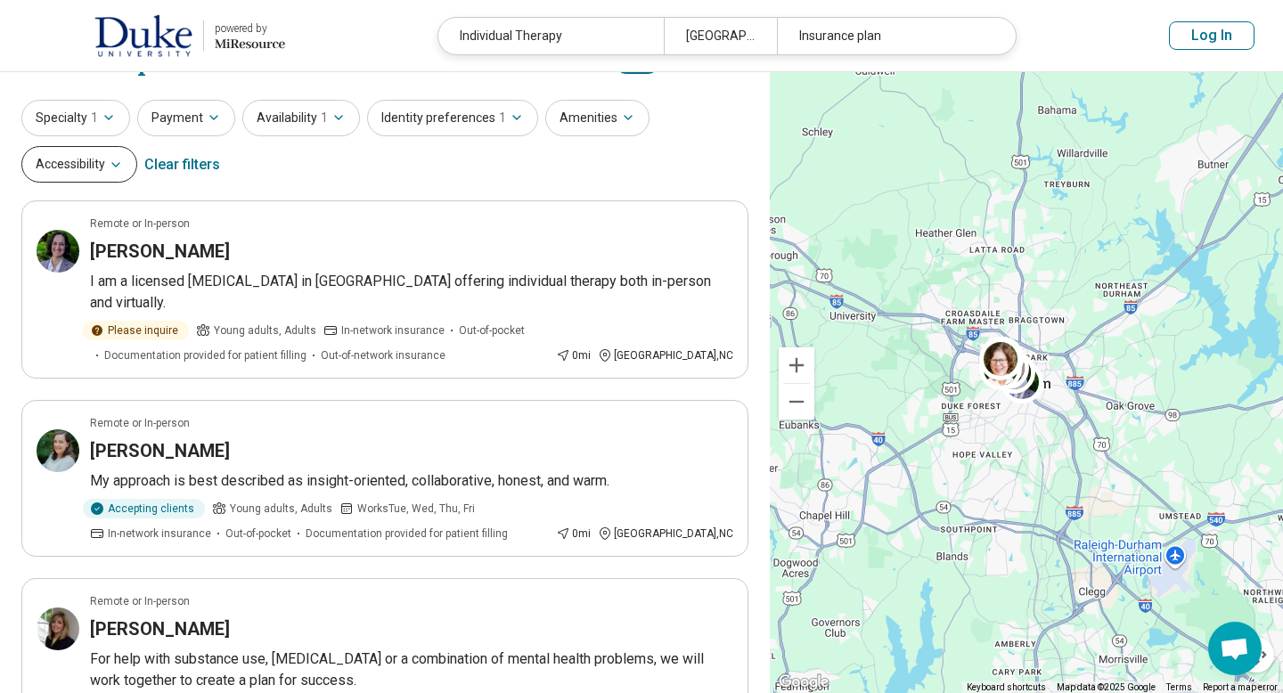
click at [102, 160] on button "Accessibility" at bounding box center [79, 164] width 116 height 37
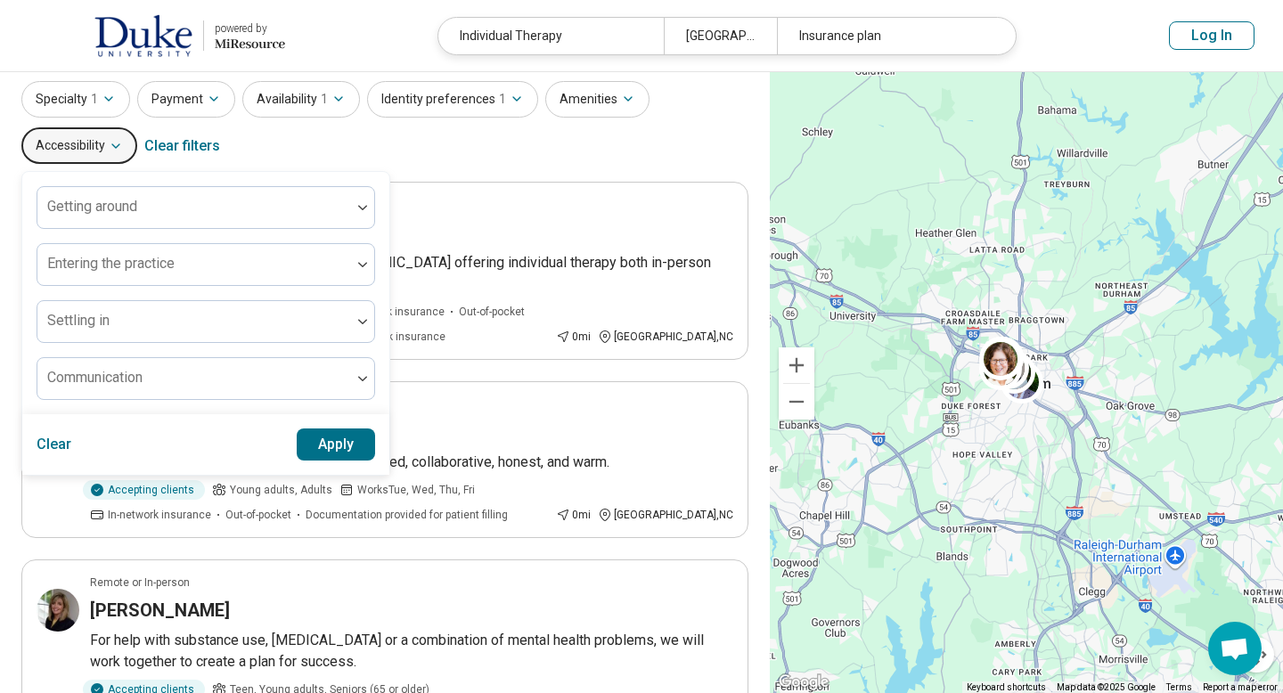
scroll to position [70, 0]
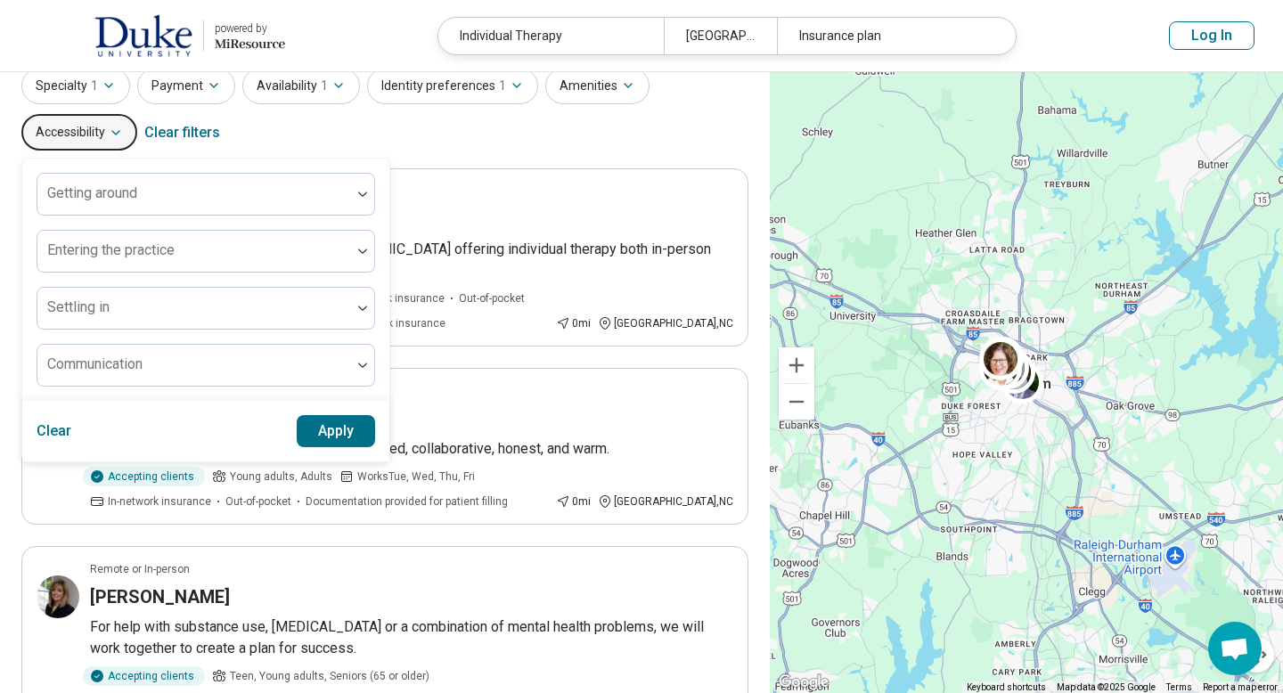
click at [517, 143] on div "Specialty 1 Payment Availability 1 Identity preferences 1 Amenities Accessibili…" at bounding box center [384, 111] width 727 height 86
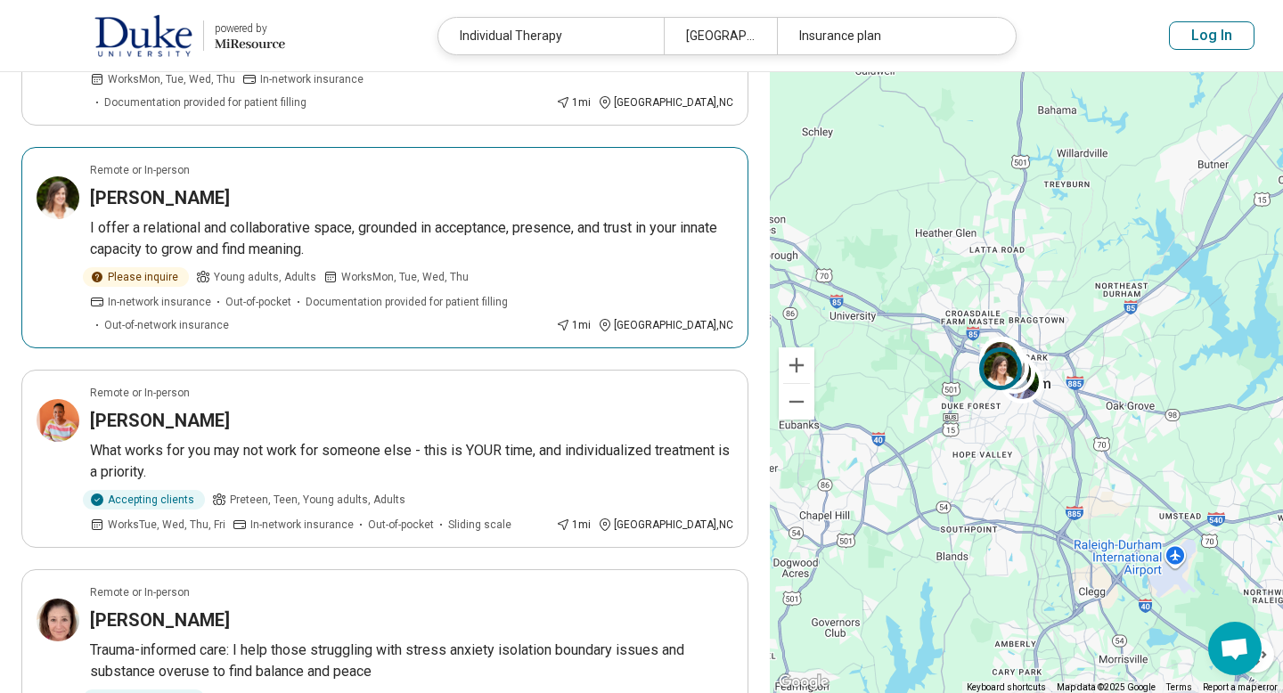
scroll to position [697, 0]
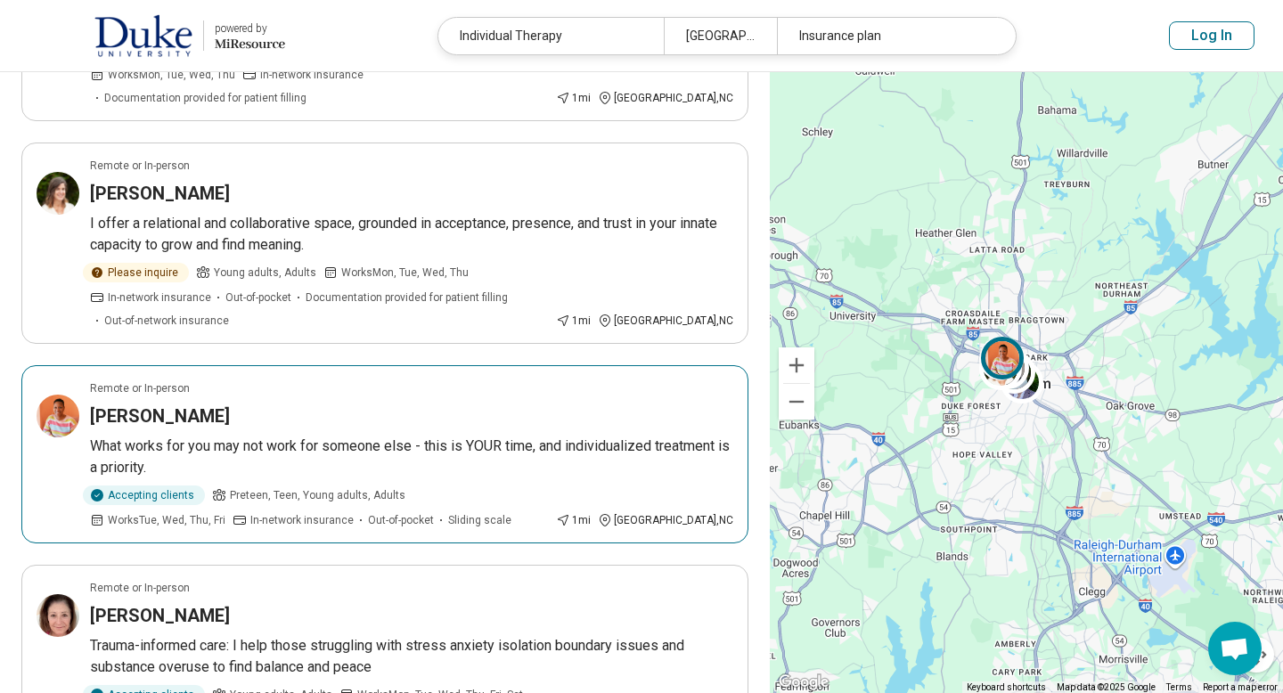
click at [176, 404] on h3 "Ashley Knight" at bounding box center [160, 416] width 140 height 25
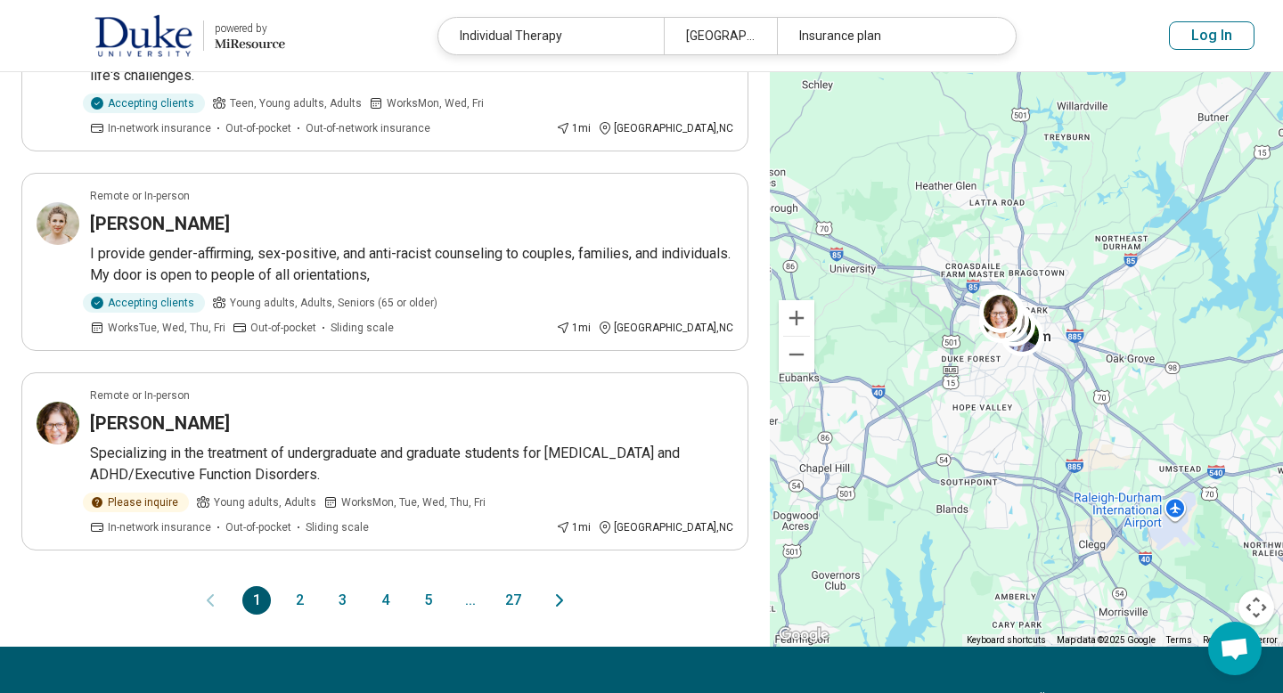
scroll to position [1708, 0]
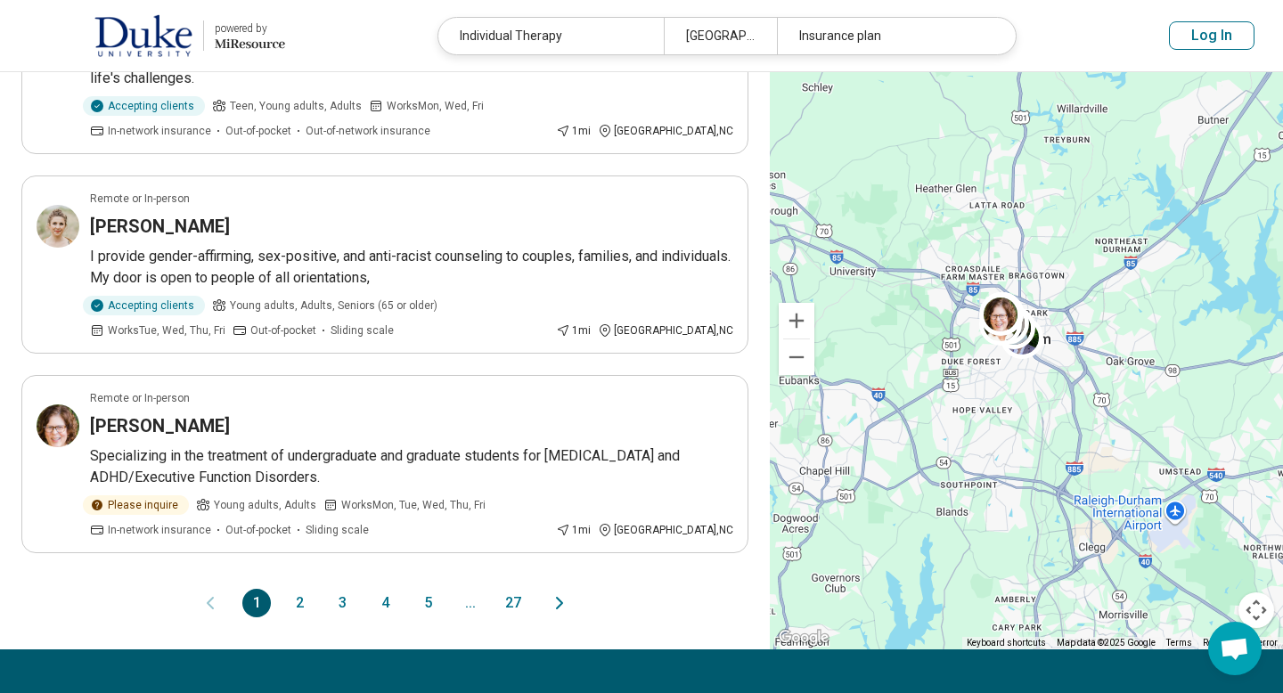
click at [299, 589] on button "2" at bounding box center [299, 603] width 29 height 29
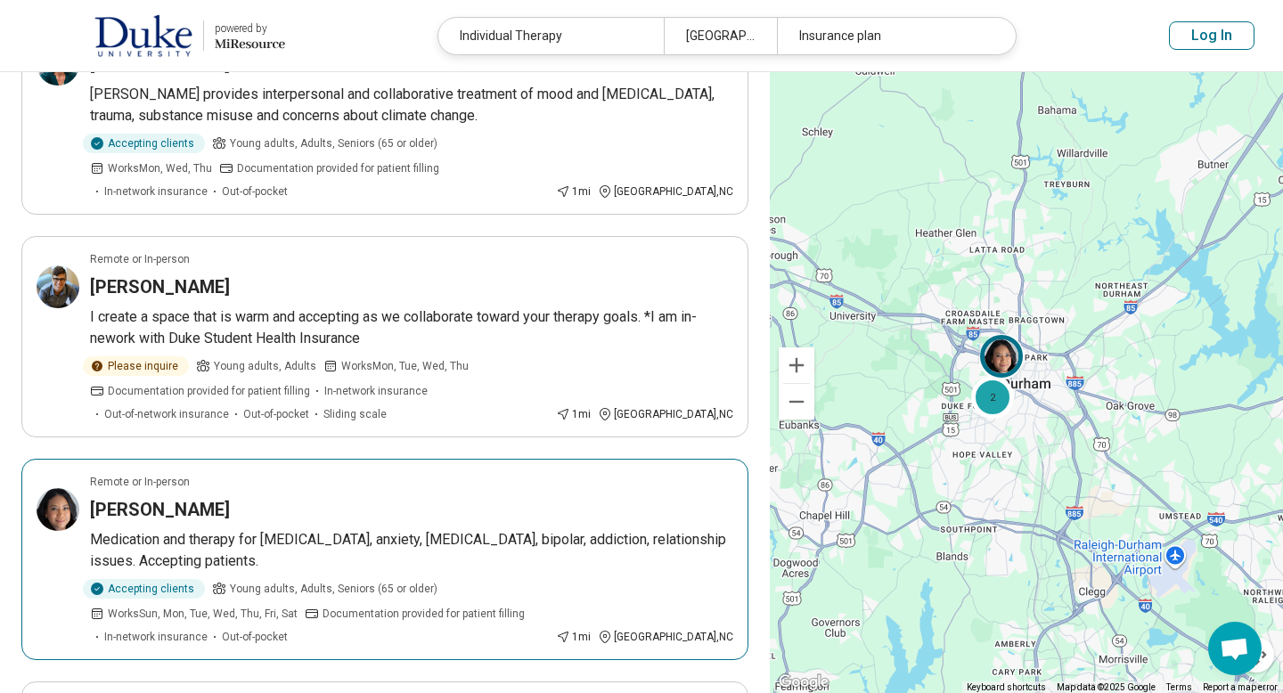
scroll to position [490, 0]
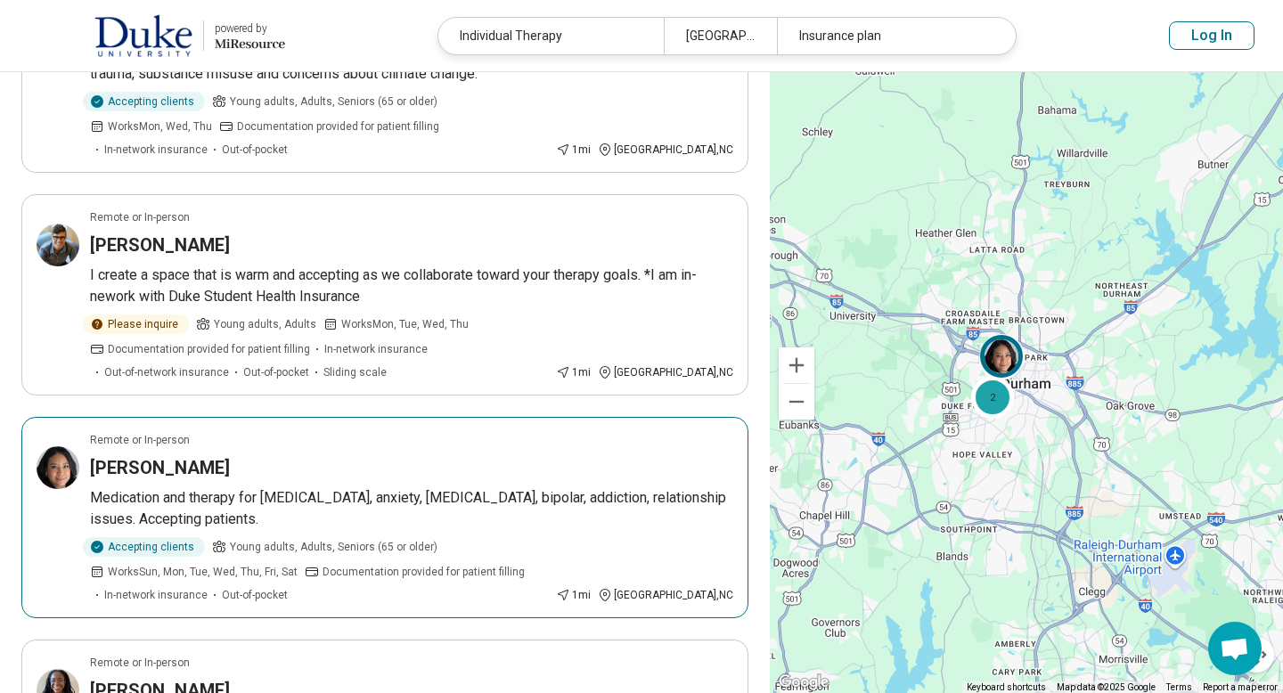
click at [170, 455] on h3 "Lori-Ann Daley" at bounding box center [160, 467] width 140 height 25
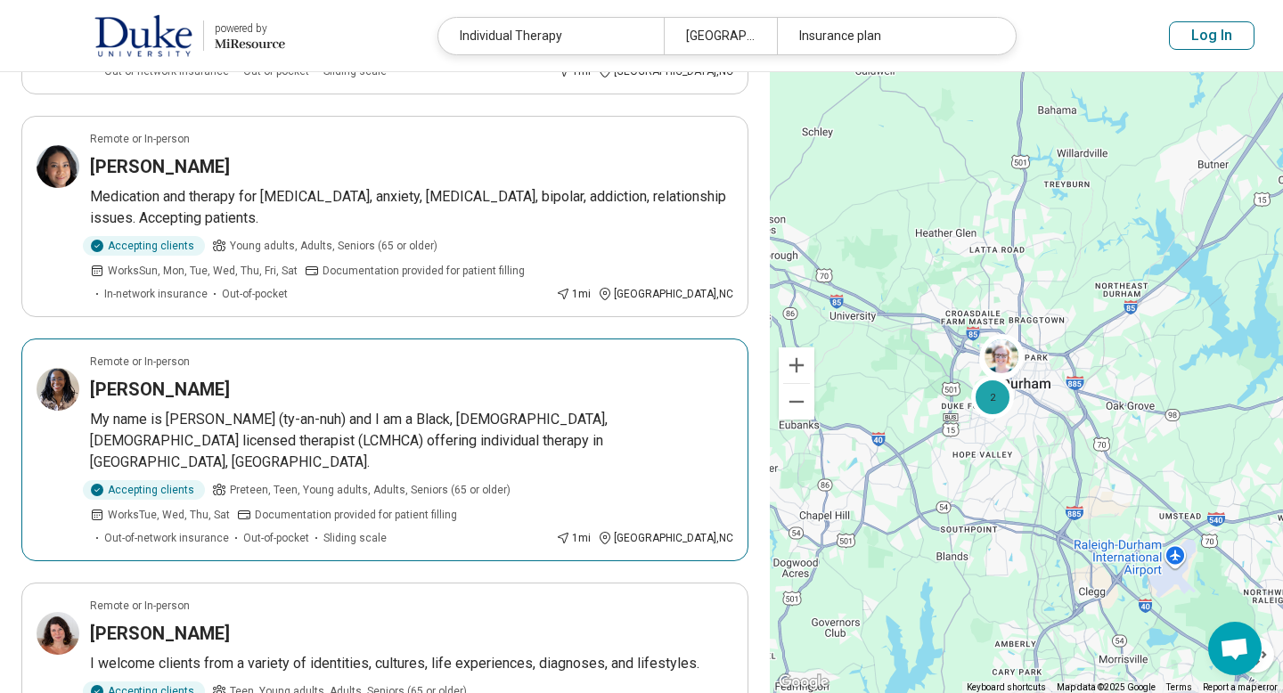
scroll to position [805, 0]
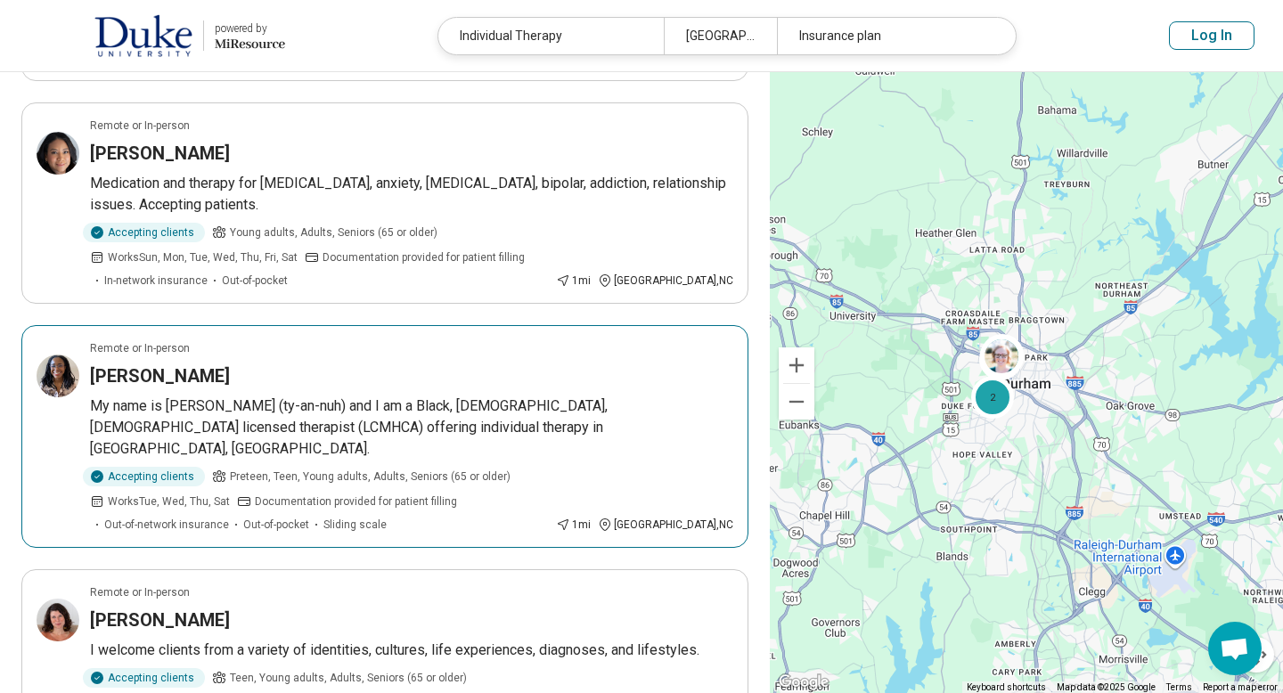
click at [168, 364] on h3 "Tyania Pugh" at bounding box center [160, 376] width 140 height 25
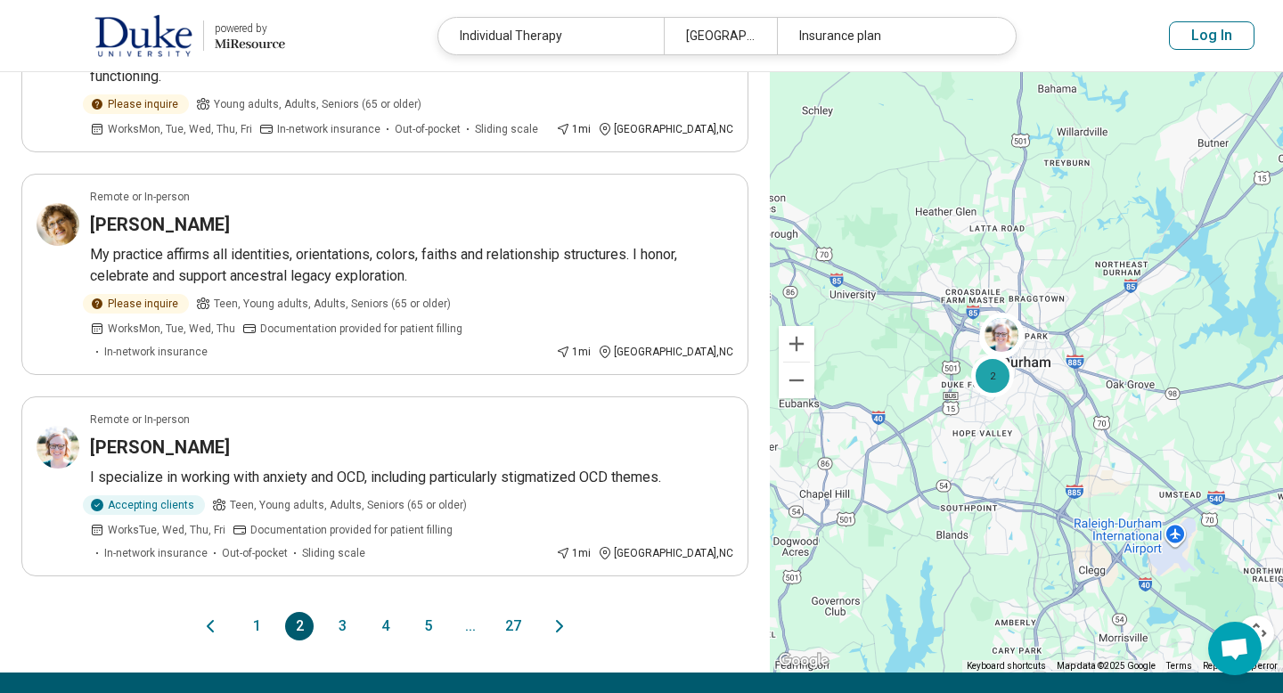
scroll to position [1815, 0]
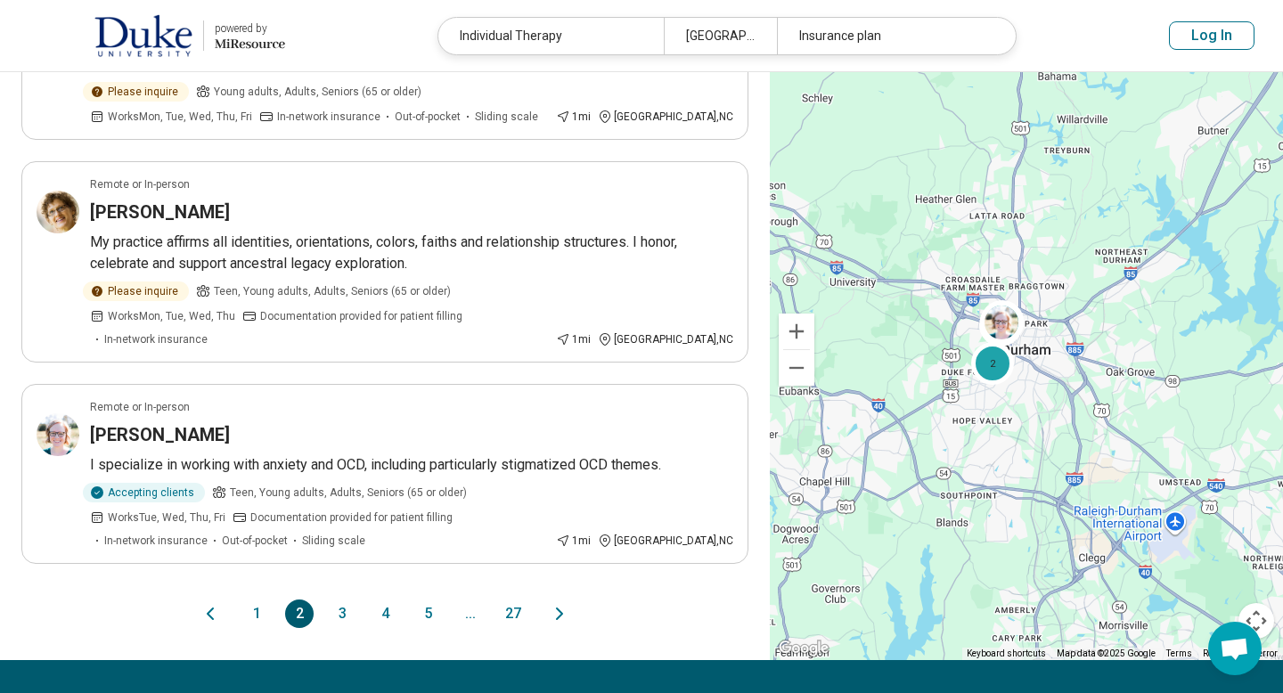
click at [346, 600] on button "3" at bounding box center [342, 614] width 29 height 29
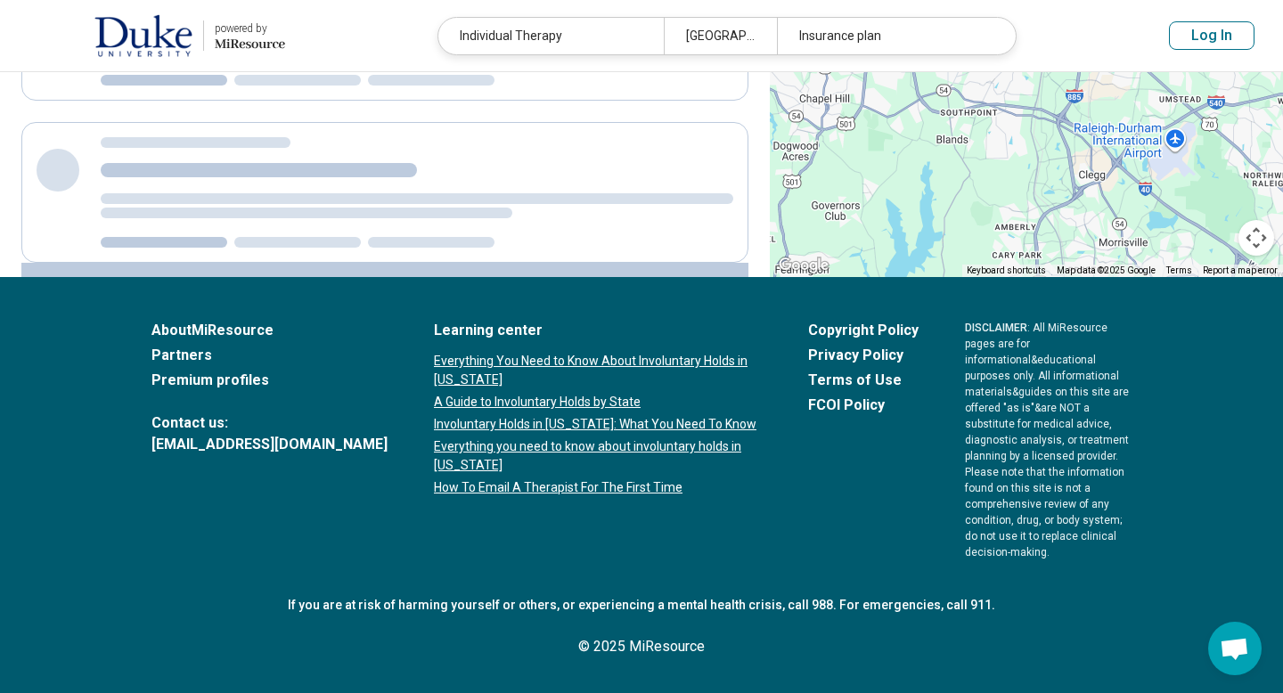
scroll to position [0, 0]
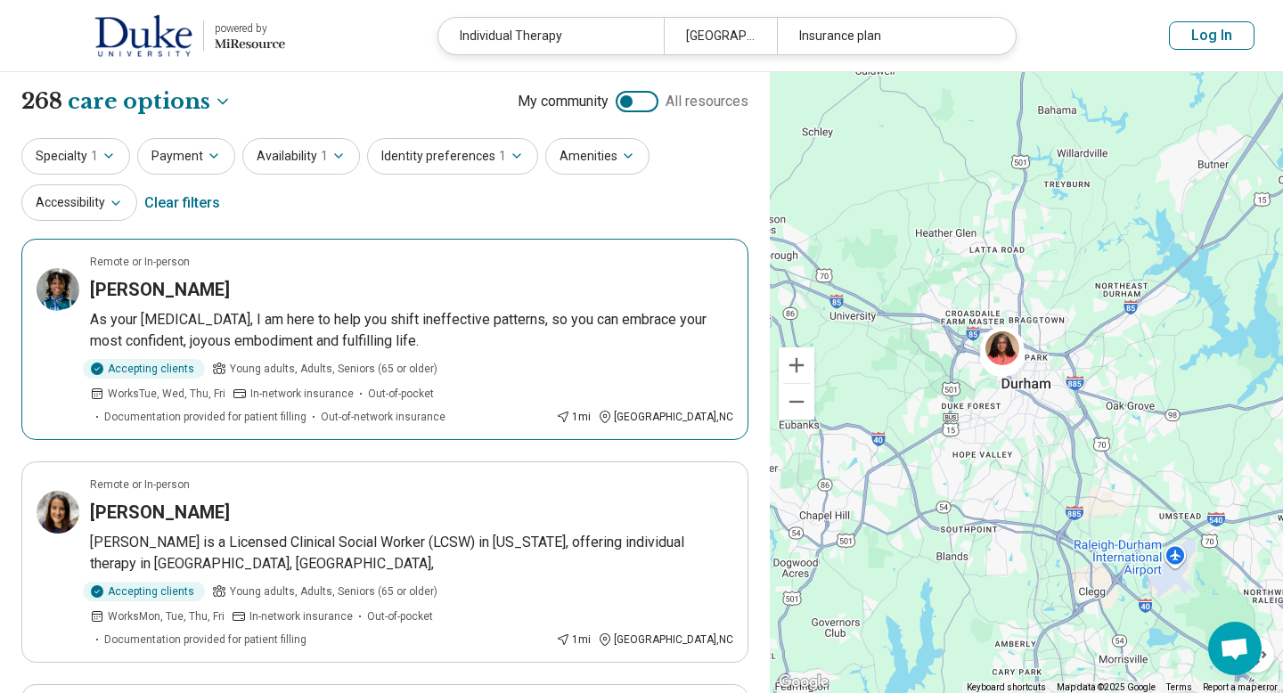
click at [173, 289] on h3 "Asia Amos" at bounding box center [160, 289] width 140 height 25
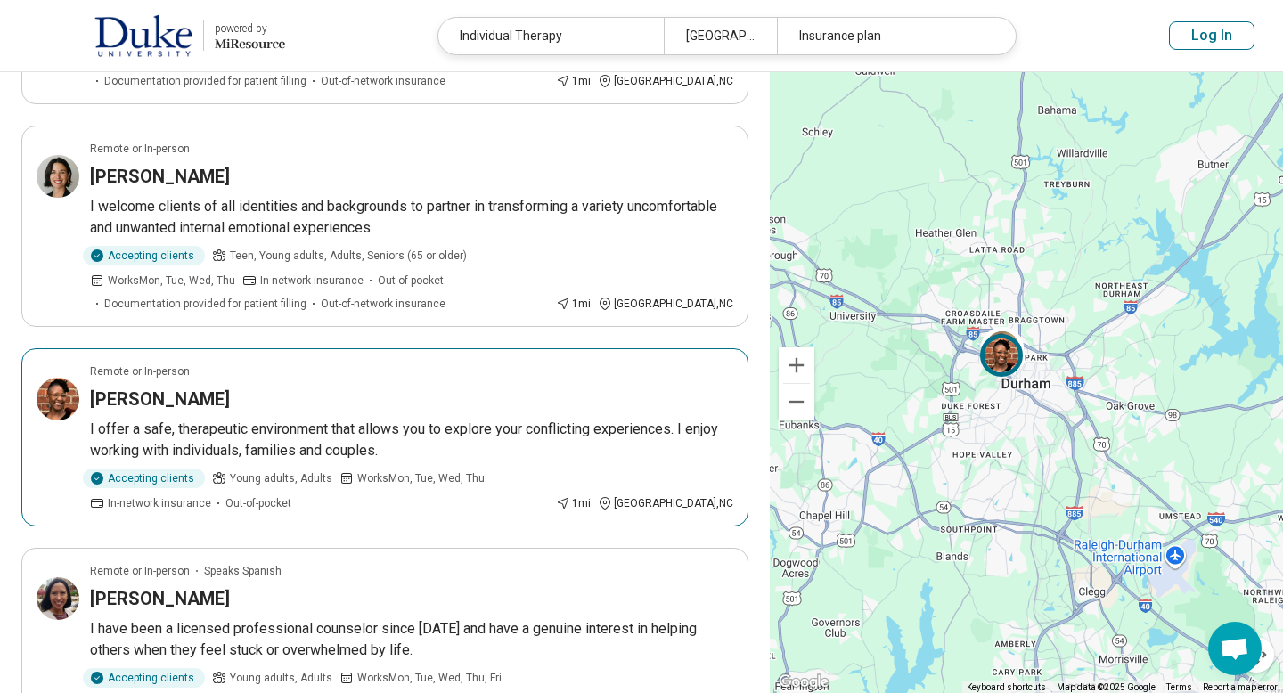
scroll to position [794, 0]
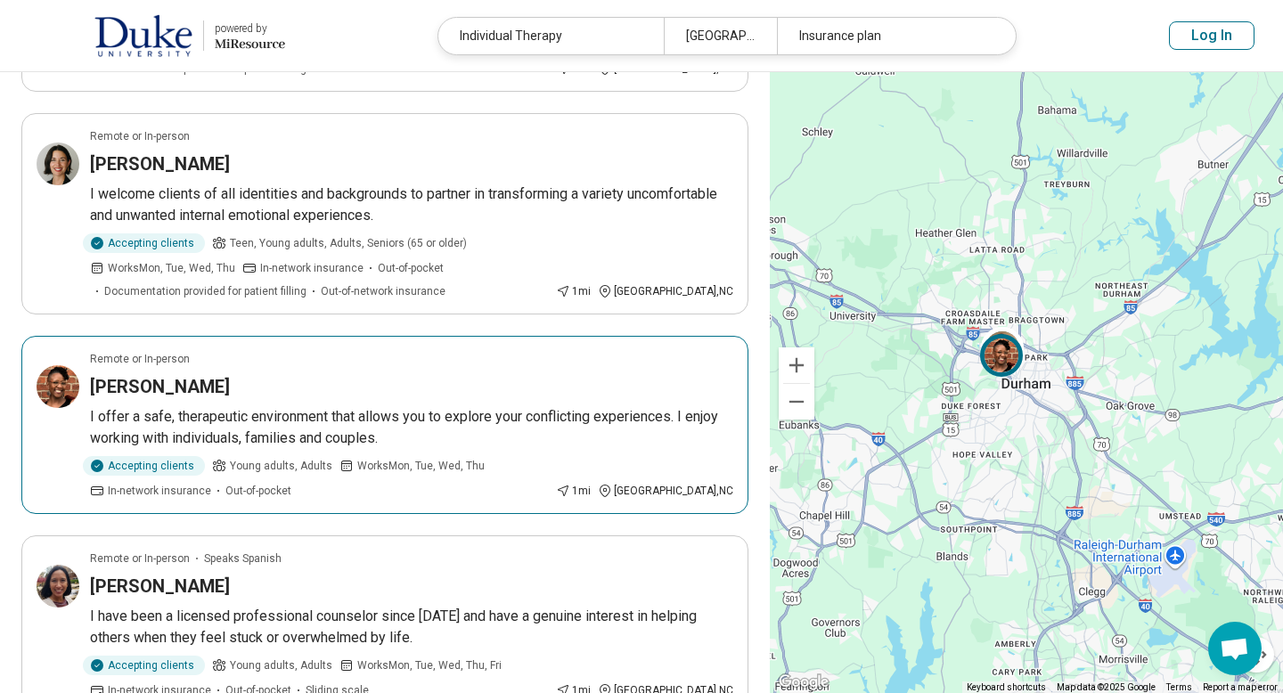
click at [209, 374] on h3 "Shani Foy Watson" at bounding box center [160, 386] width 140 height 25
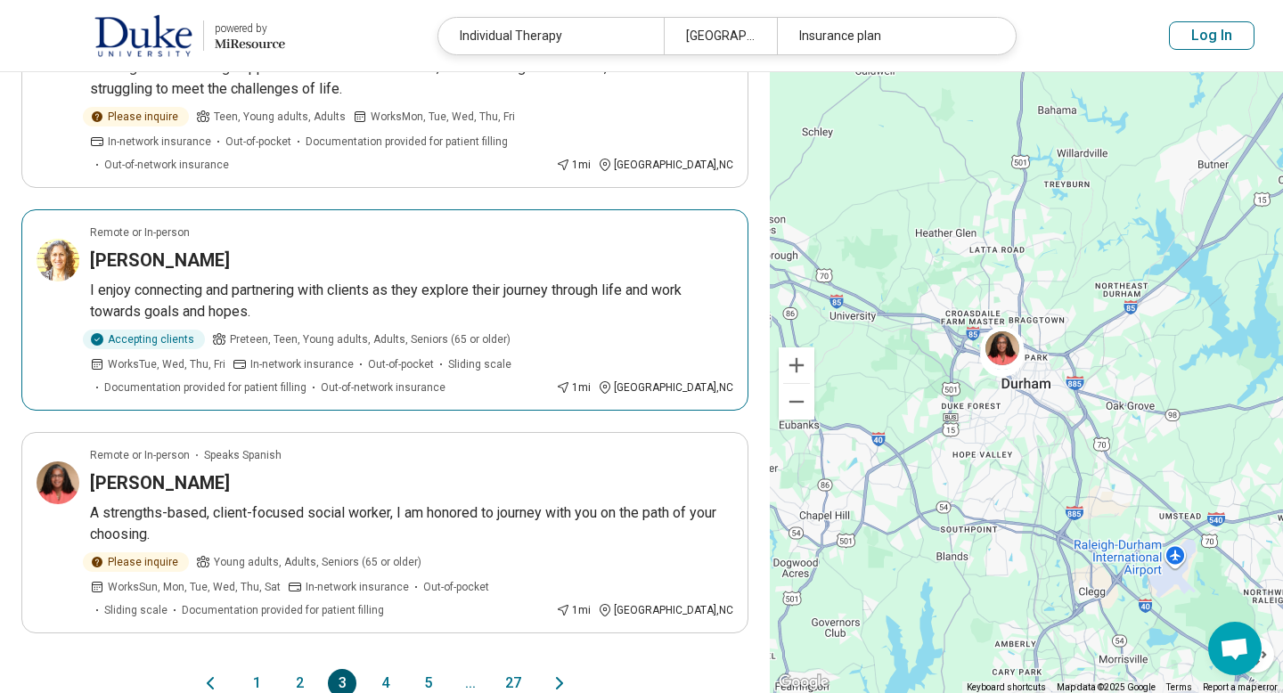
scroll to position [1747, 0]
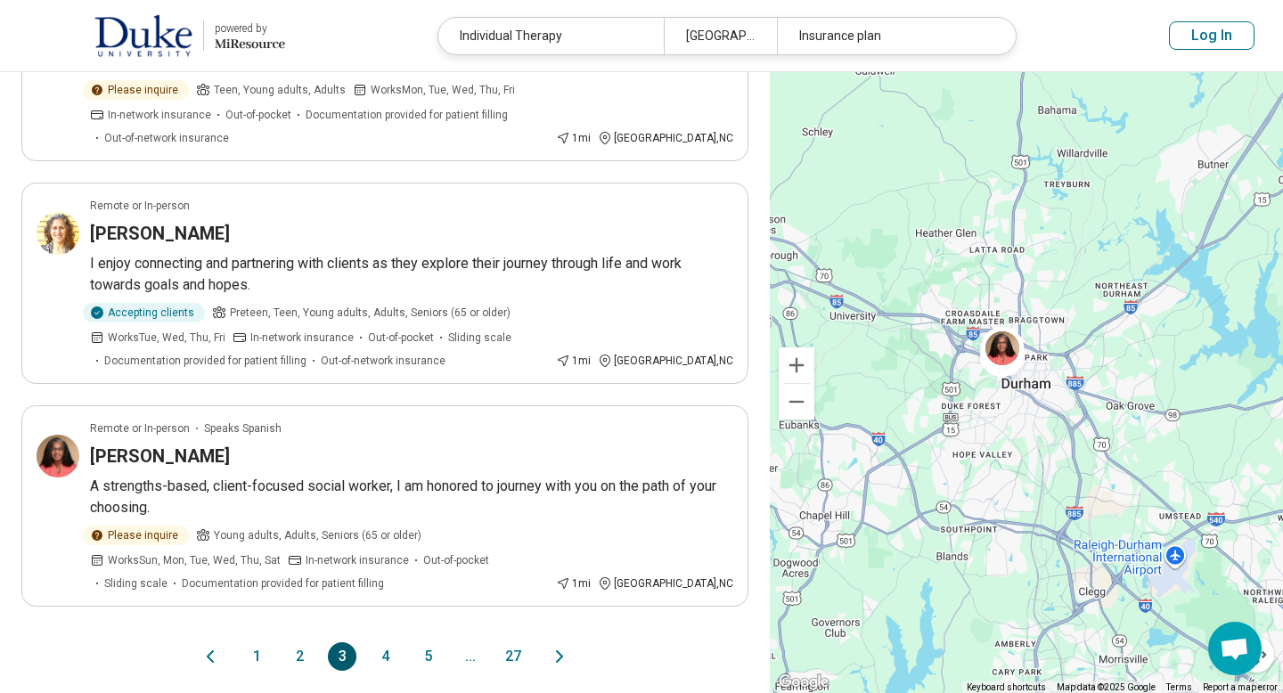
click at [379, 642] on button "4" at bounding box center [385, 656] width 29 height 29
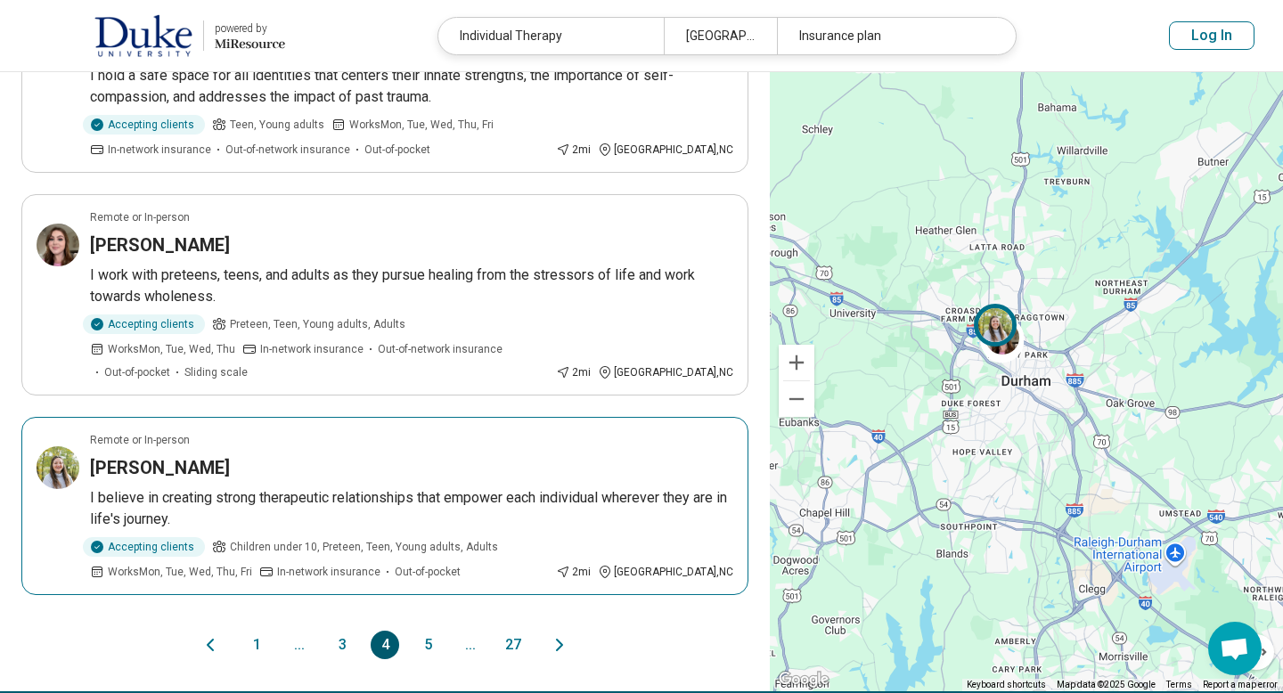
scroll to position [1723, 0]
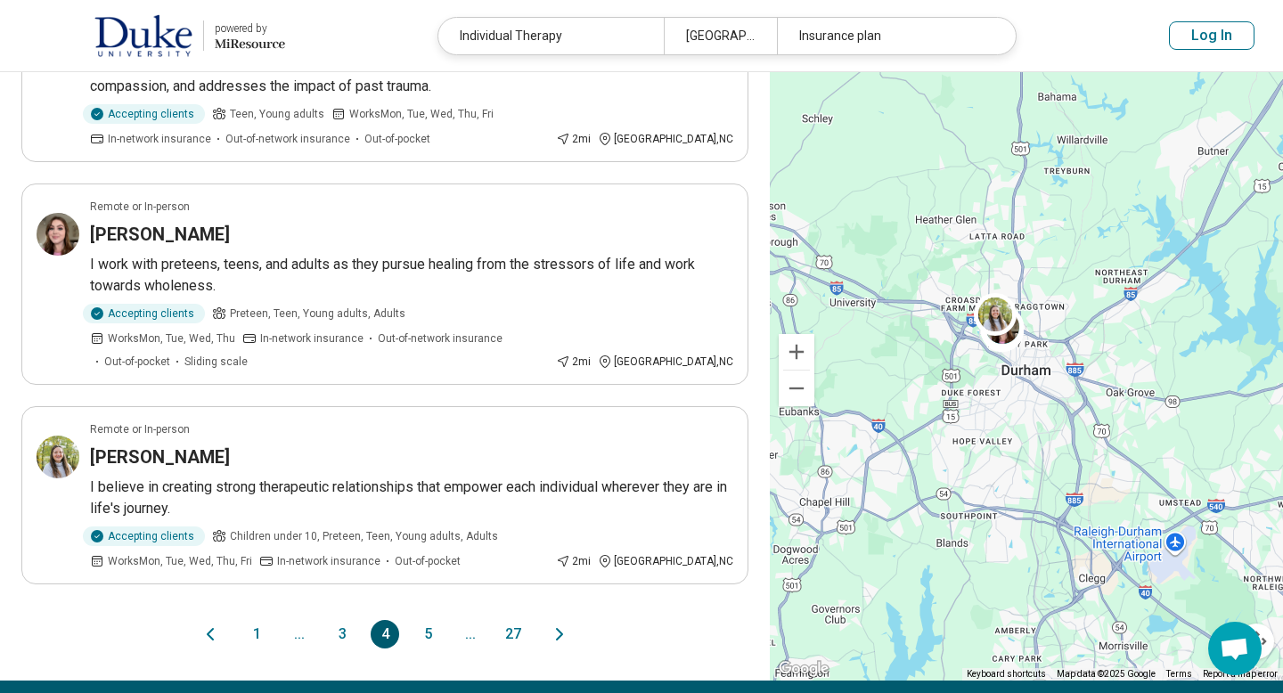
click at [429, 620] on button "5" at bounding box center [427, 634] width 29 height 29
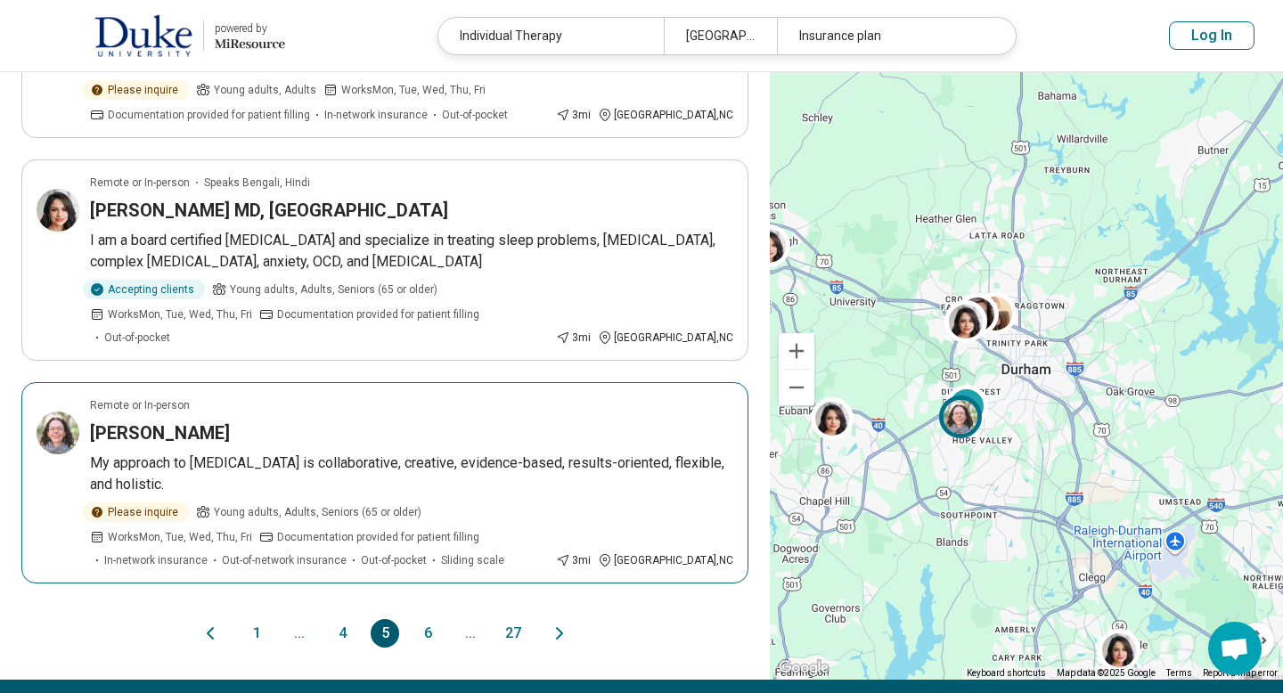
scroll to position [1790, 0]
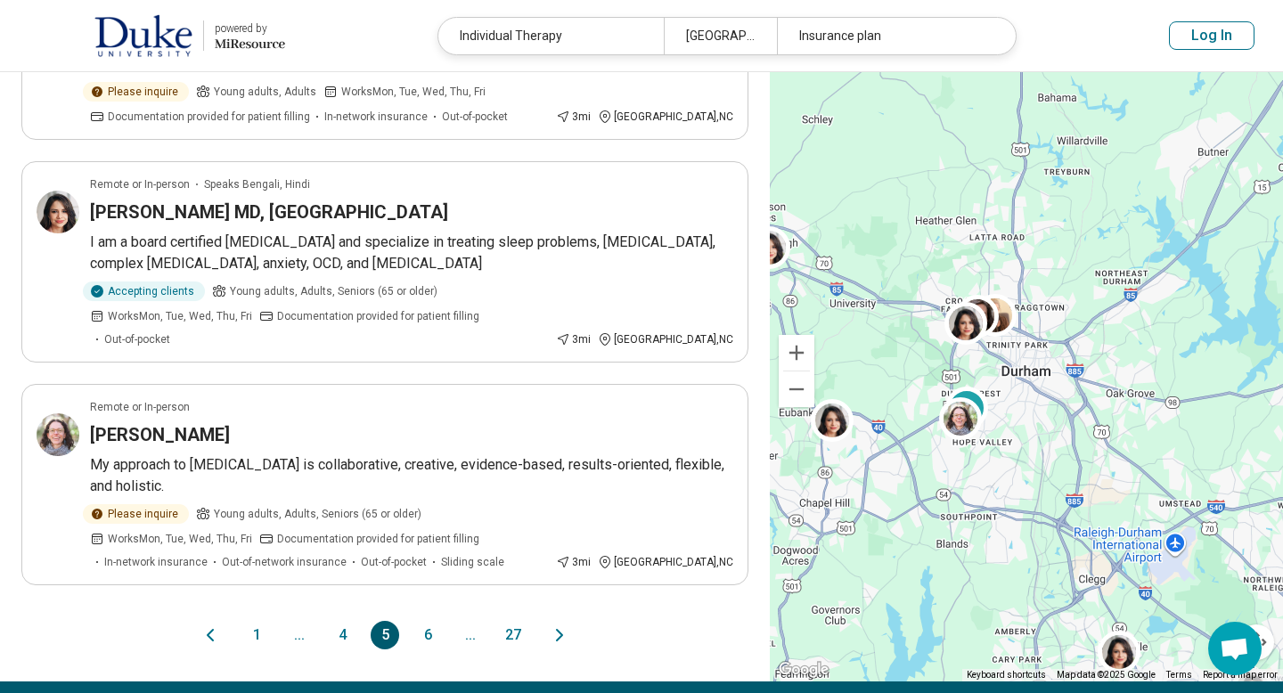
click at [425, 621] on button "6" at bounding box center [427, 635] width 29 height 29
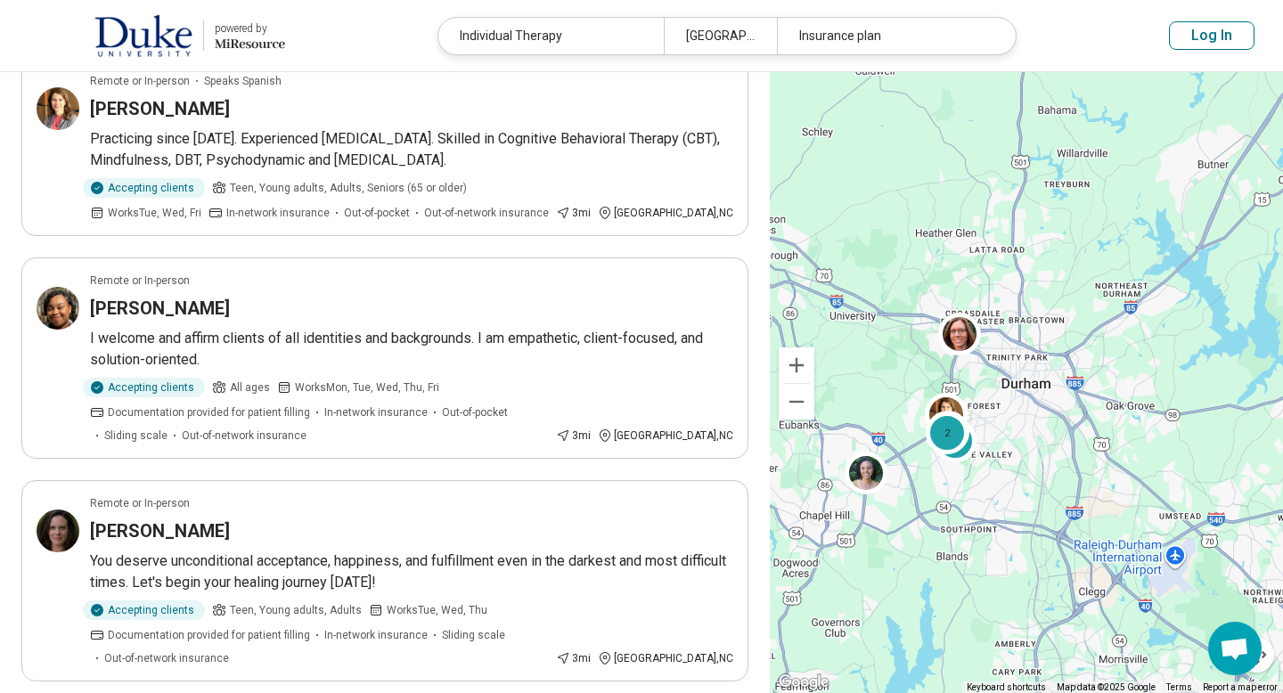
scroll to position [0, 0]
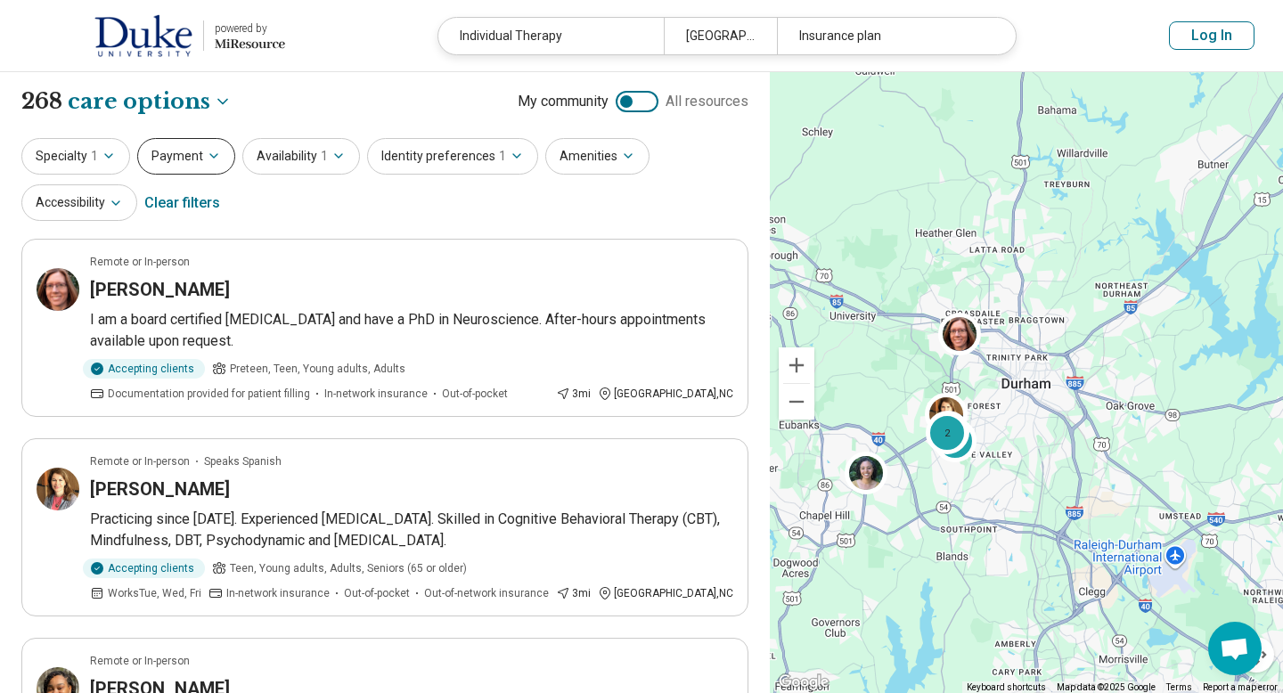
click at [175, 166] on button "Payment" at bounding box center [186, 156] width 98 height 37
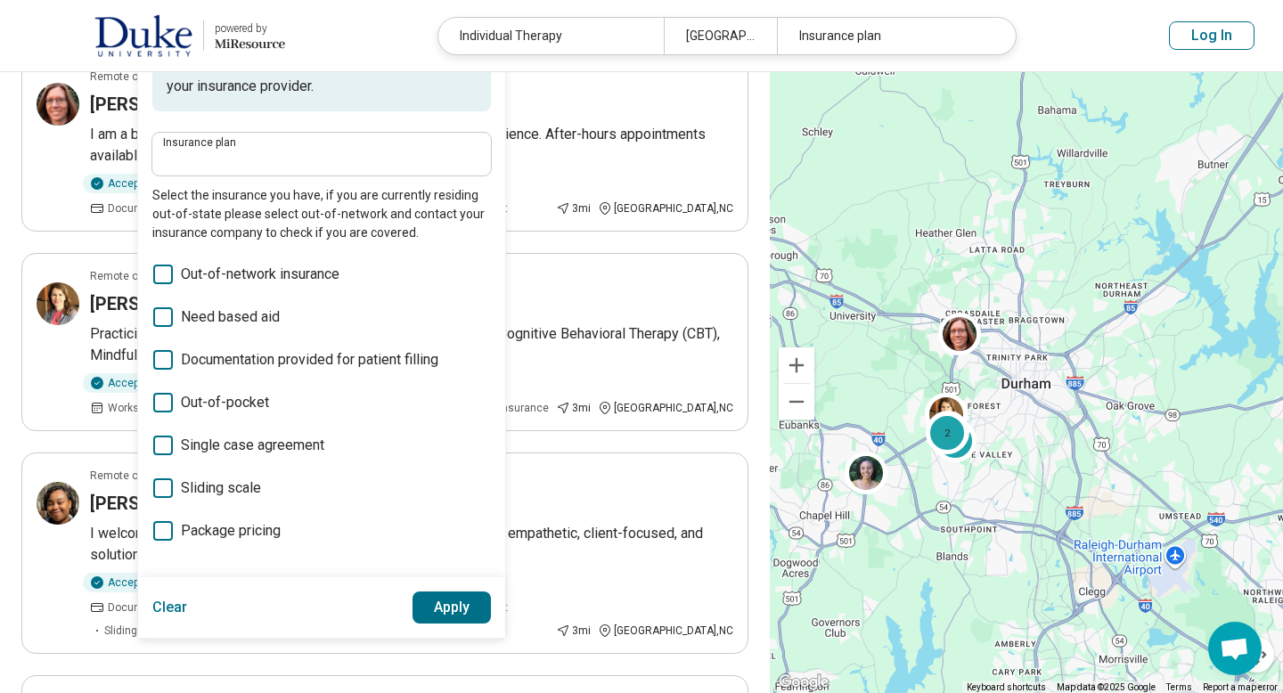
scroll to position [173, 0]
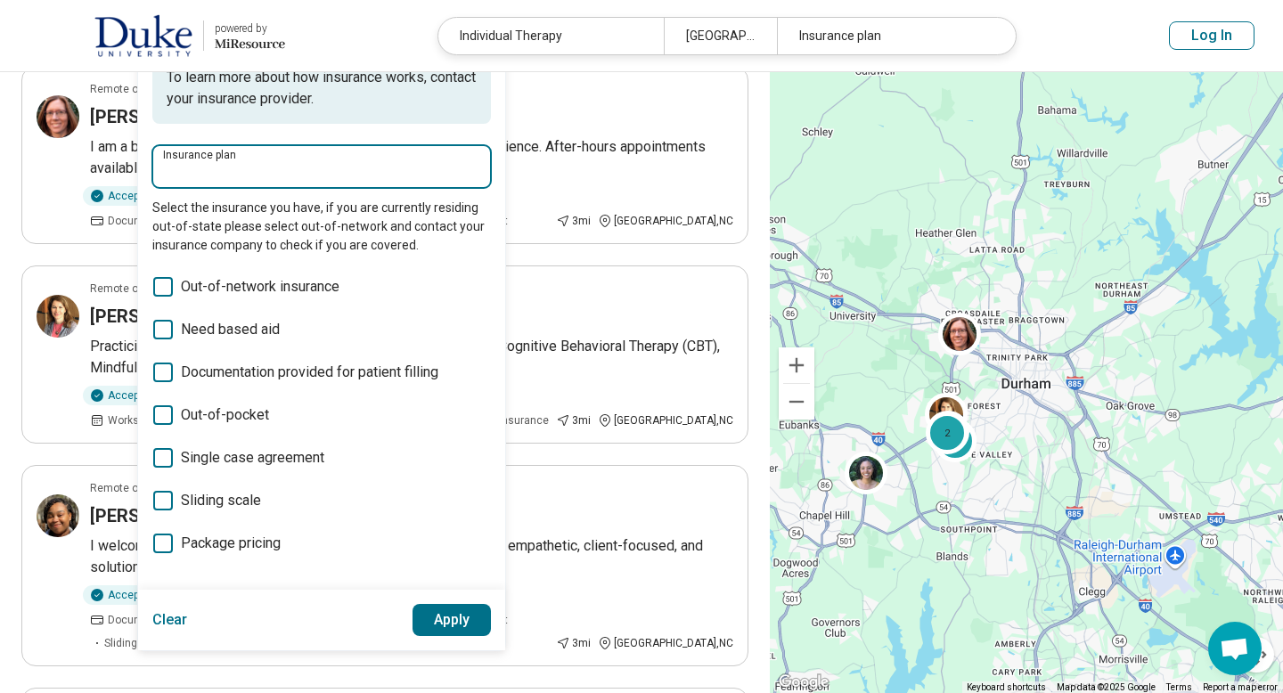
click at [266, 182] on input "Insurance plan" at bounding box center [321, 171] width 317 height 21
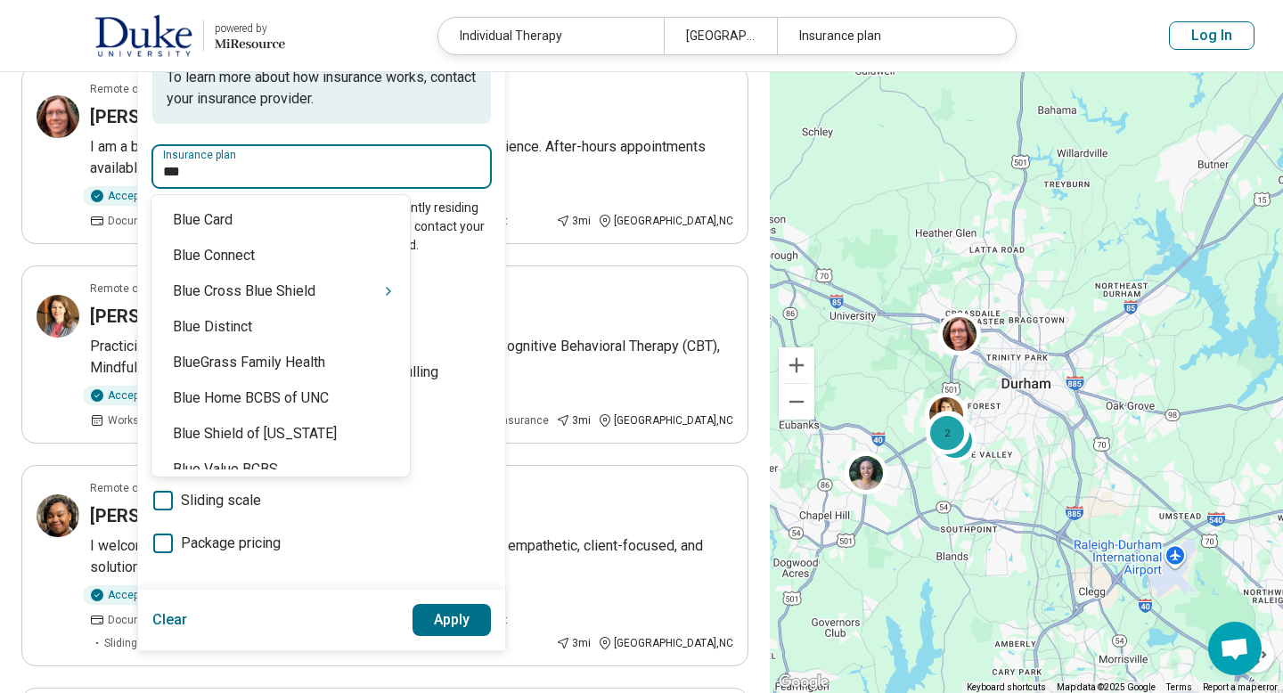
type input "****"
click at [282, 291] on div "Blue Cross Blue Shield" at bounding box center [280, 292] width 258 height 36
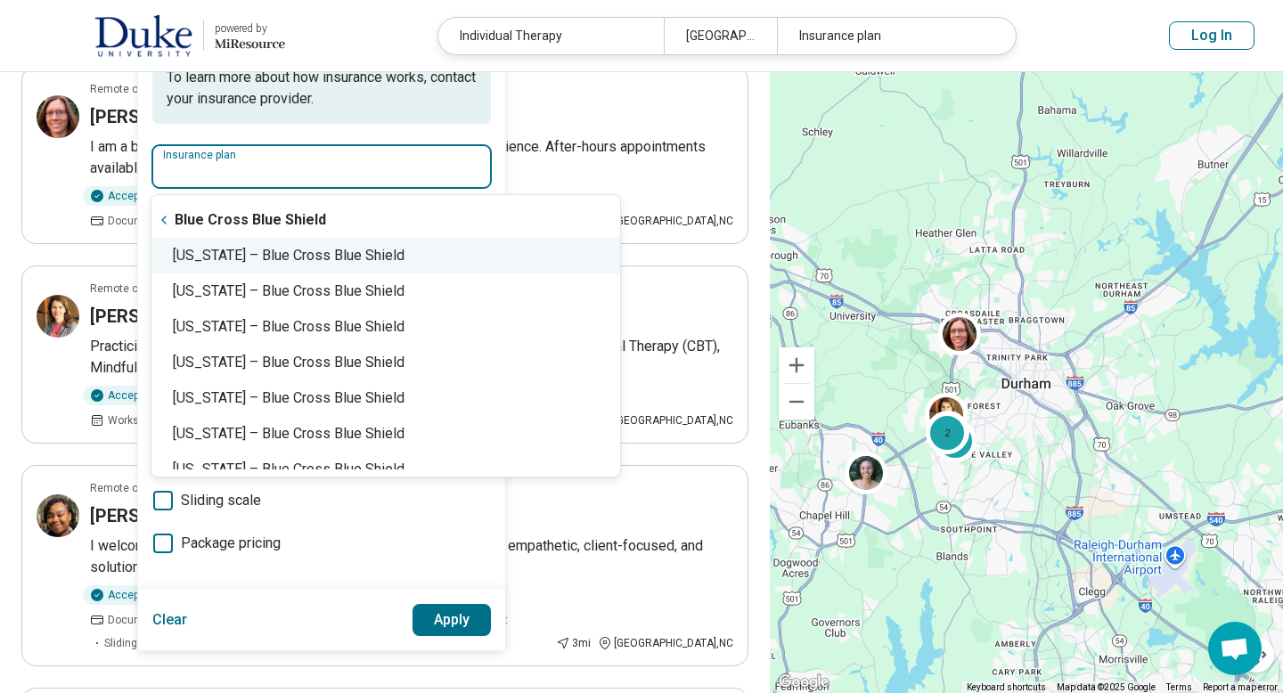
click at [338, 253] on div "North Carolina – Blue Cross Blue Shield" at bounding box center [385, 256] width 469 height 36
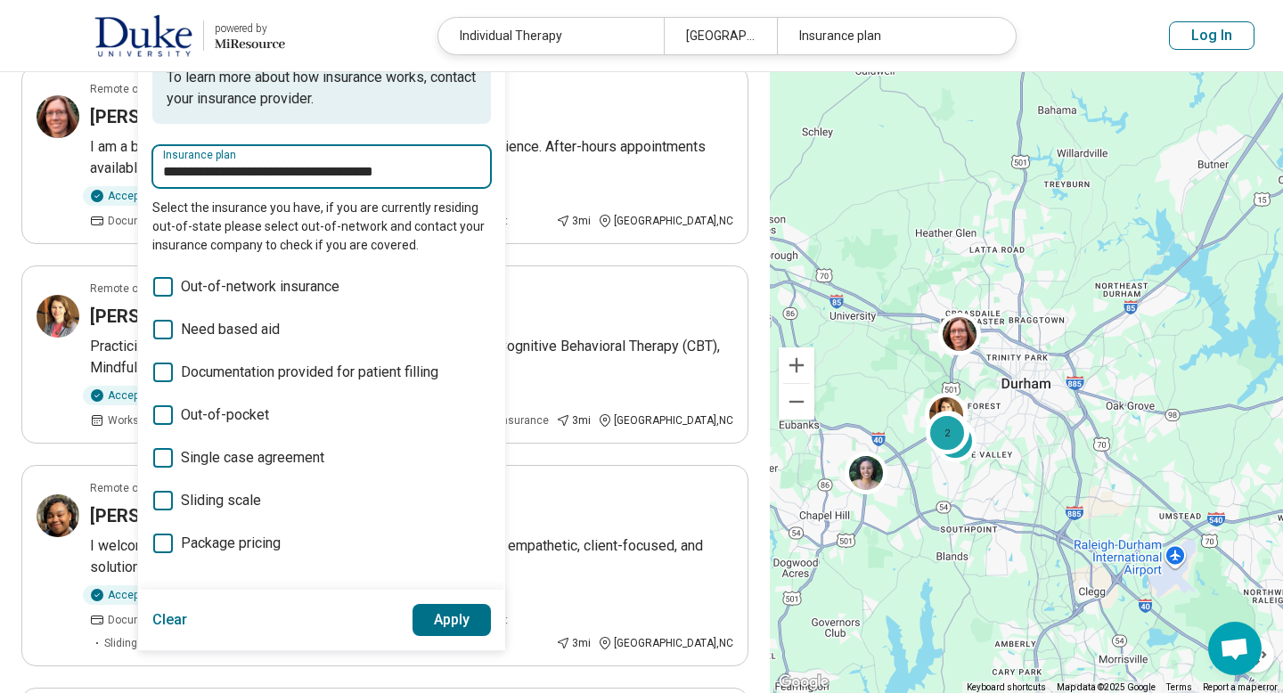
type input "**********"
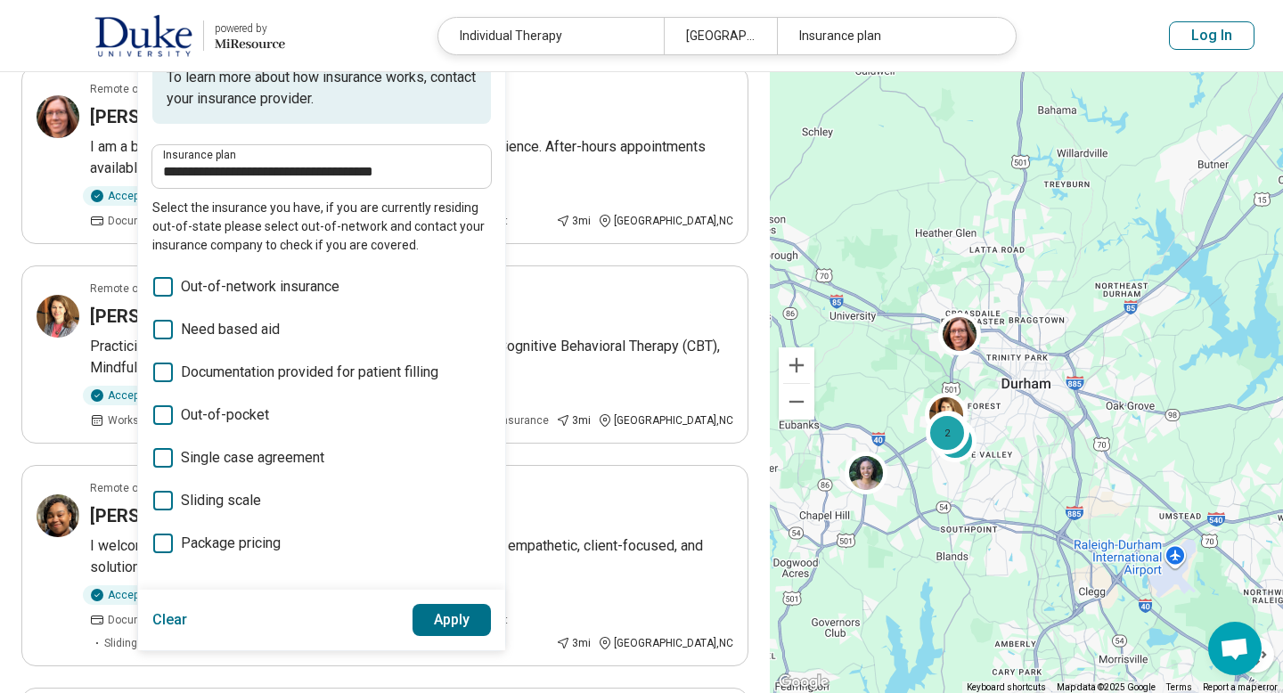
click at [437, 614] on button "Apply" at bounding box center [452, 620] width 79 height 32
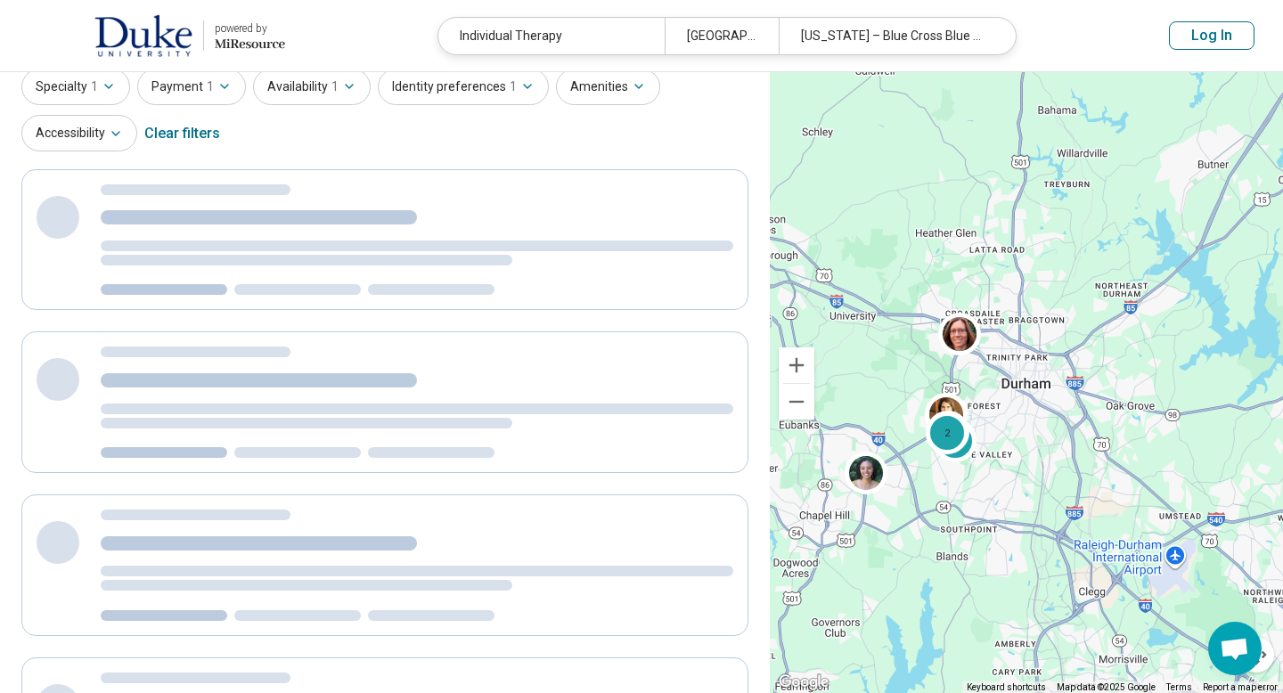
scroll to position [10, 0]
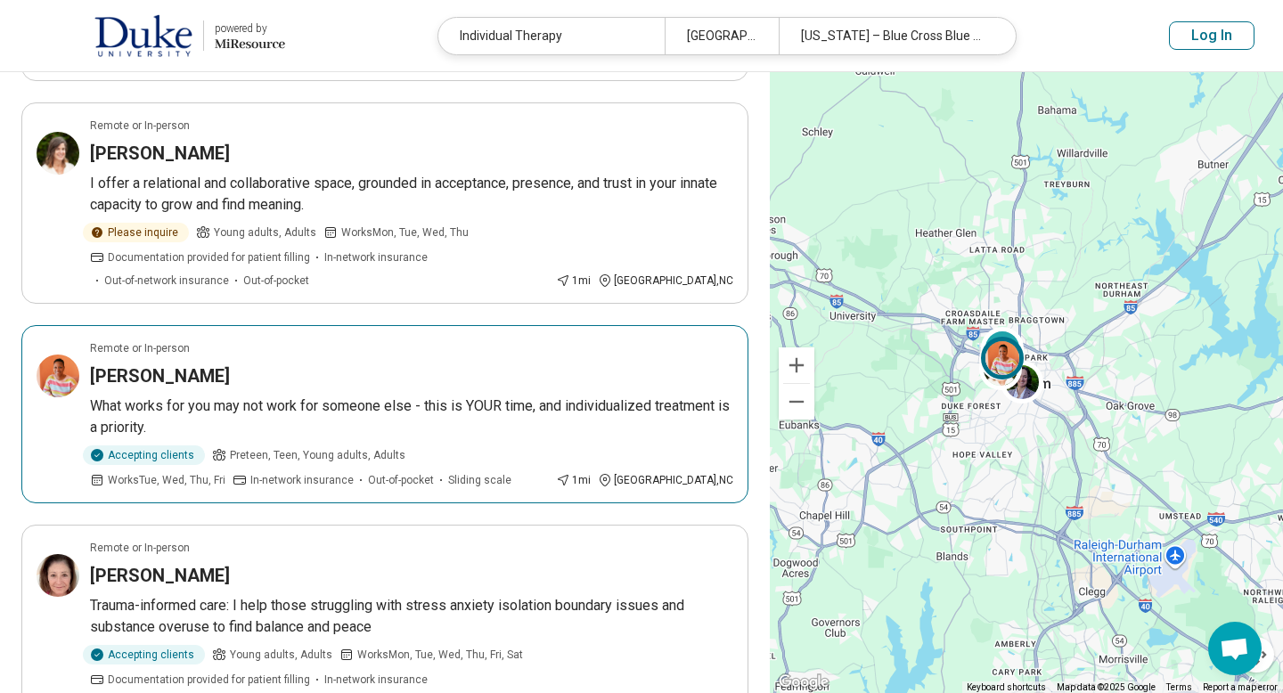
scroll to position [347, 0]
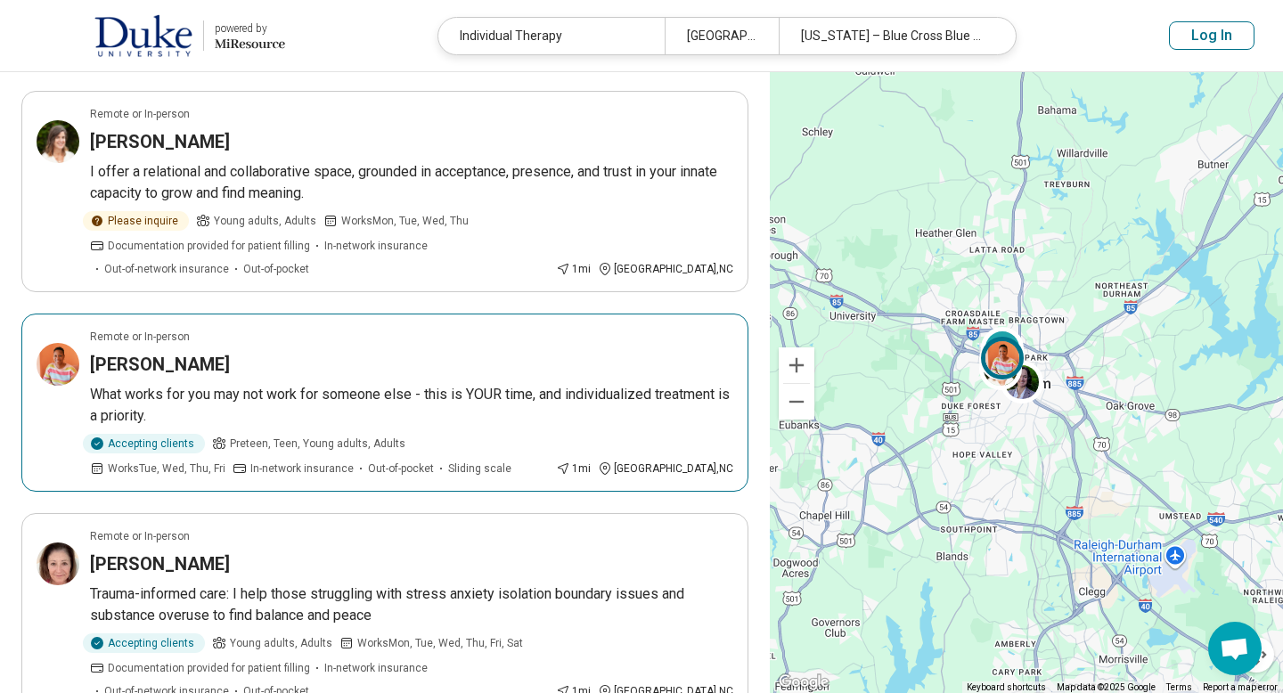
click at [154, 352] on h3 "Ashley Knight" at bounding box center [160, 364] width 140 height 25
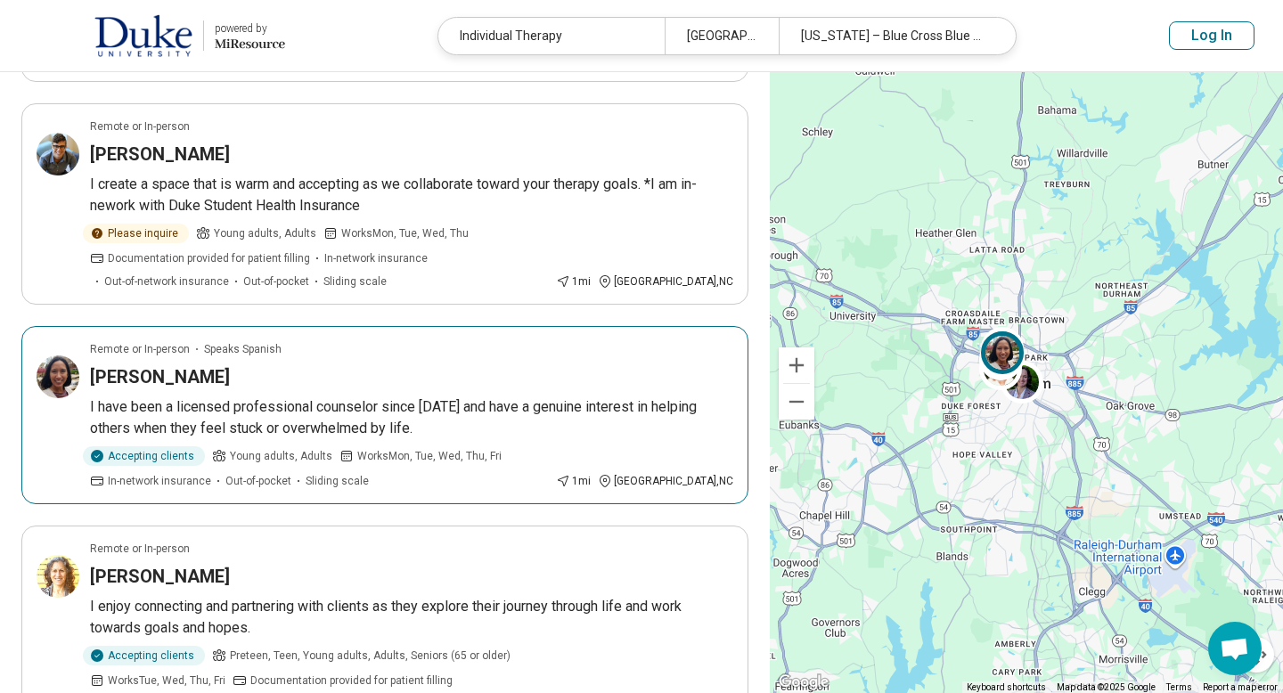
scroll to position [1370, 0]
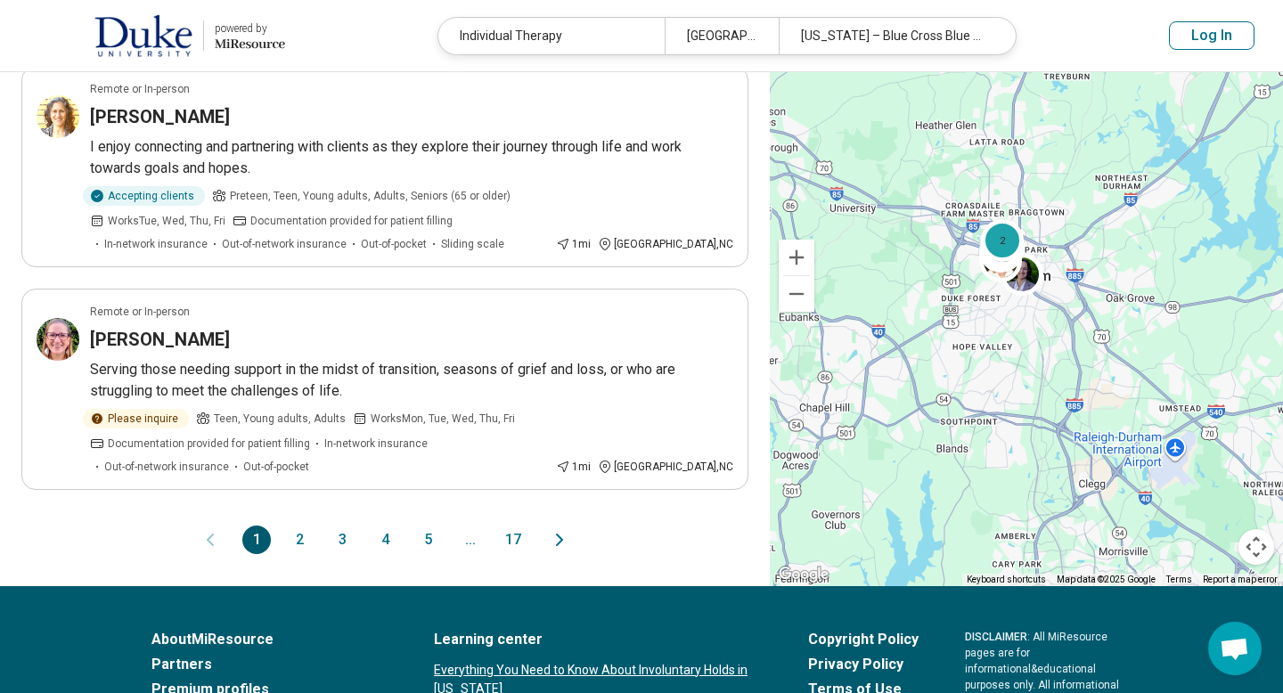
click at [304, 526] on button "2" at bounding box center [299, 540] width 29 height 29
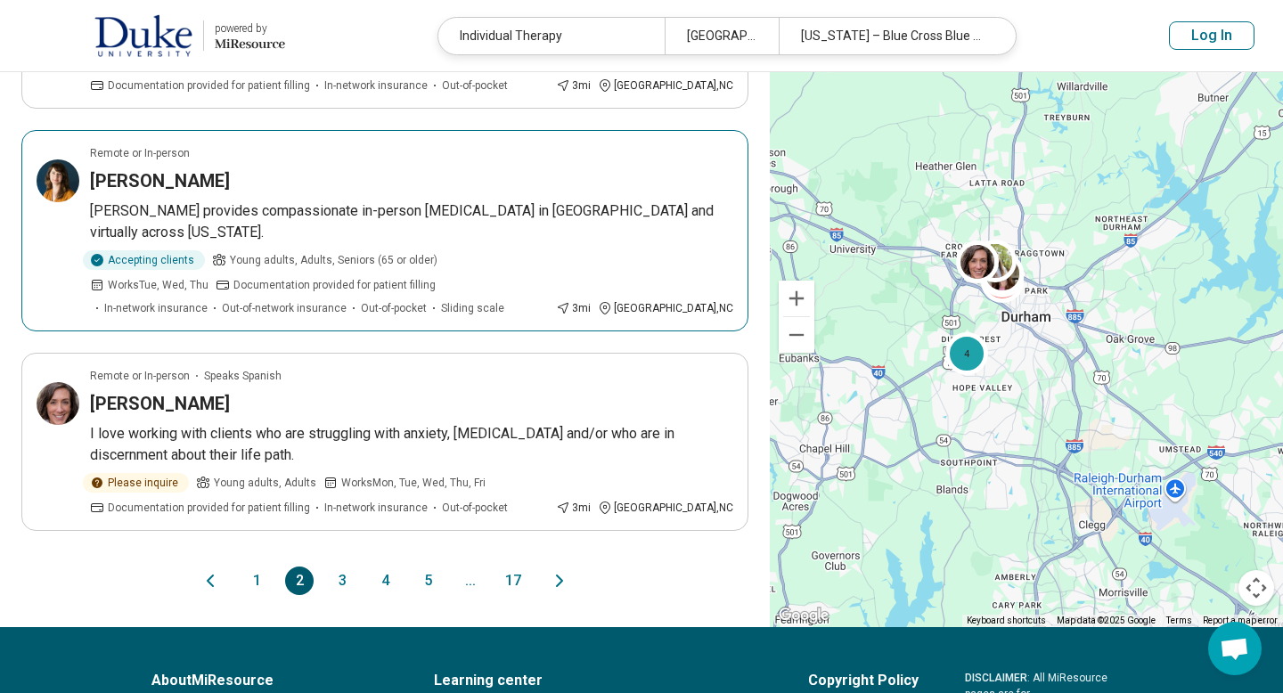
scroll to position [1816, 0]
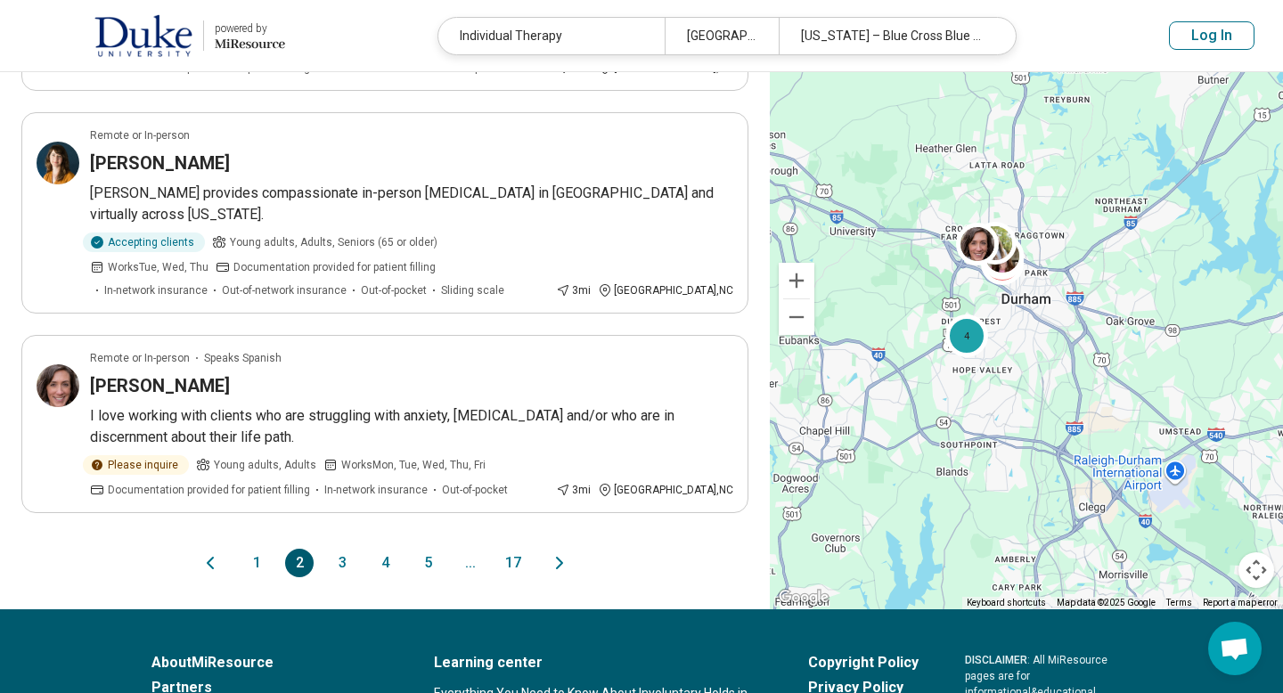
click at [341, 549] on button "3" at bounding box center [342, 563] width 29 height 29
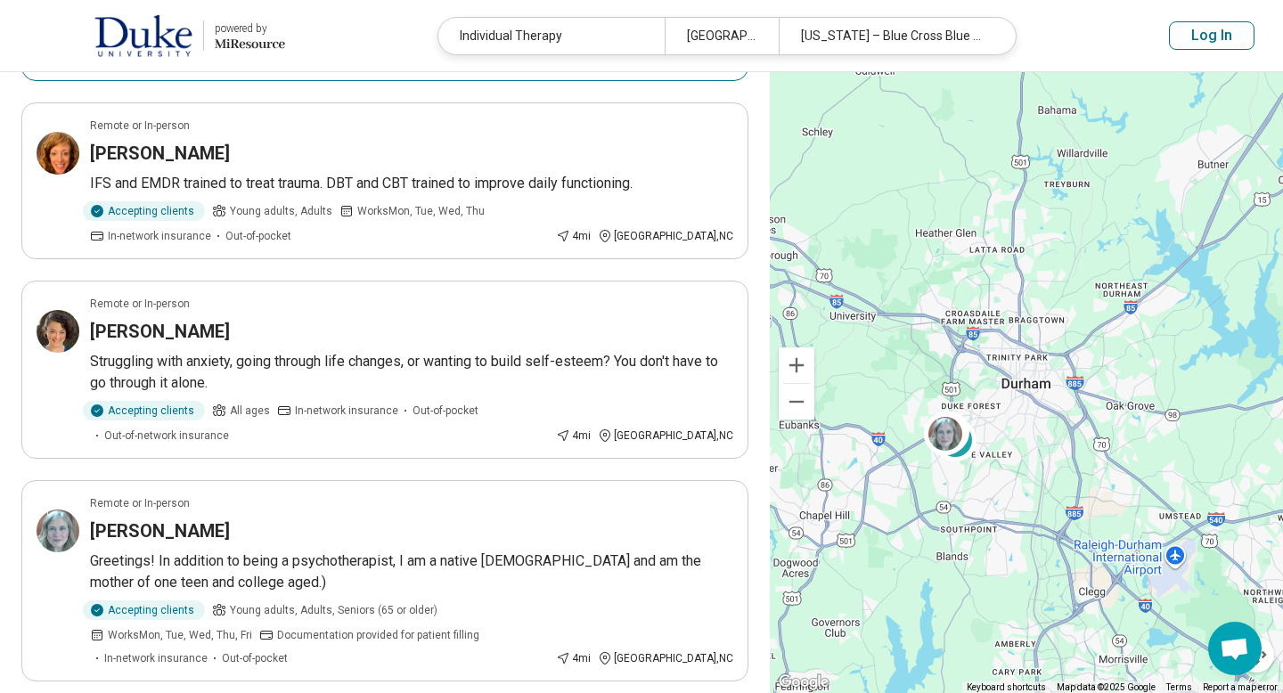
scroll to position [1606, 0]
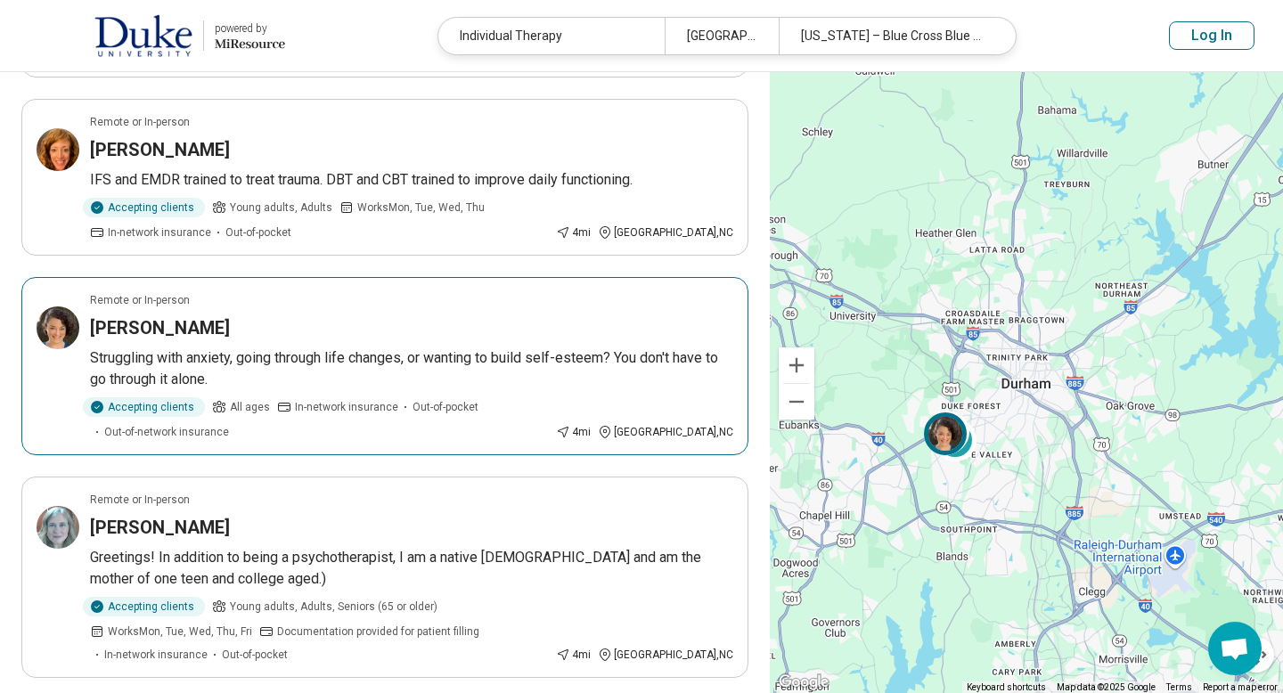
click at [187, 321] on h3 "Hanna Newman" at bounding box center [160, 327] width 140 height 25
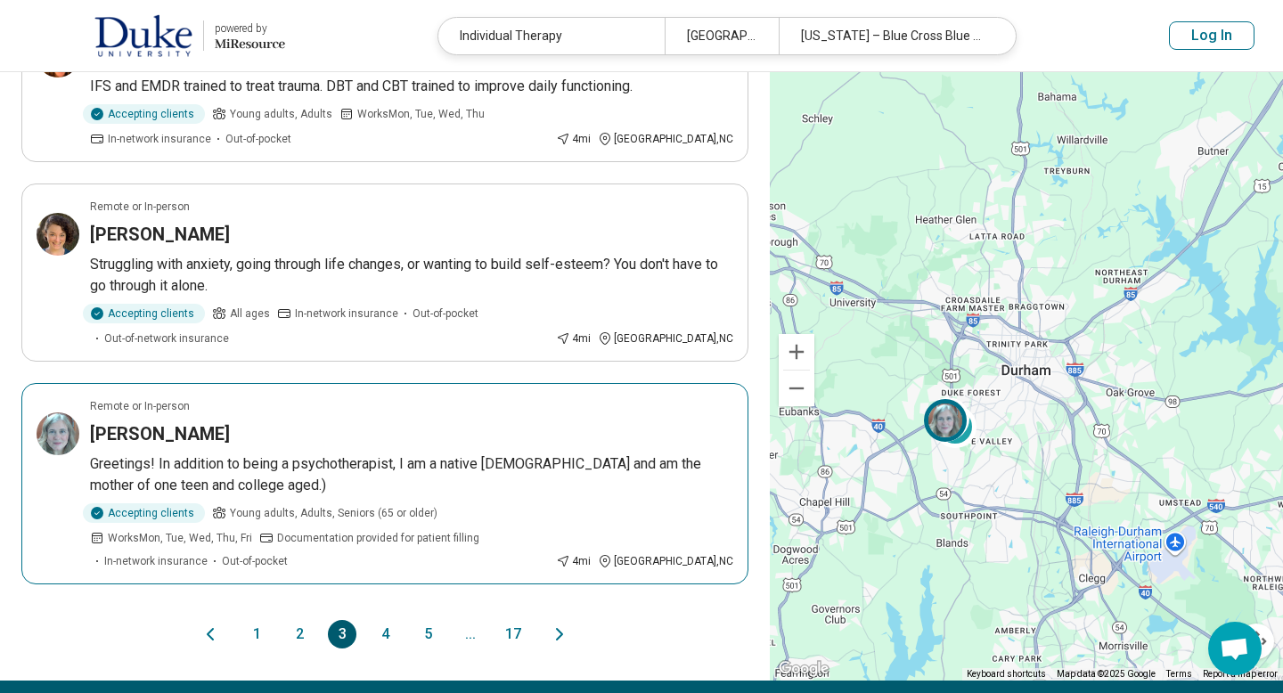
scroll to position [1709, 0]
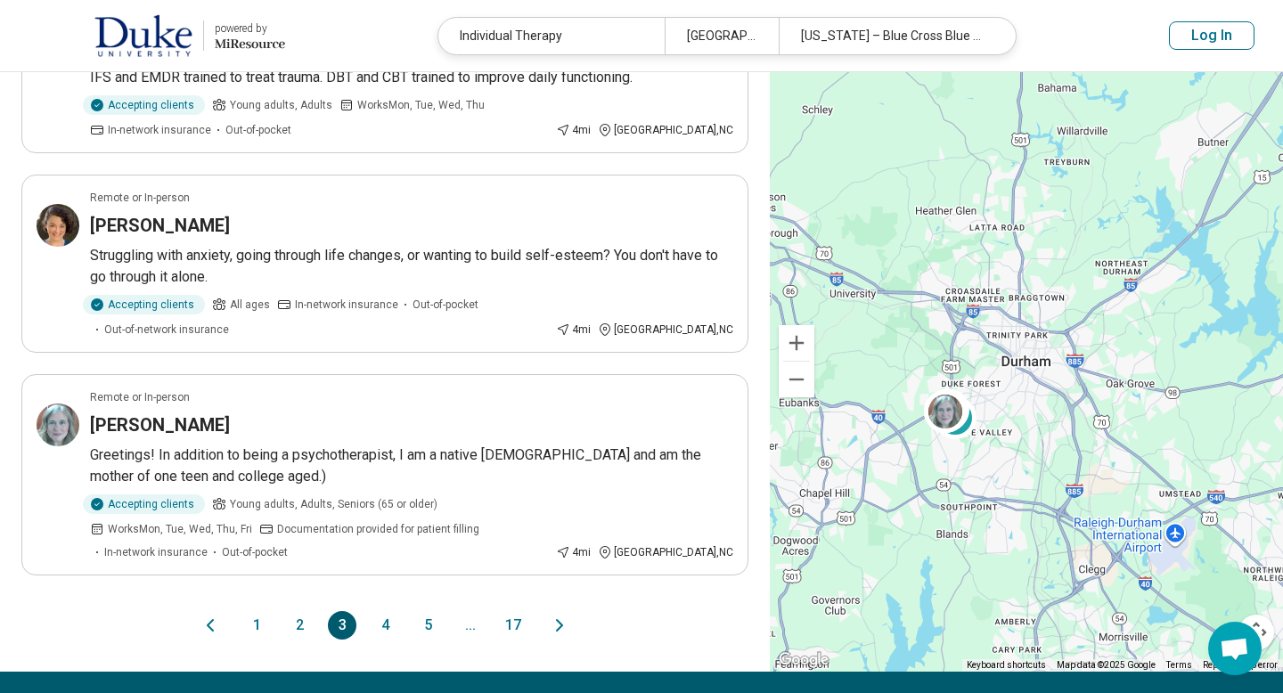
click at [382, 611] on button "4" at bounding box center [385, 625] width 29 height 29
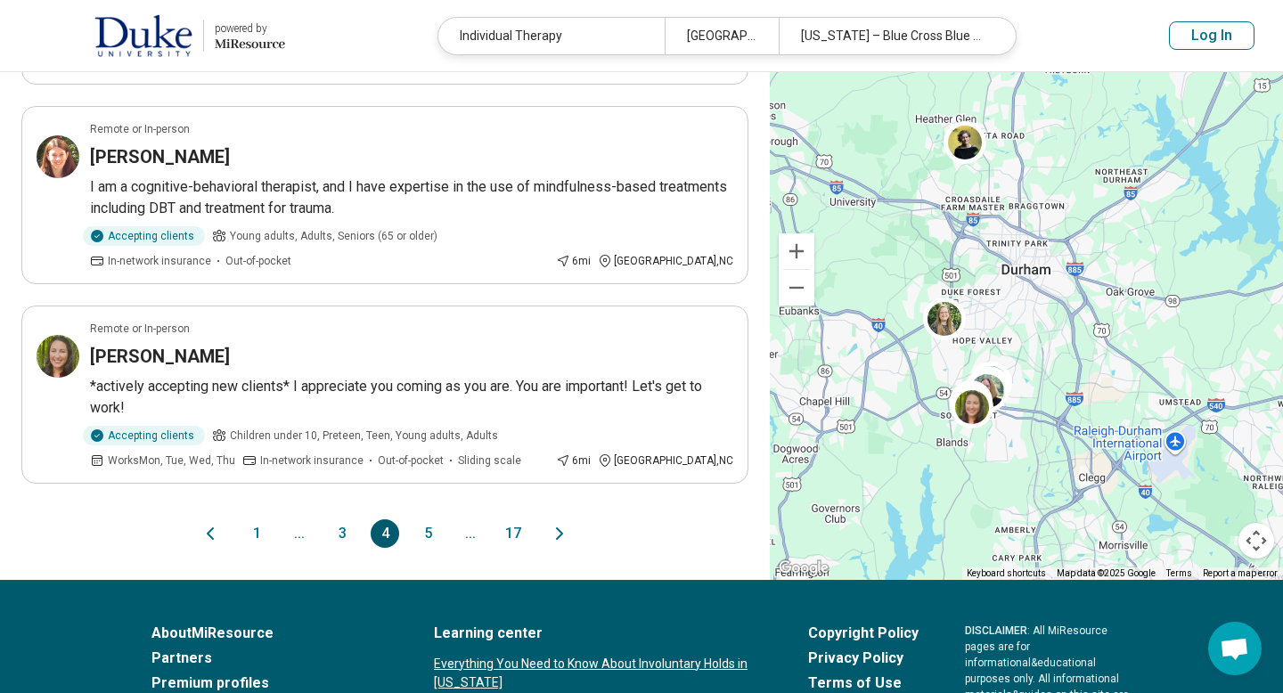
scroll to position [1828, 0]
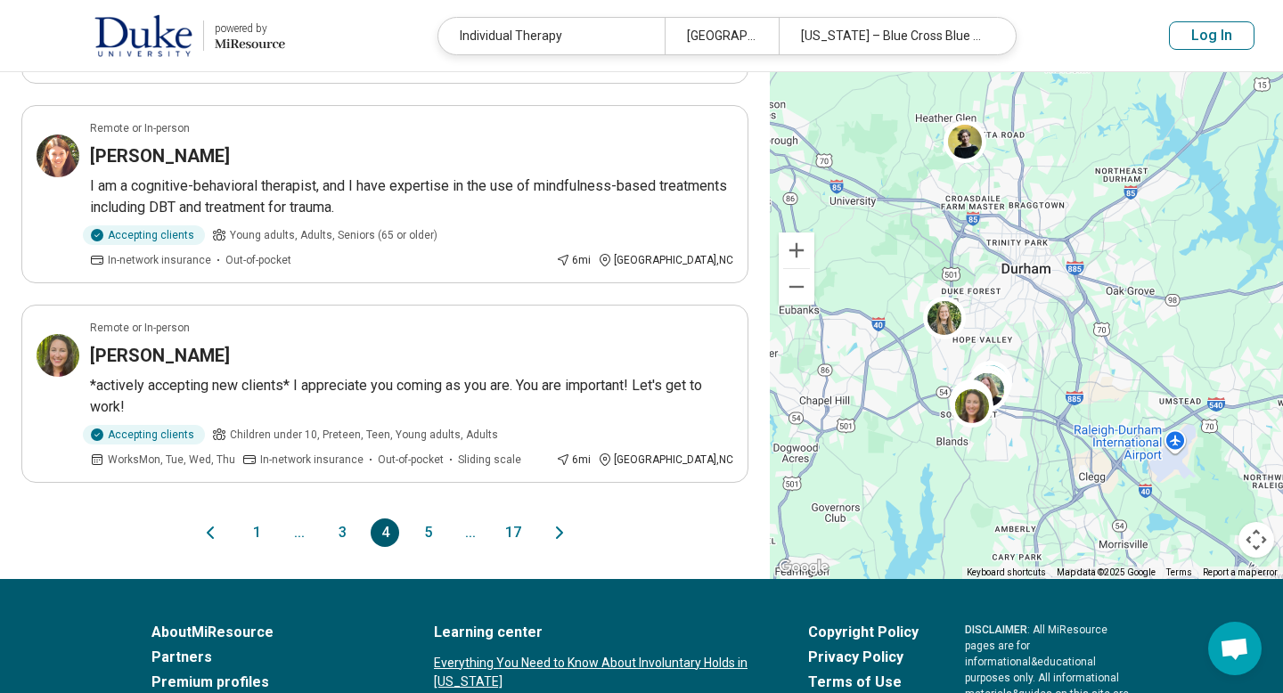
click at [429, 519] on button "5" at bounding box center [427, 533] width 29 height 29
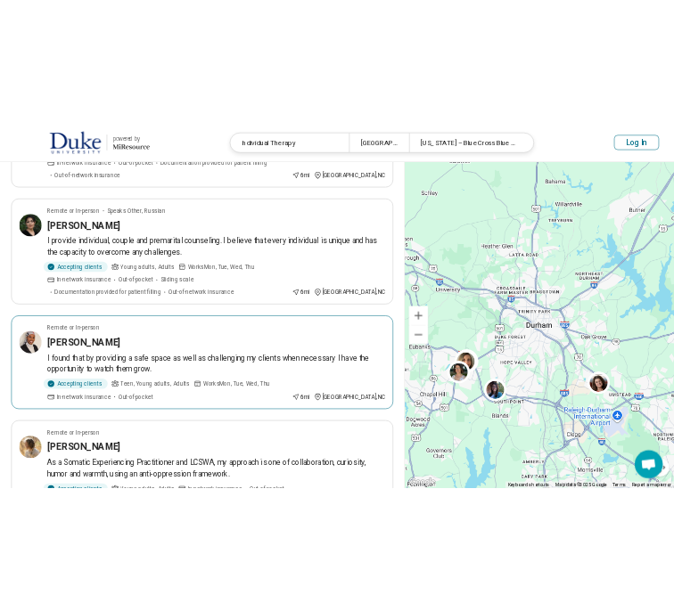
scroll to position [322, 0]
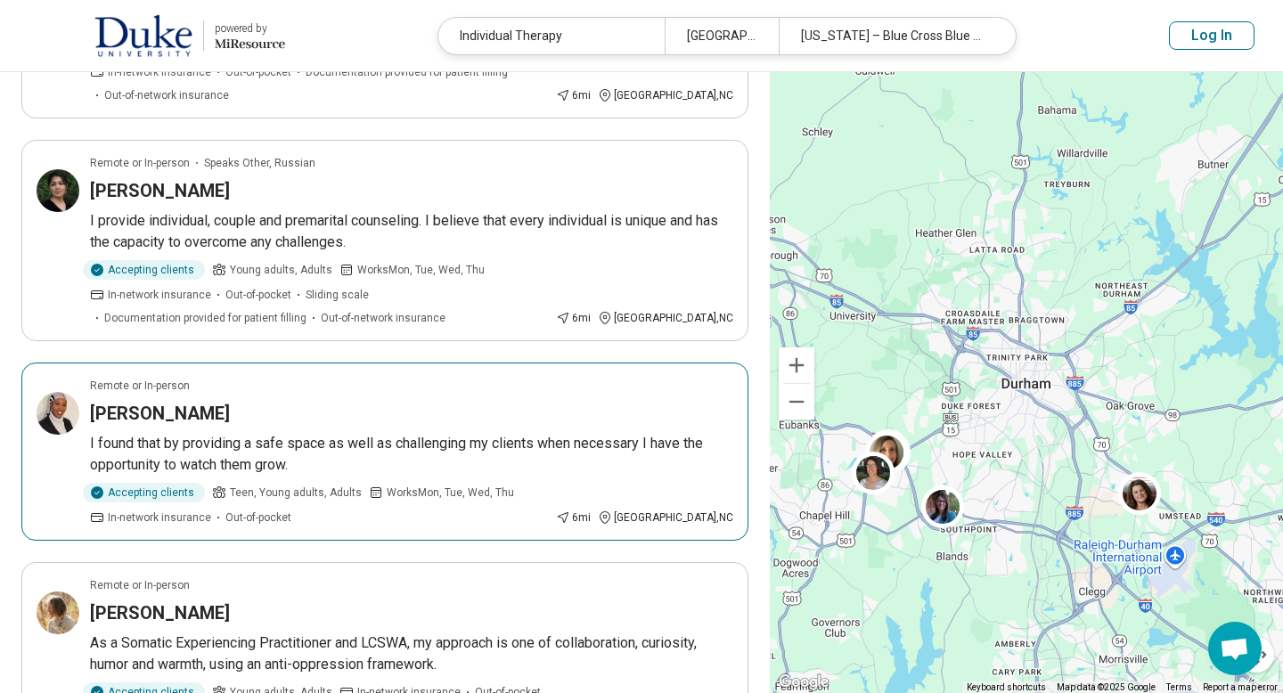
click at [173, 401] on h3 "[PERSON_NAME]" at bounding box center [160, 413] width 140 height 25
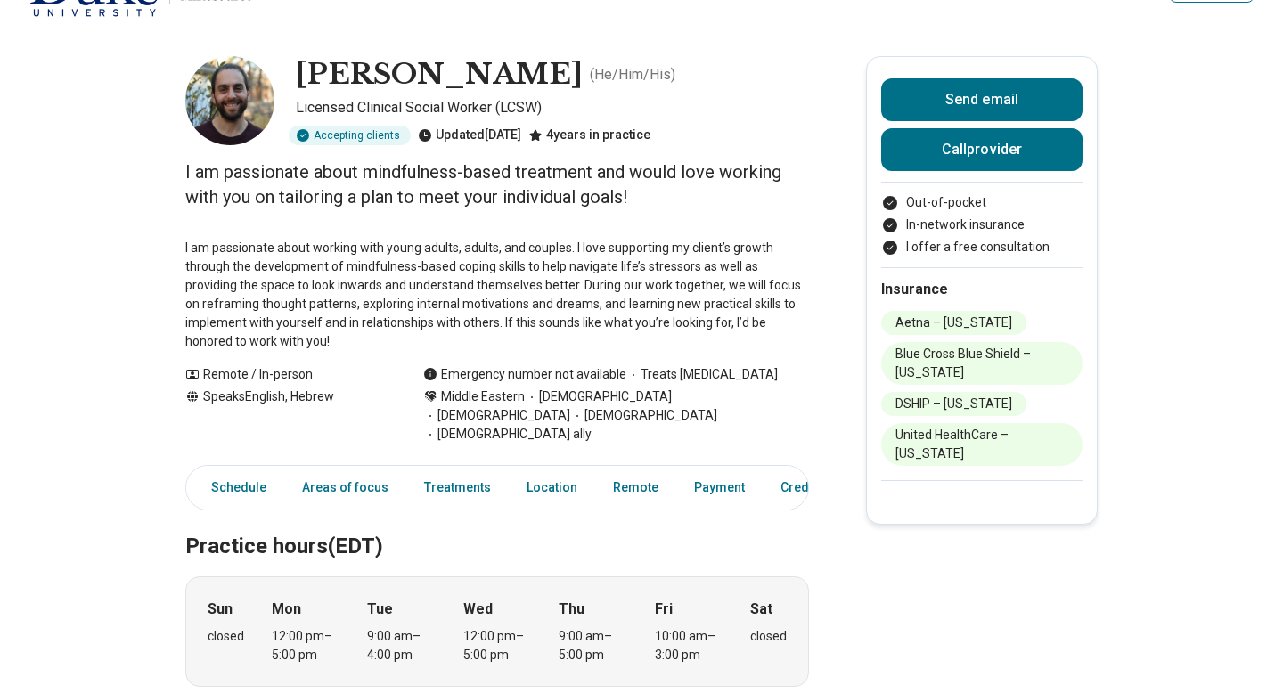
scroll to position [55, 0]
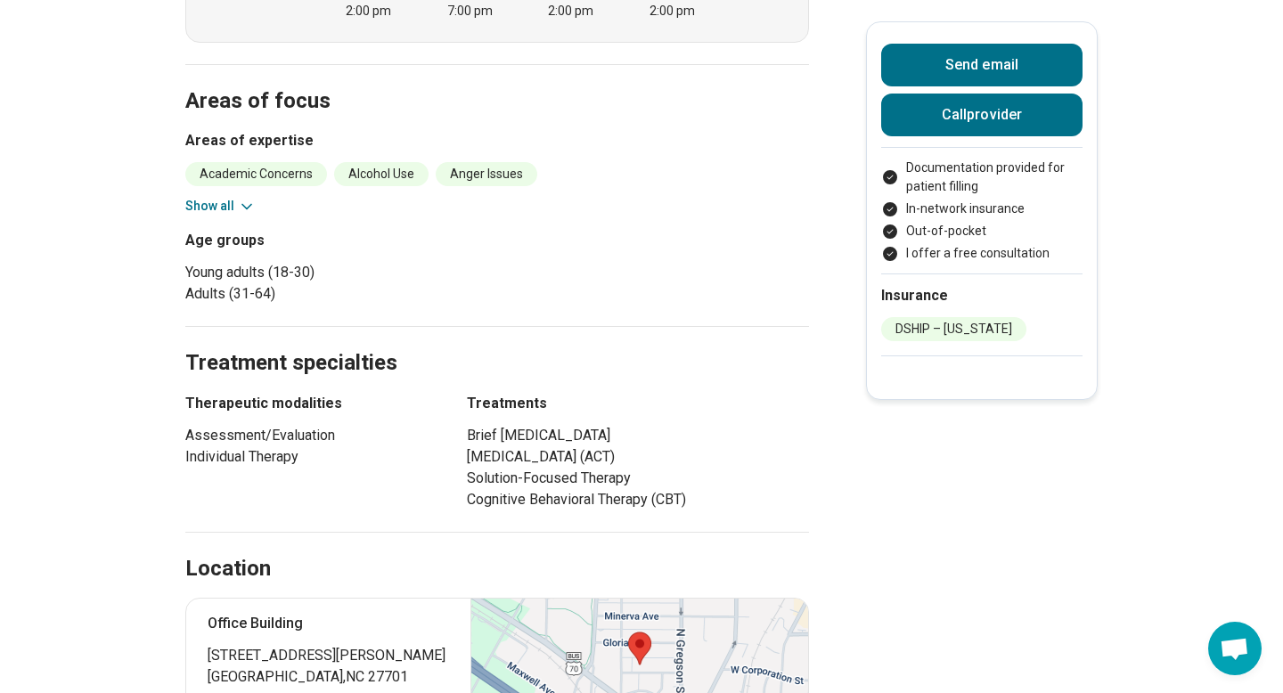
scroll to position [650, 0]
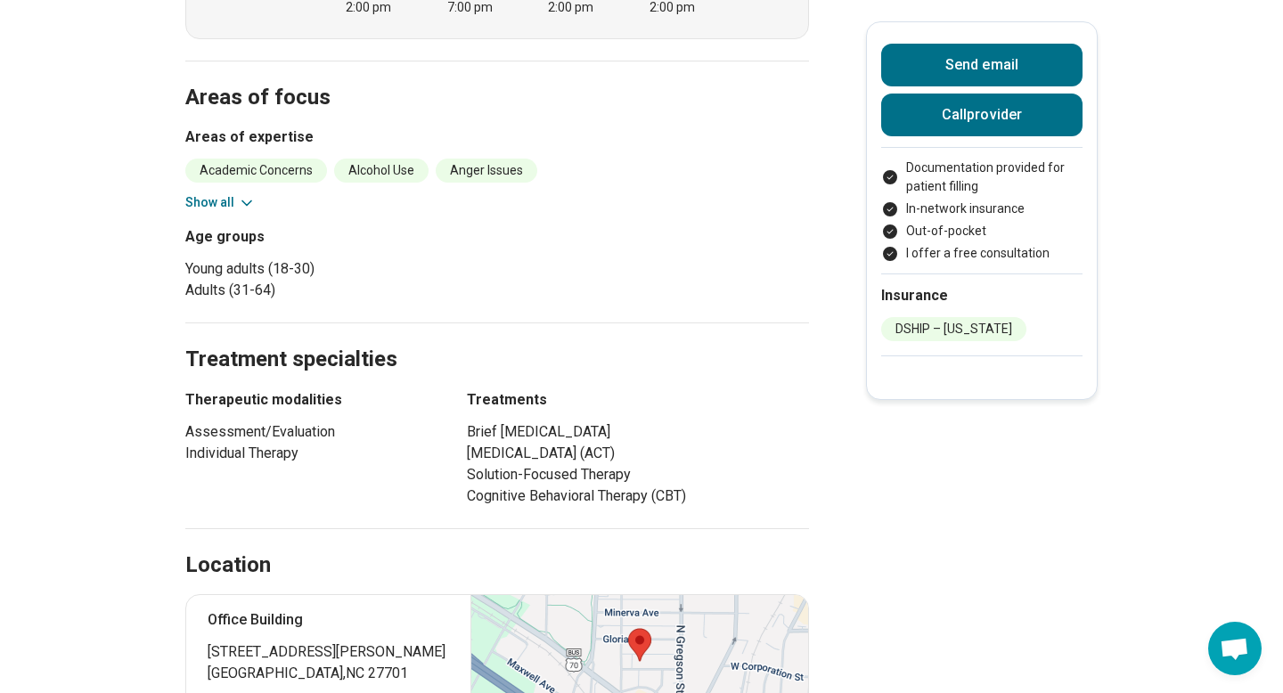
click at [227, 201] on button "Show all" at bounding box center [220, 202] width 70 height 19
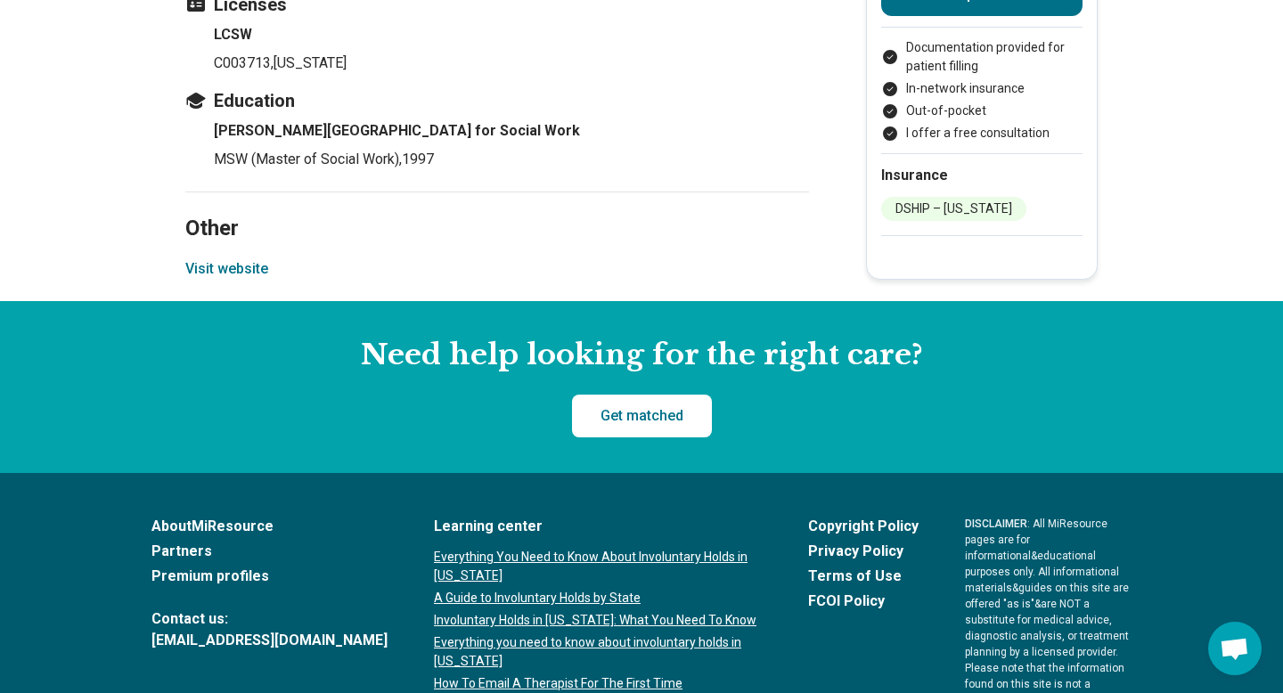
scroll to position [2224, 0]
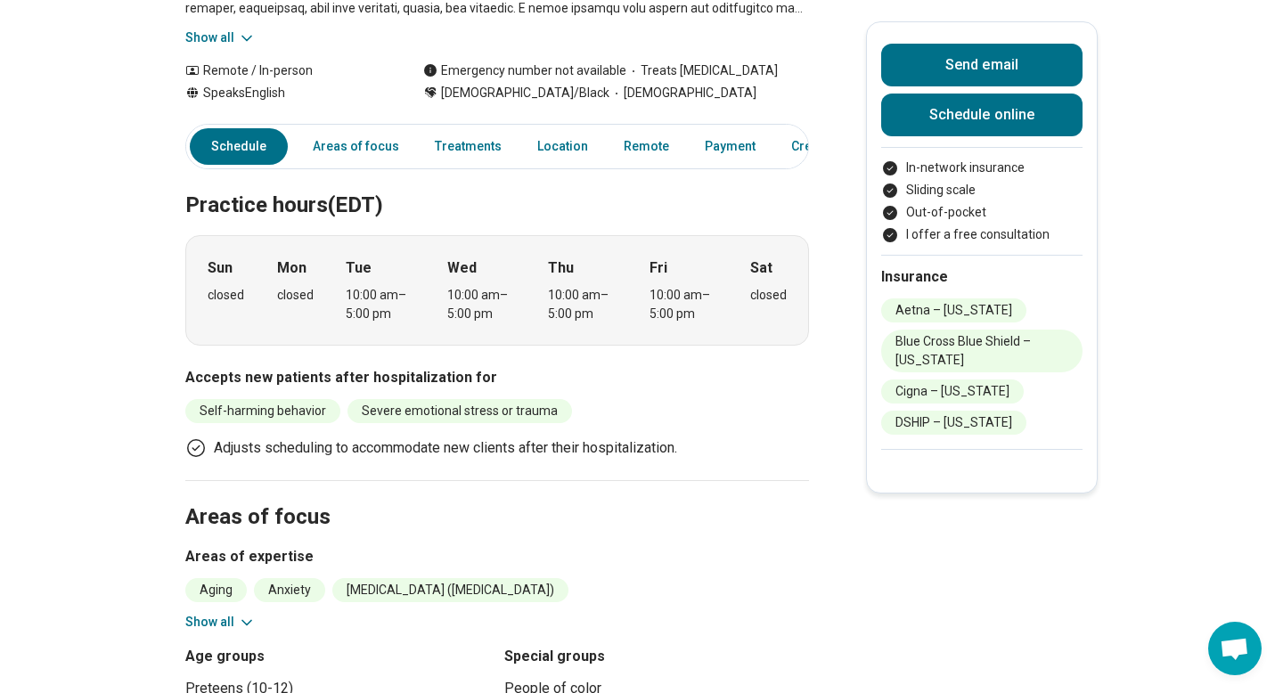
scroll to position [496, 0]
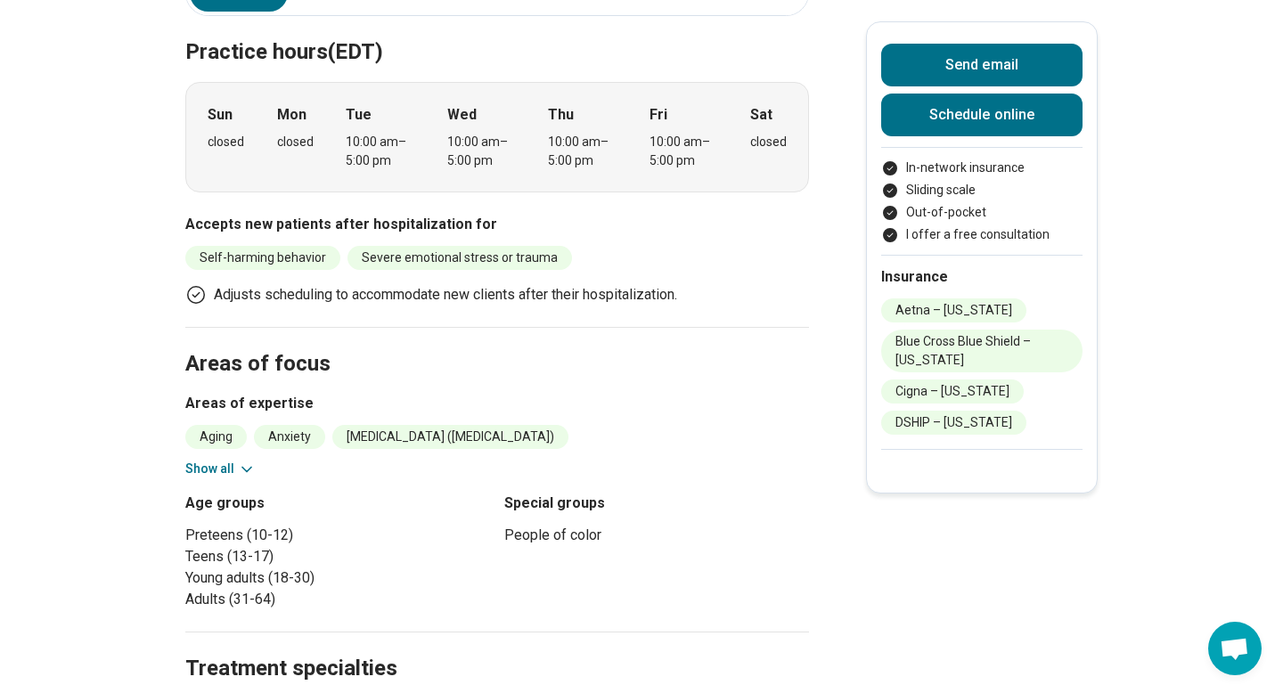
click at [216, 476] on button "Show all" at bounding box center [220, 469] width 70 height 19
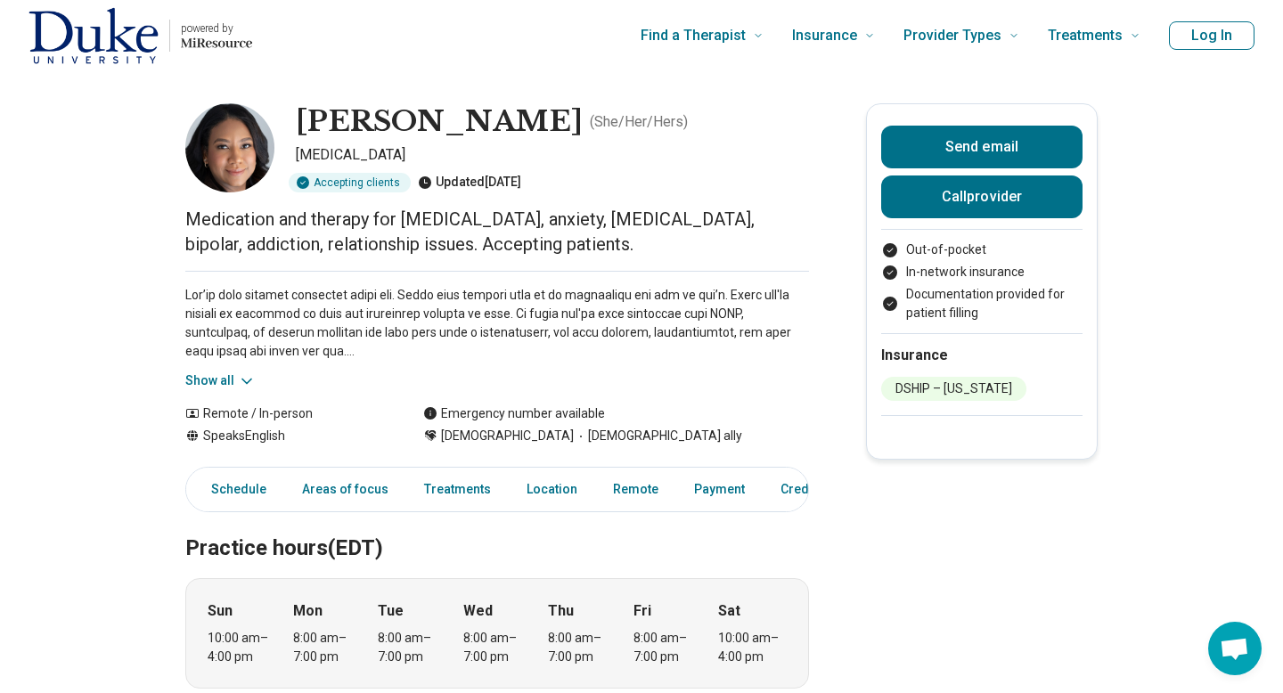
click at [228, 376] on button "Show all" at bounding box center [220, 381] width 70 height 19
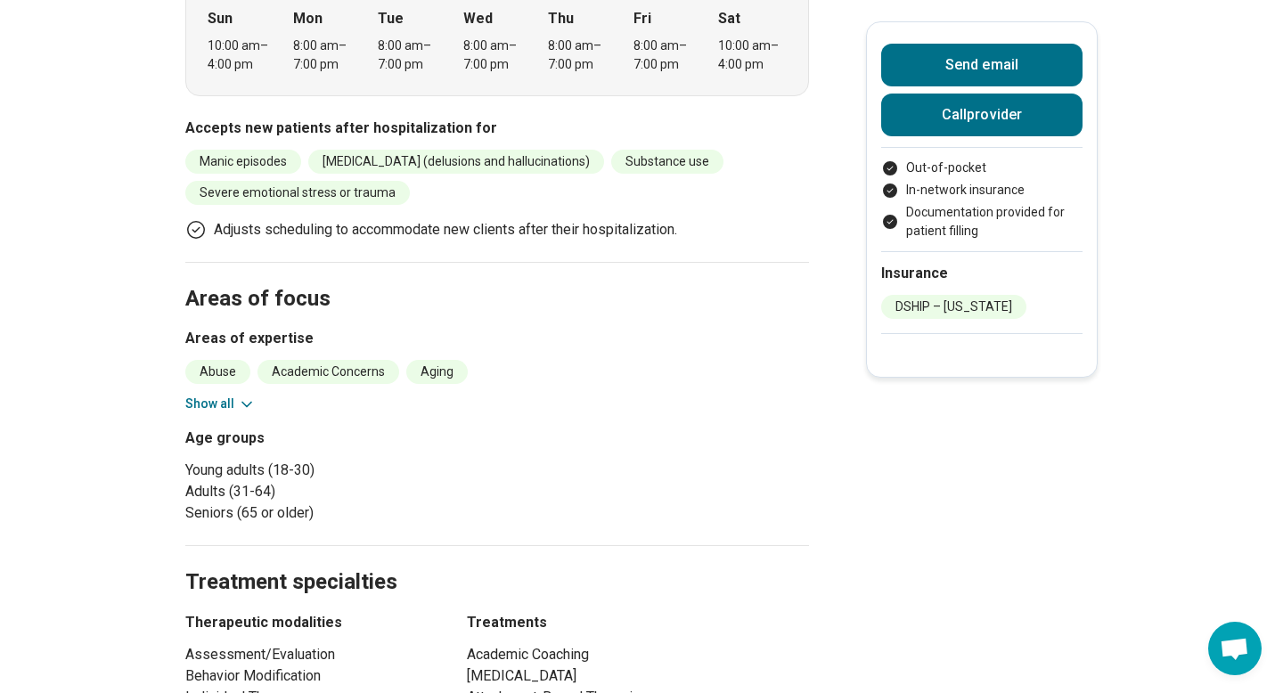
scroll to position [800, 0]
click at [233, 393] on button "Show all" at bounding box center [220, 402] width 70 height 19
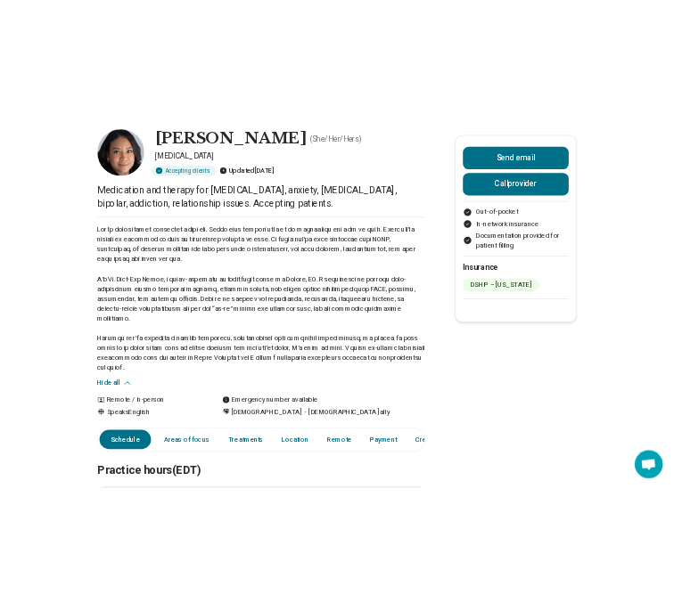
scroll to position [92, 0]
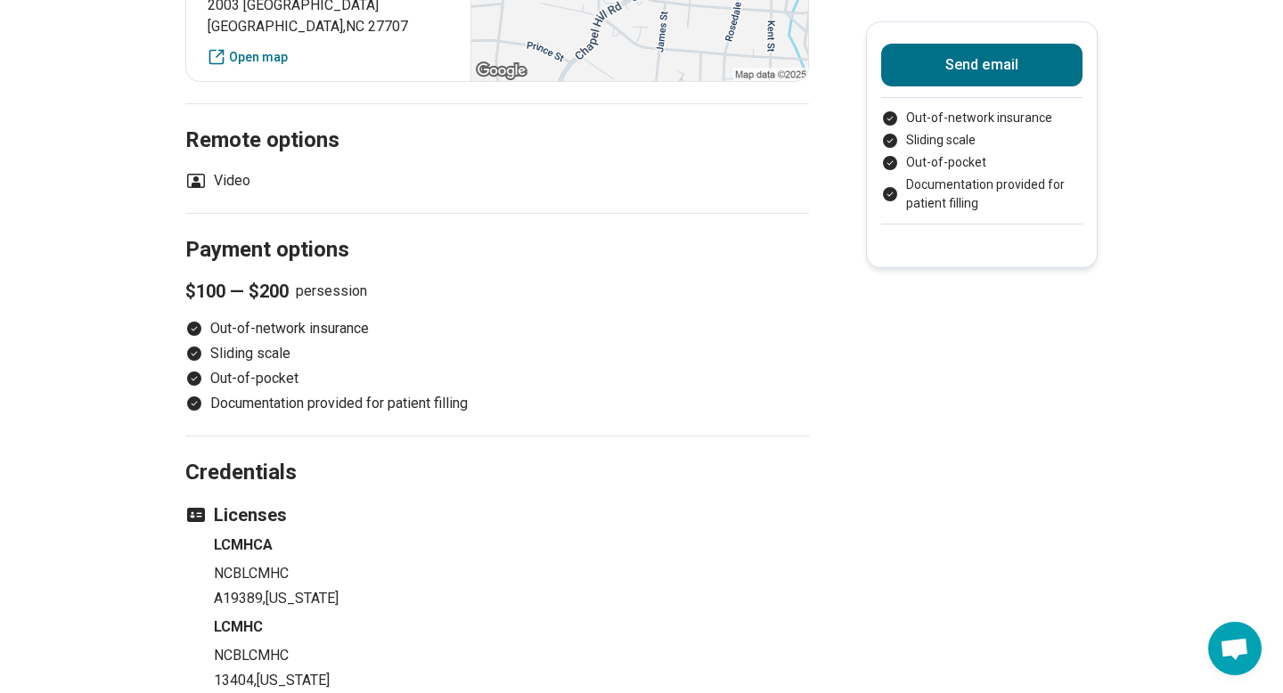
scroll to position [1244, 0]
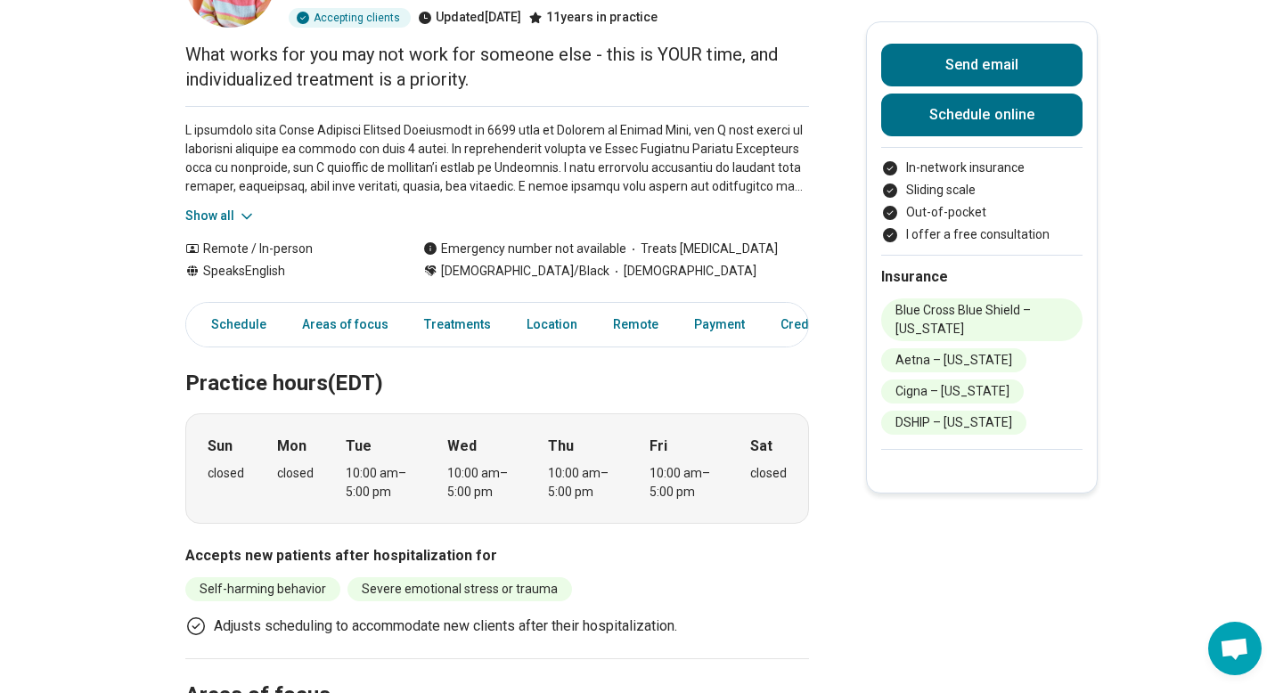
scroll to position [156, 0]
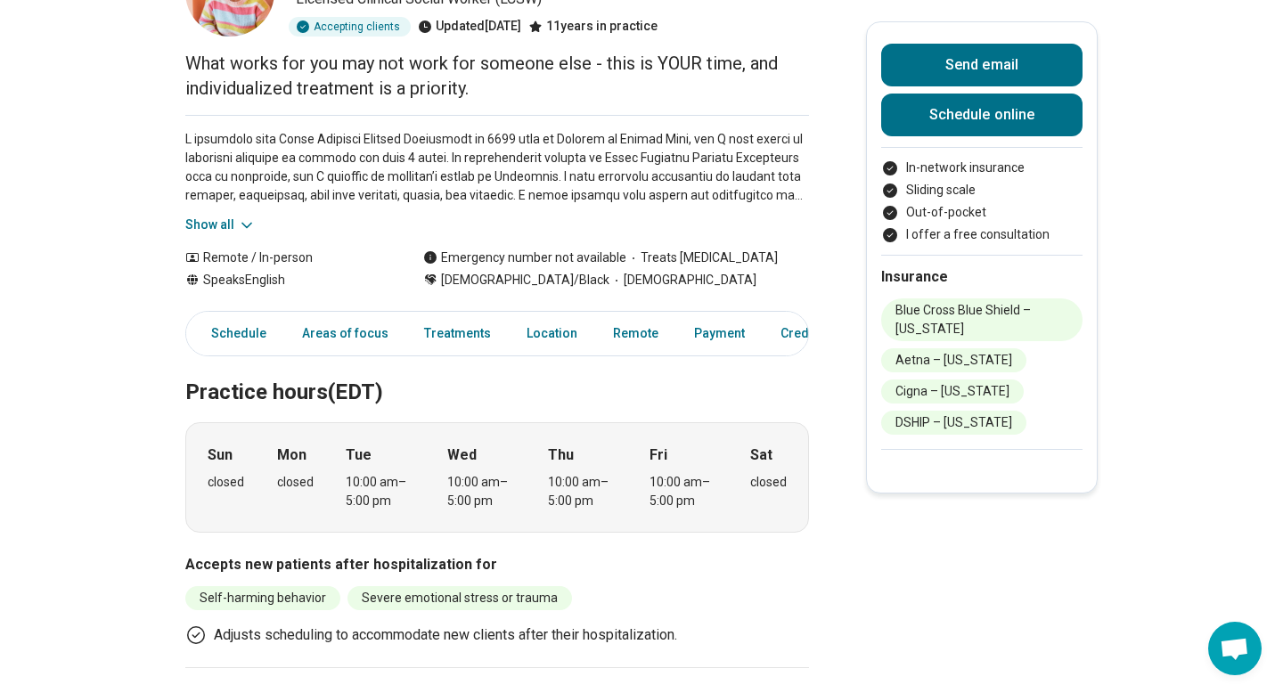
click at [234, 208] on div "Show all" at bounding box center [497, 174] width 624 height 119
click at [234, 217] on button "Show all" at bounding box center [220, 225] width 70 height 19
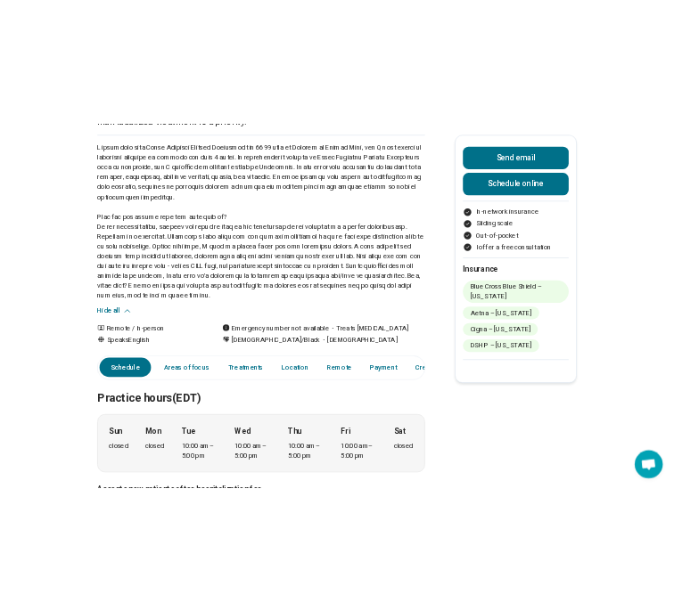
scroll to position [0, 0]
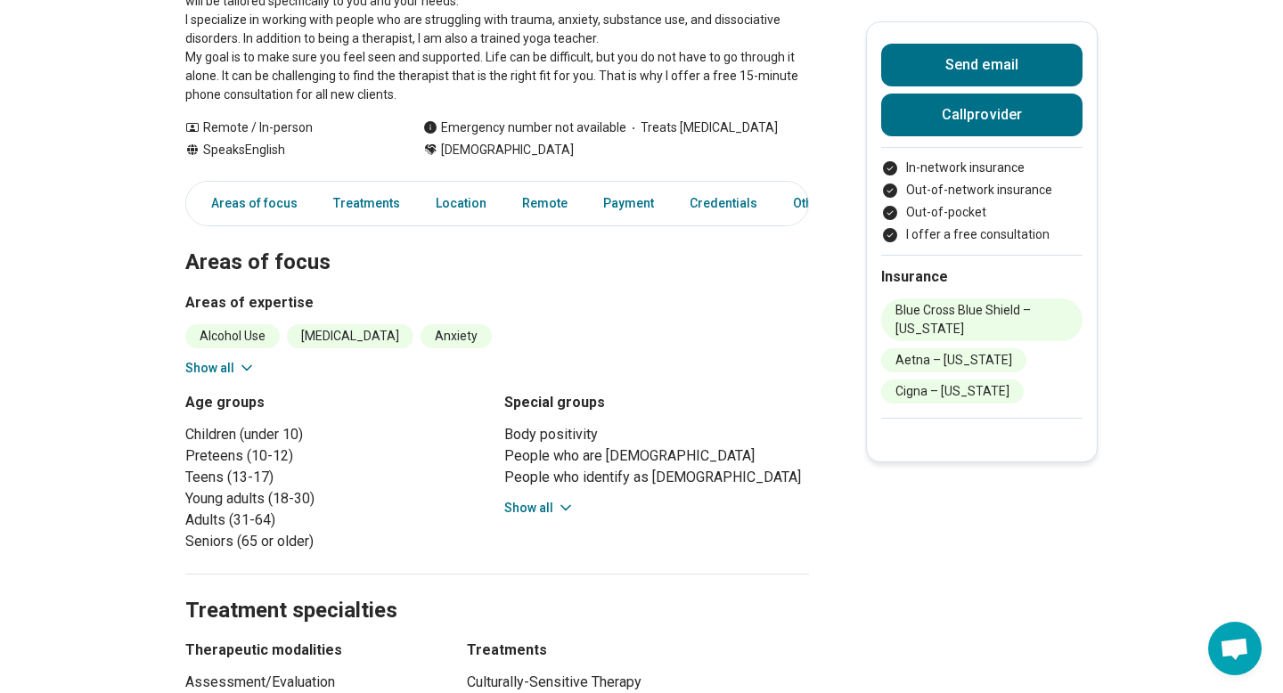
scroll to position [339, 0]
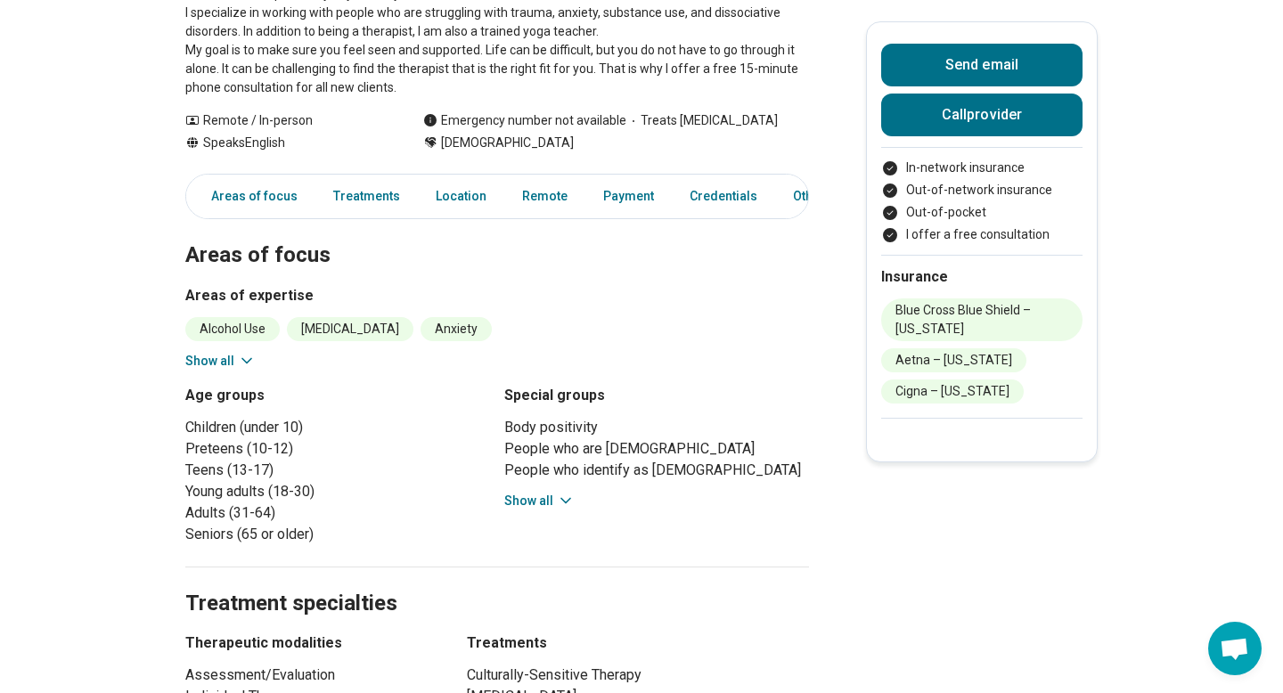
click at [238, 368] on icon at bounding box center [247, 361] width 18 height 18
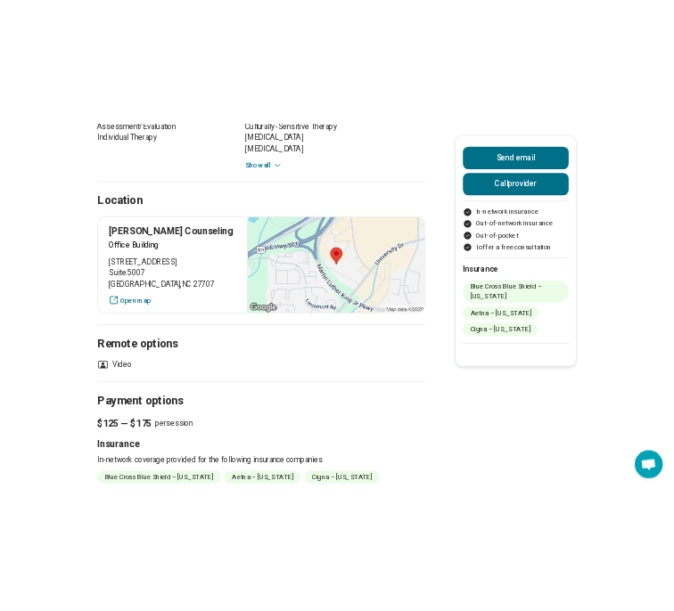
scroll to position [877, 0]
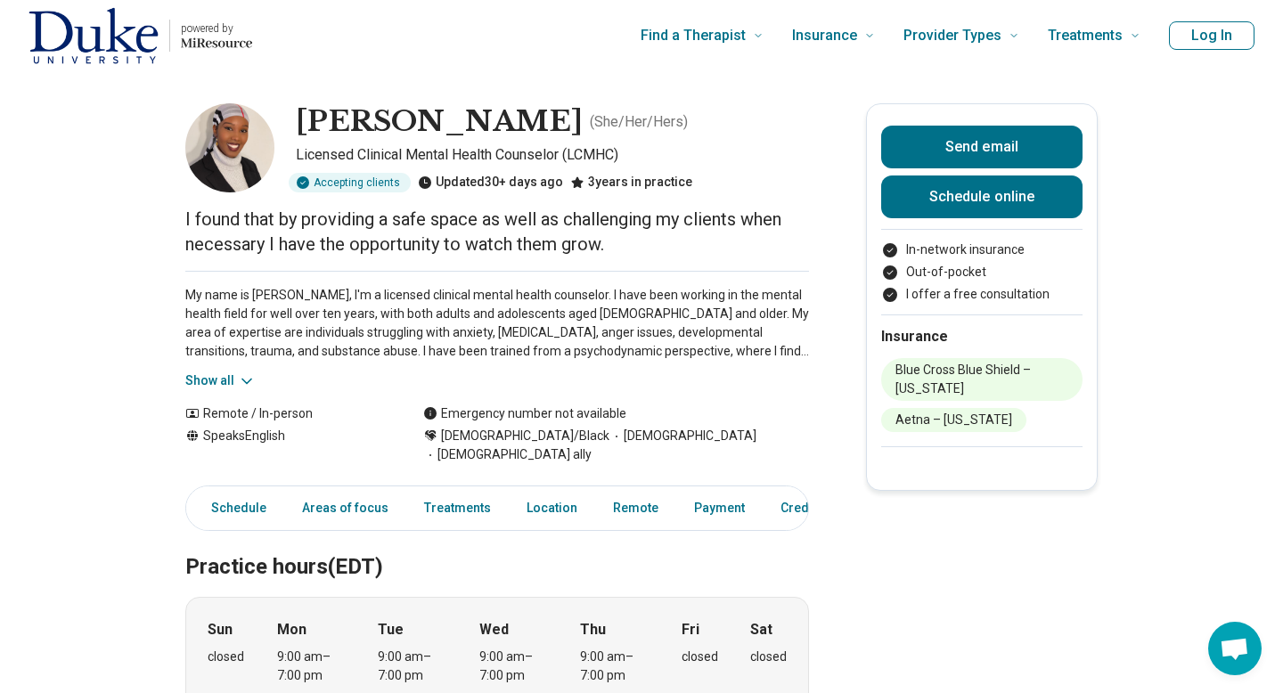
click at [237, 367] on div "My name is [PERSON_NAME], I'm a licensed clinical mental health counselor. I ha…" at bounding box center [497, 330] width 624 height 119
click at [234, 380] on button "Show all" at bounding box center [220, 381] width 70 height 19
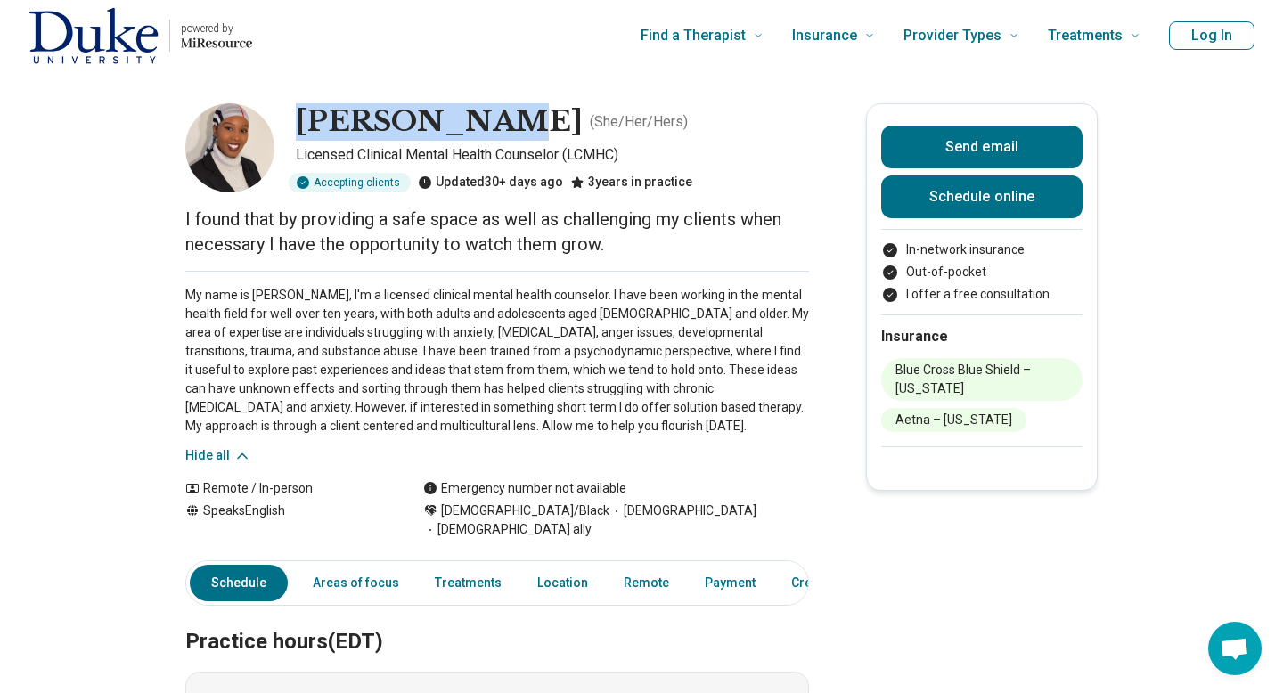
drag, startPoint x: 298, startPoint y: 130, endPoint x: 539, endPoint y: 121, distance: 240.7
click at [539, 121] on h1 "[PERSON_NAME]" at bounding box center [439, 121] width 287 height 37
copy h1 "[PERSON_NAME]"
click at [445, 573] on link "Treatments" at bounding box center [468, 583] width 88 height 37
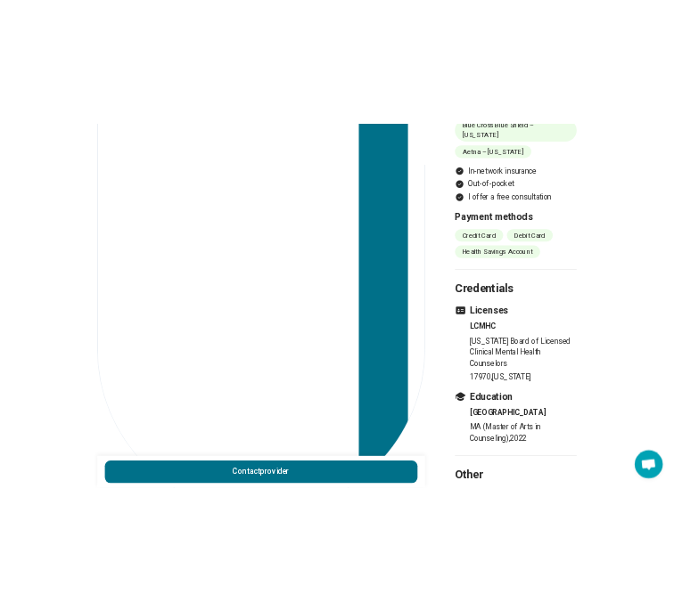
scroll to position [1855, 0]
